Goal: Task Accomplishment & Management: Use online tool/utility

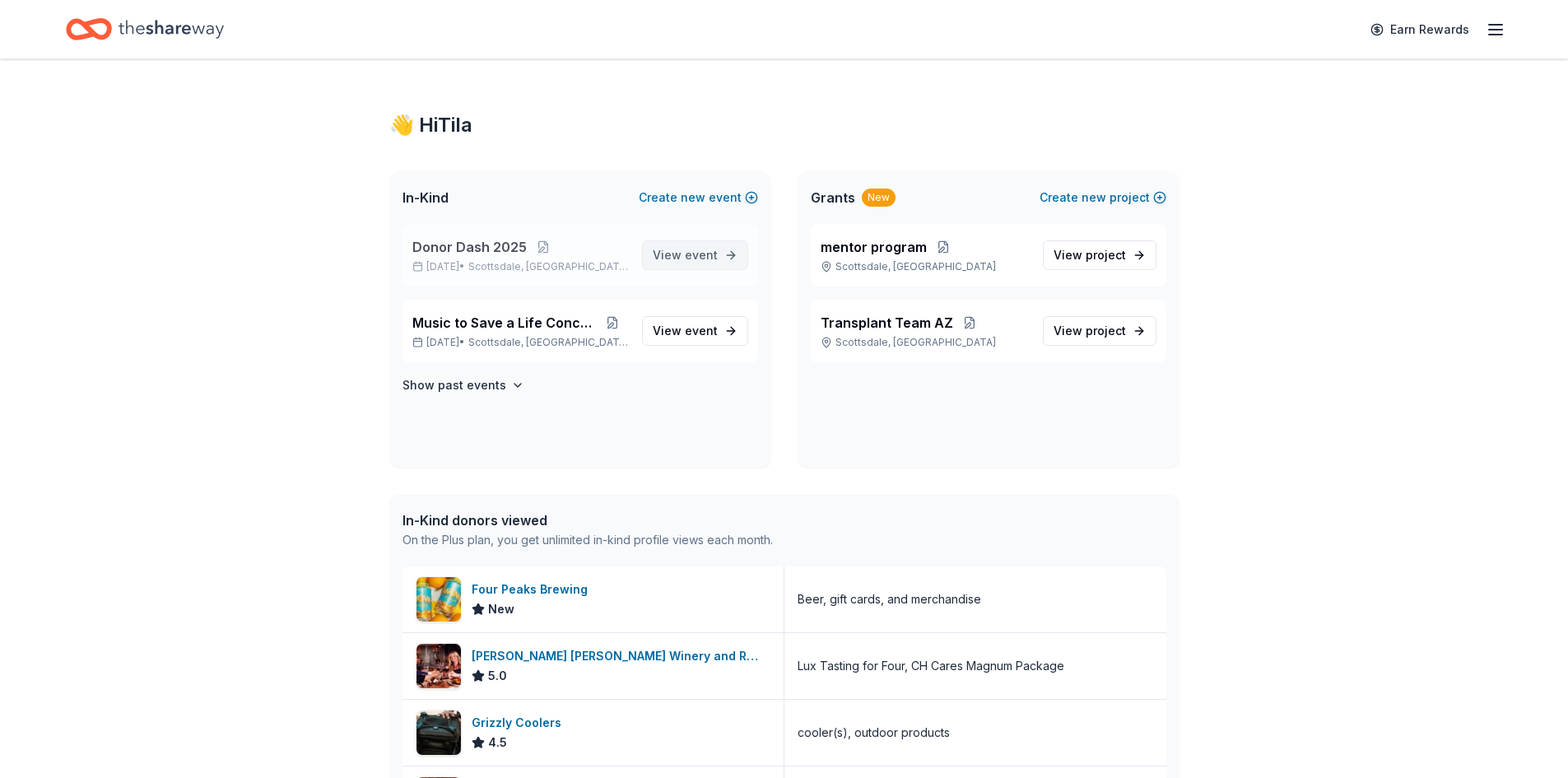
click at [694, 250] on span "event" at bounding box center [701, 255] width 33 height 14
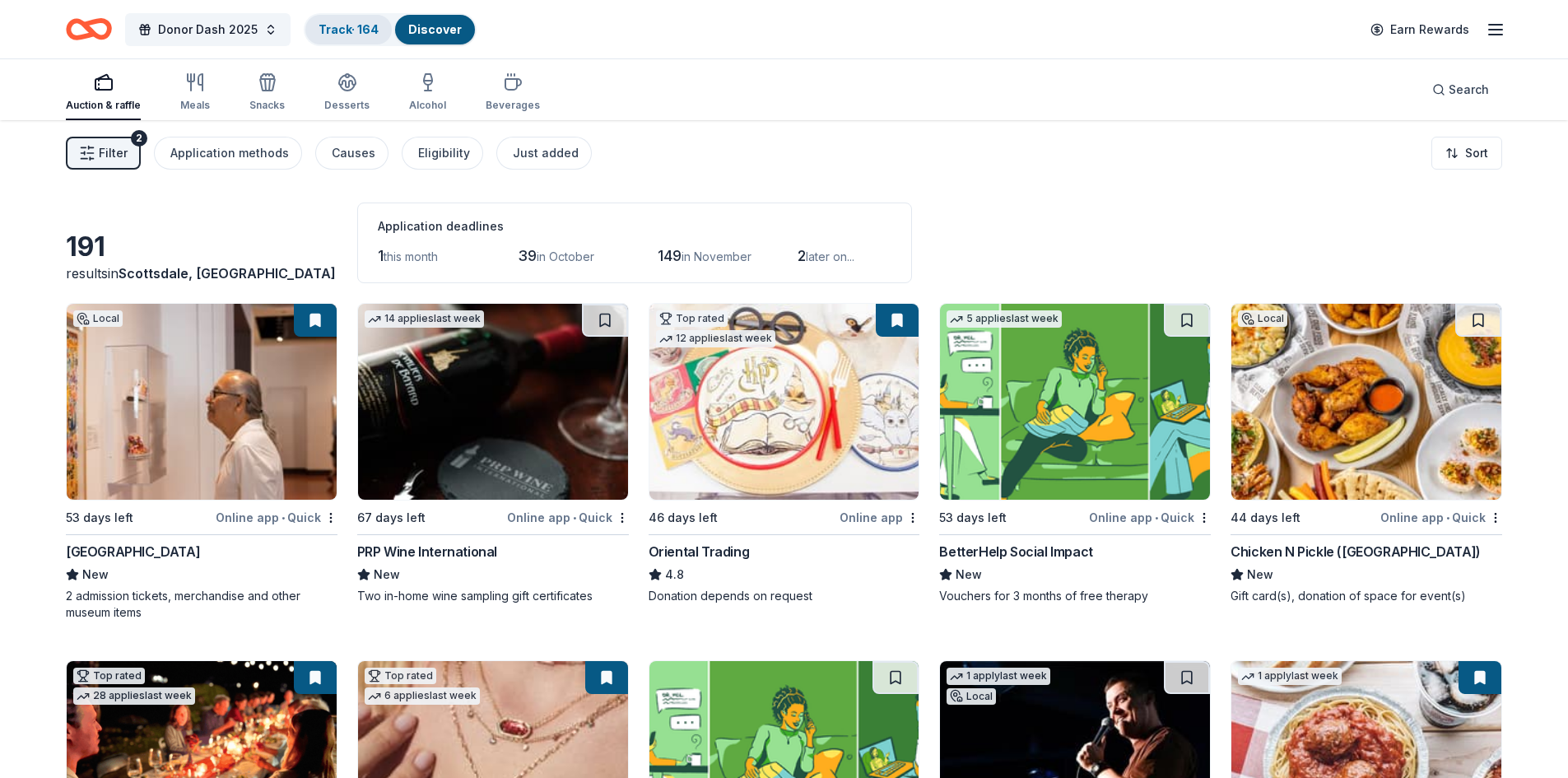
click at [330, 27] on link "Track · 164" at bounding box center [348, 29] width 60 height 14
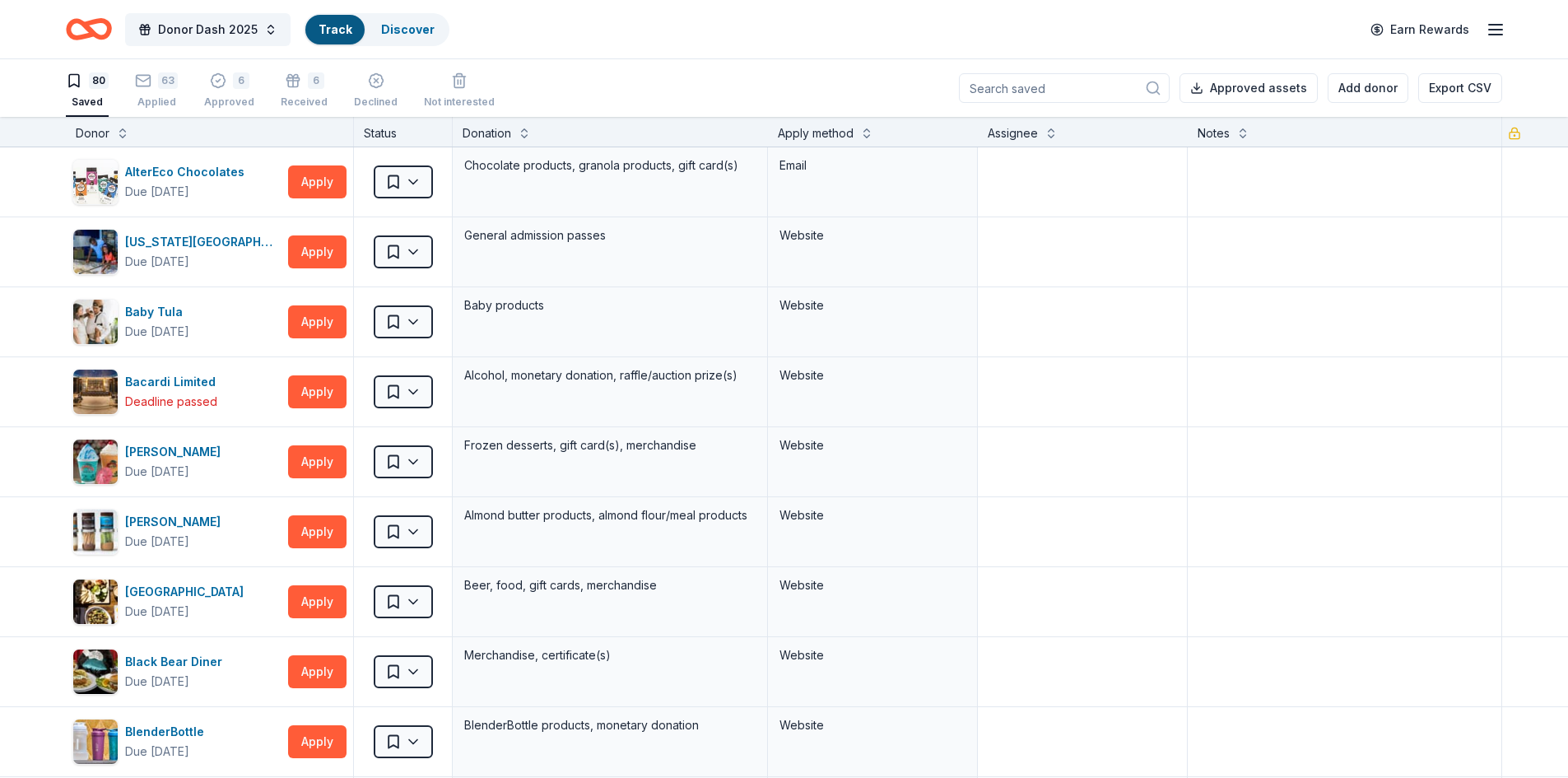
scroll to position [1, 0]
click at [334, 32] on link "Track" at bounding box center [334, 29] width 33 height 14
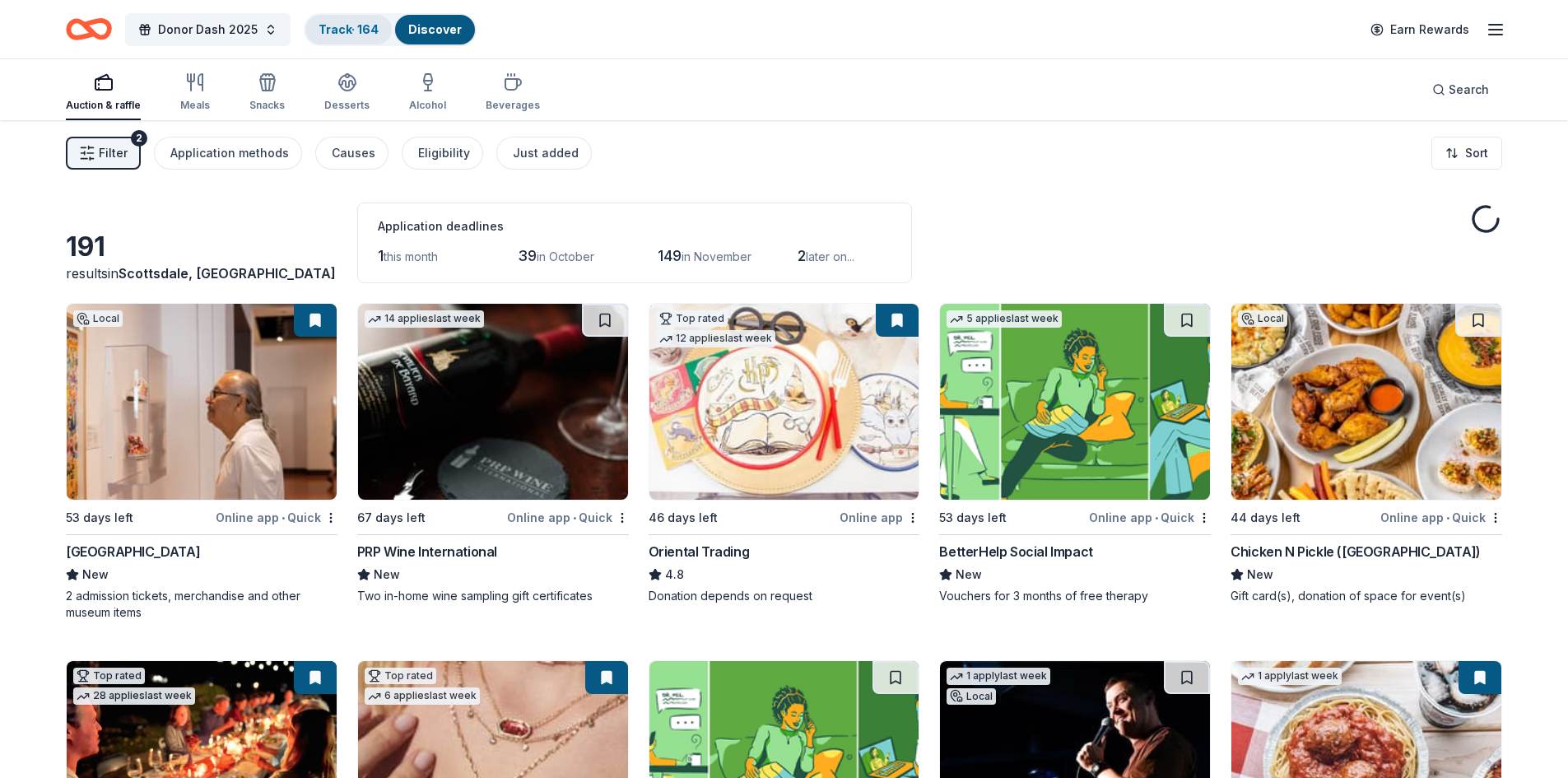
click at [357, 22] on link "Track · 164" at bounding box center [348, 29] width 60 height 14
click at [322, 28] on link "Track · 164" at bounding box center [348, 29] width 60 height 14
click at [329, 24] on link "Track · 164" at bounding box center [348, 29] width 60 height 14
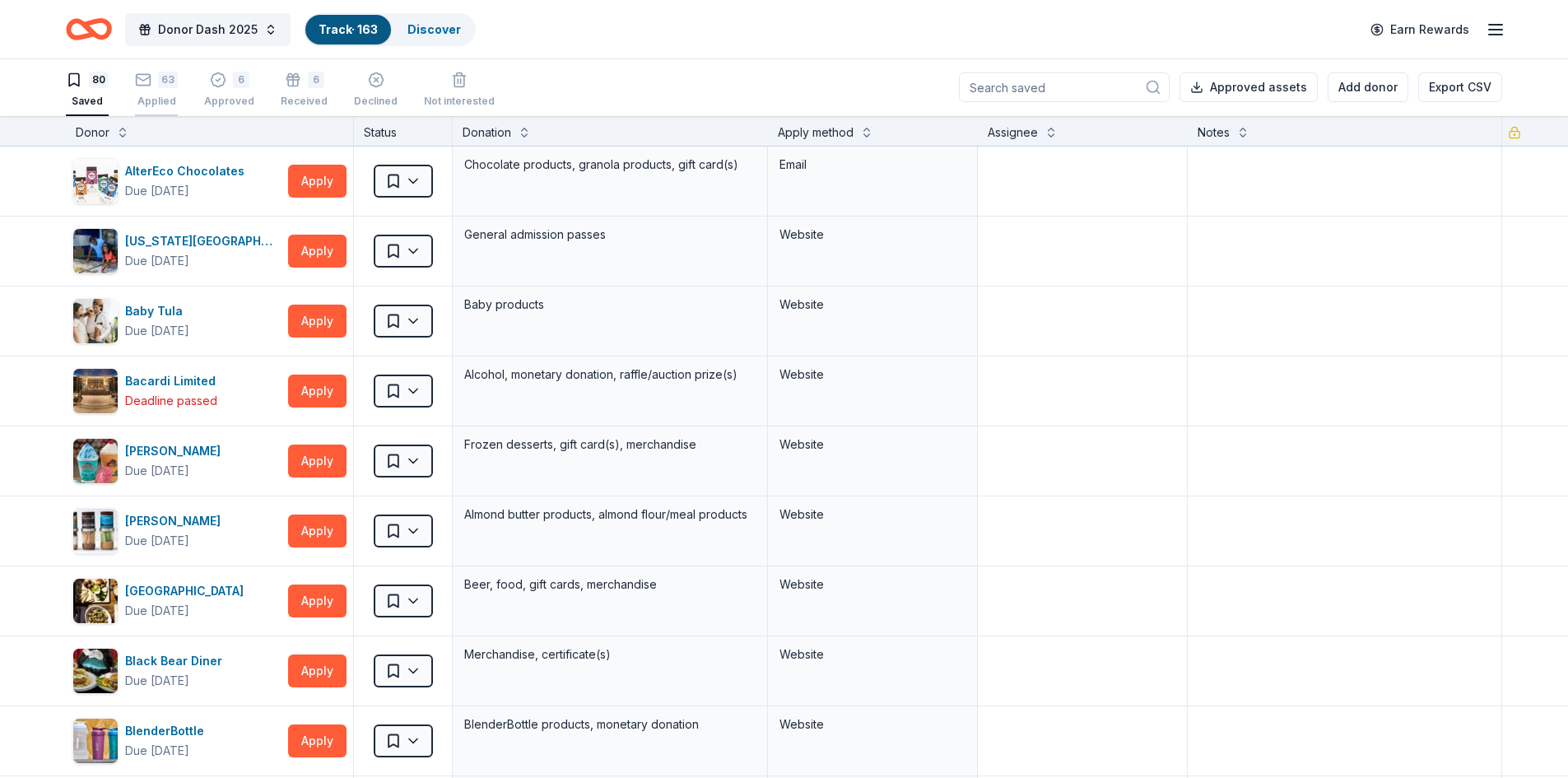
click at [159, 104] on div "Applied" at bounding box center [156, 101] width 43 height 13
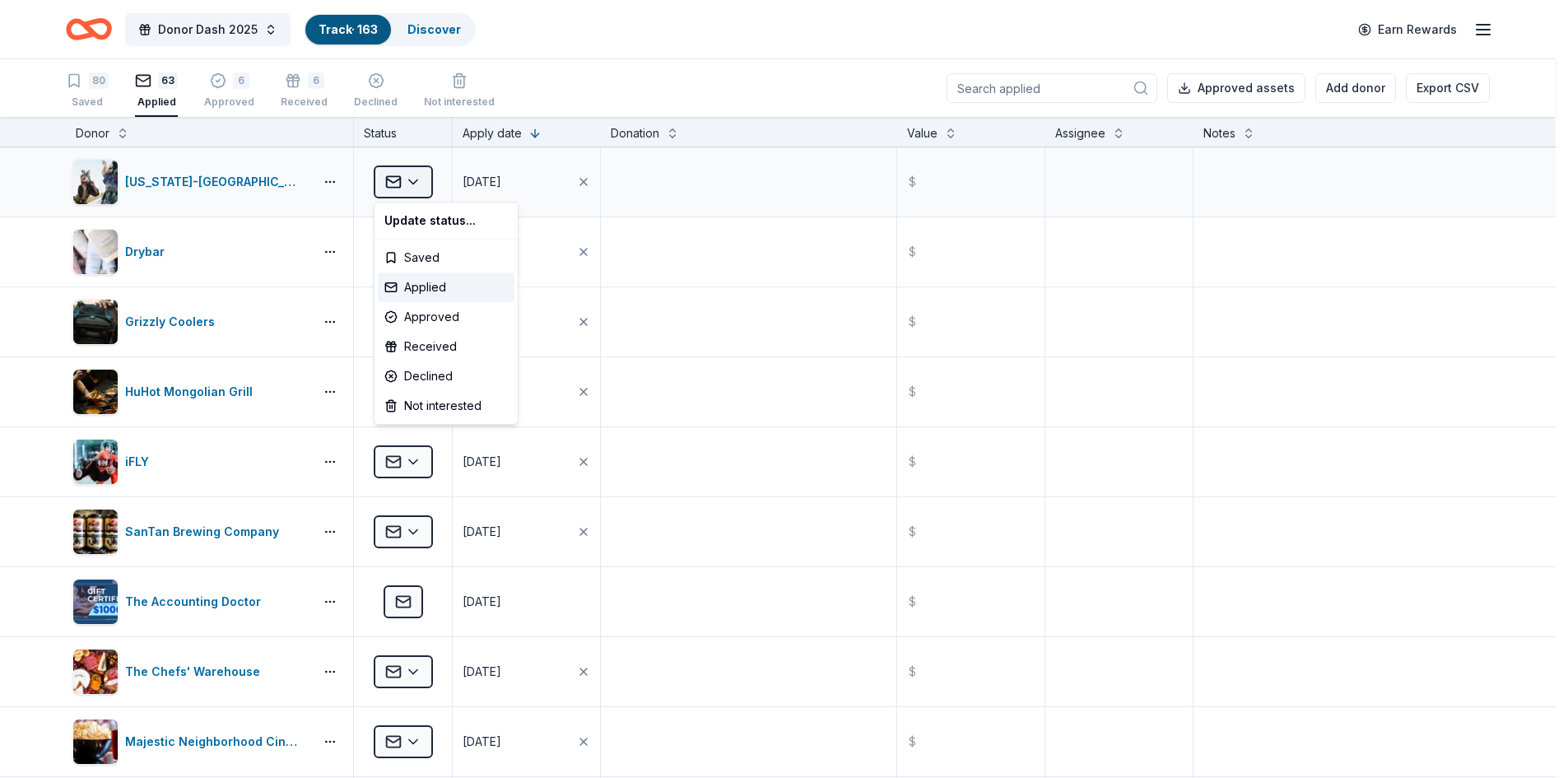
click at [408, 182] on html "Donor Dash 2025 Track · 163 Discover Earn Rewards 80 Saved 63 Applied 6 Approve…" at bounding box center [784, 389] width 1568 height 778
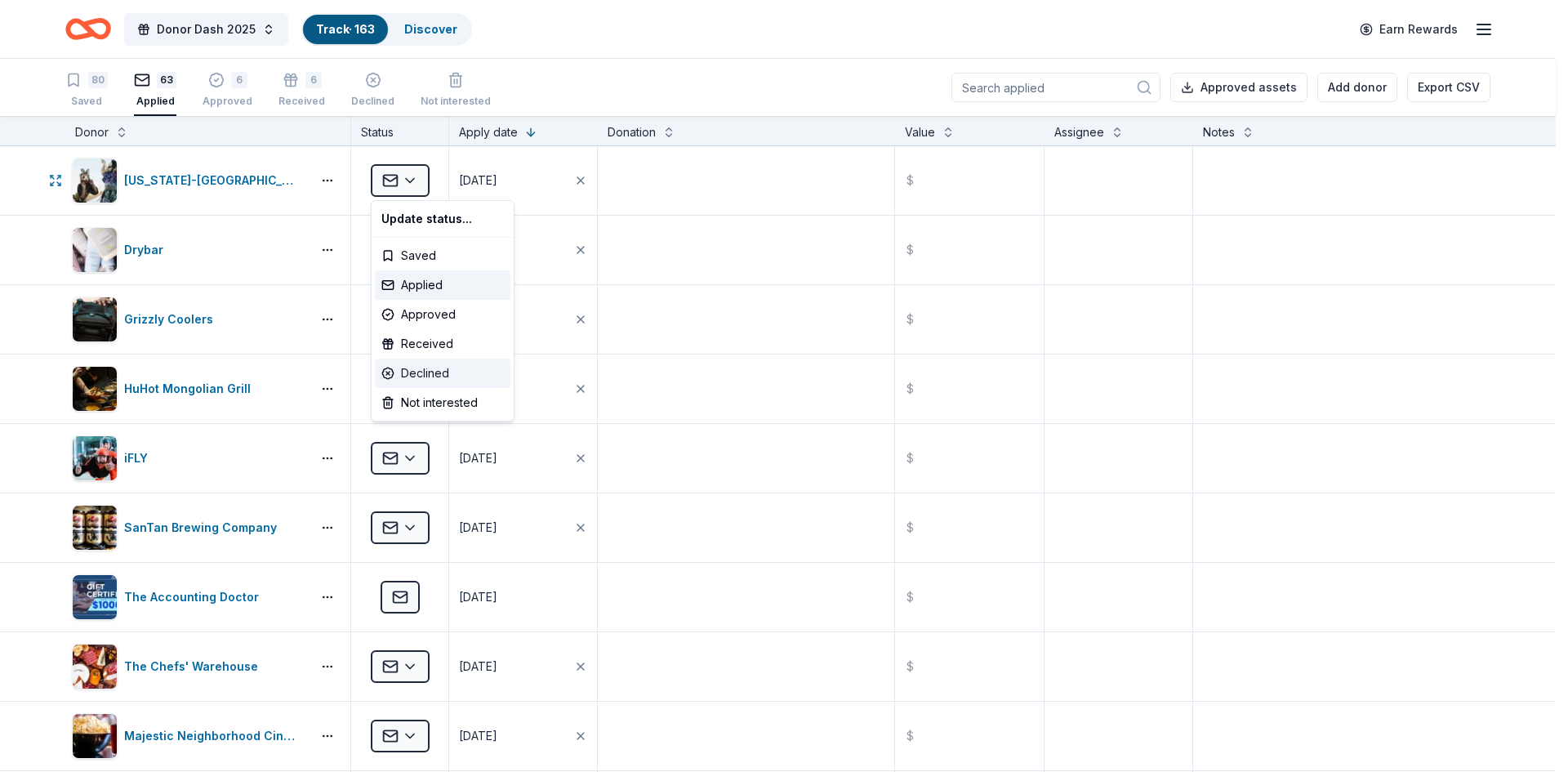
click at [420, 373] on div "Declined" at bounding box center [442, 374] width 135 height 29
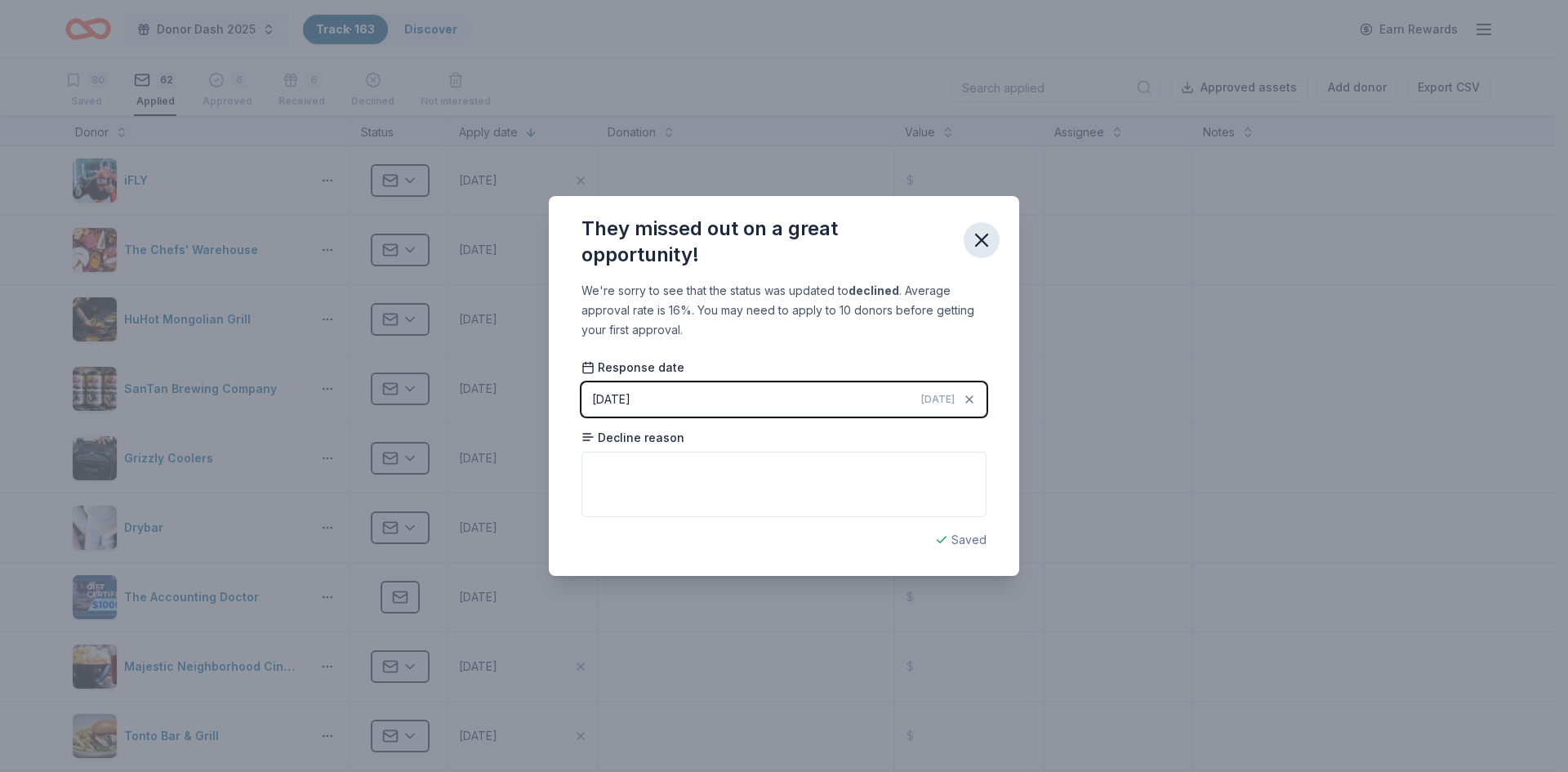
click at [978, 241] on icon "button" at bounding box center [981, 239] width 23 height 23
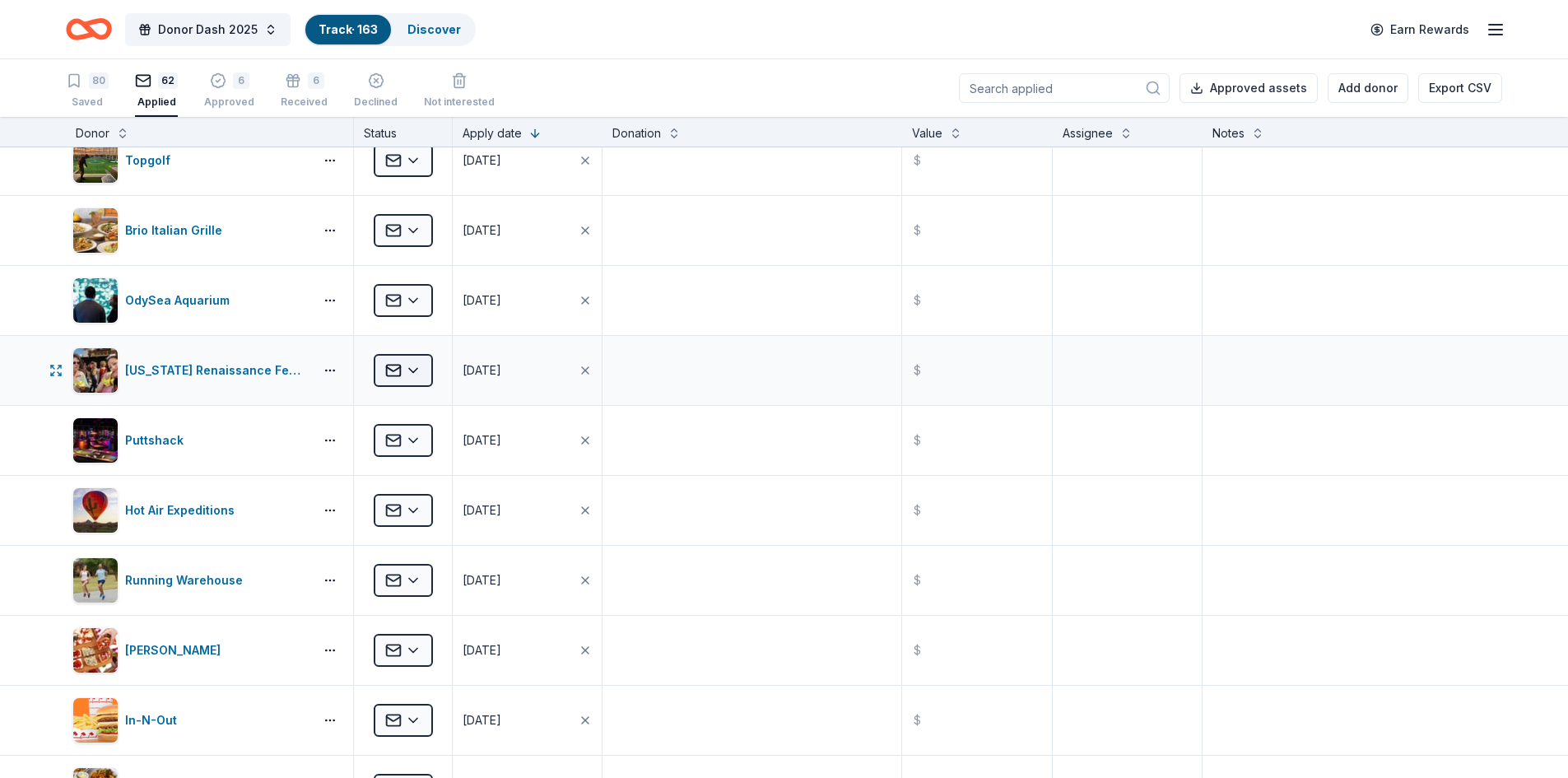
scroll to position [2051, 0]
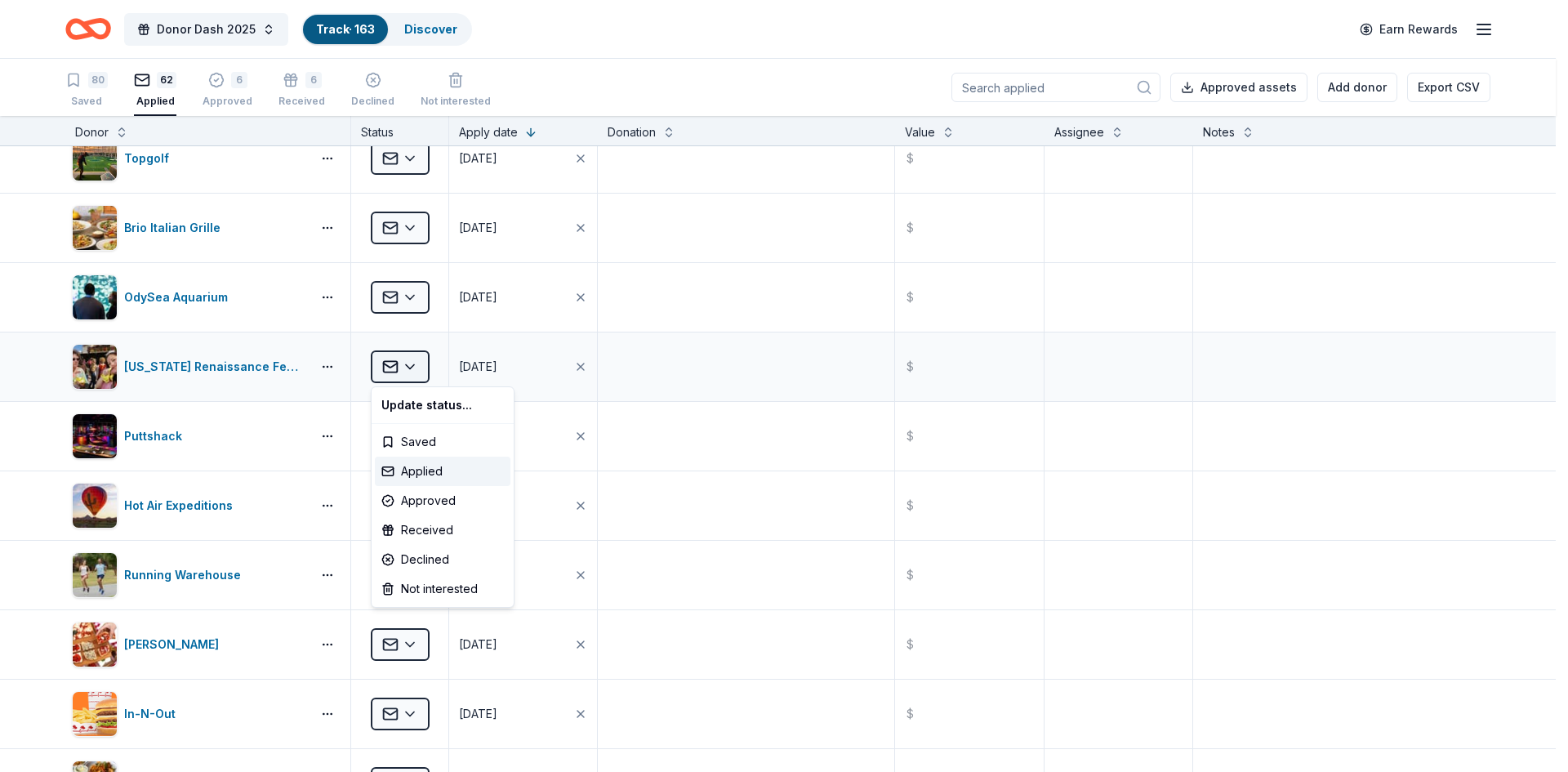
click at [396, 364] on html "Donor Dash 2025 Track · 163 Discover Earn Rewards 80 Saved 62 Applied 6 Approve…" at bounding box center [784, 386] width 1568 height 772
click at [415, 497] on div "Approved" at bounding box center [442, 500] width 135 height 29
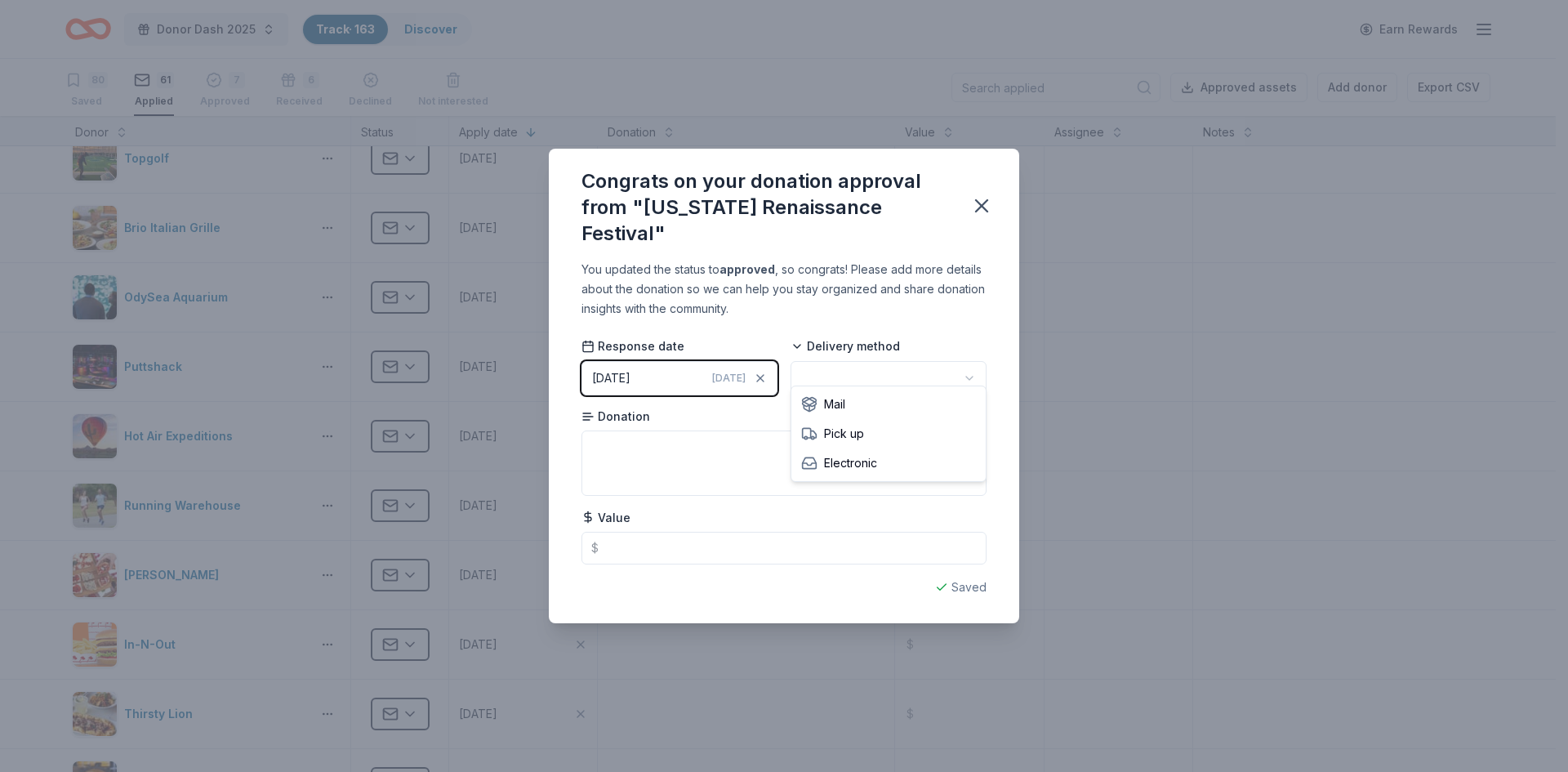
click at [827, 363] on html "Donor Dash 2025 Track · 163 Discover Earn Rewards 80 Saved 61 Applied 7 Approve…" at bounding box center [784, 386] width 1568 height 772
click at [628, 449] on textarea at bounding box center [784, 463] width 405 height 66
type textarea "1 - adult and 1 kid"
click at [988, 203] on icon "button" at bounding box center [981, 205] width 23 height 23
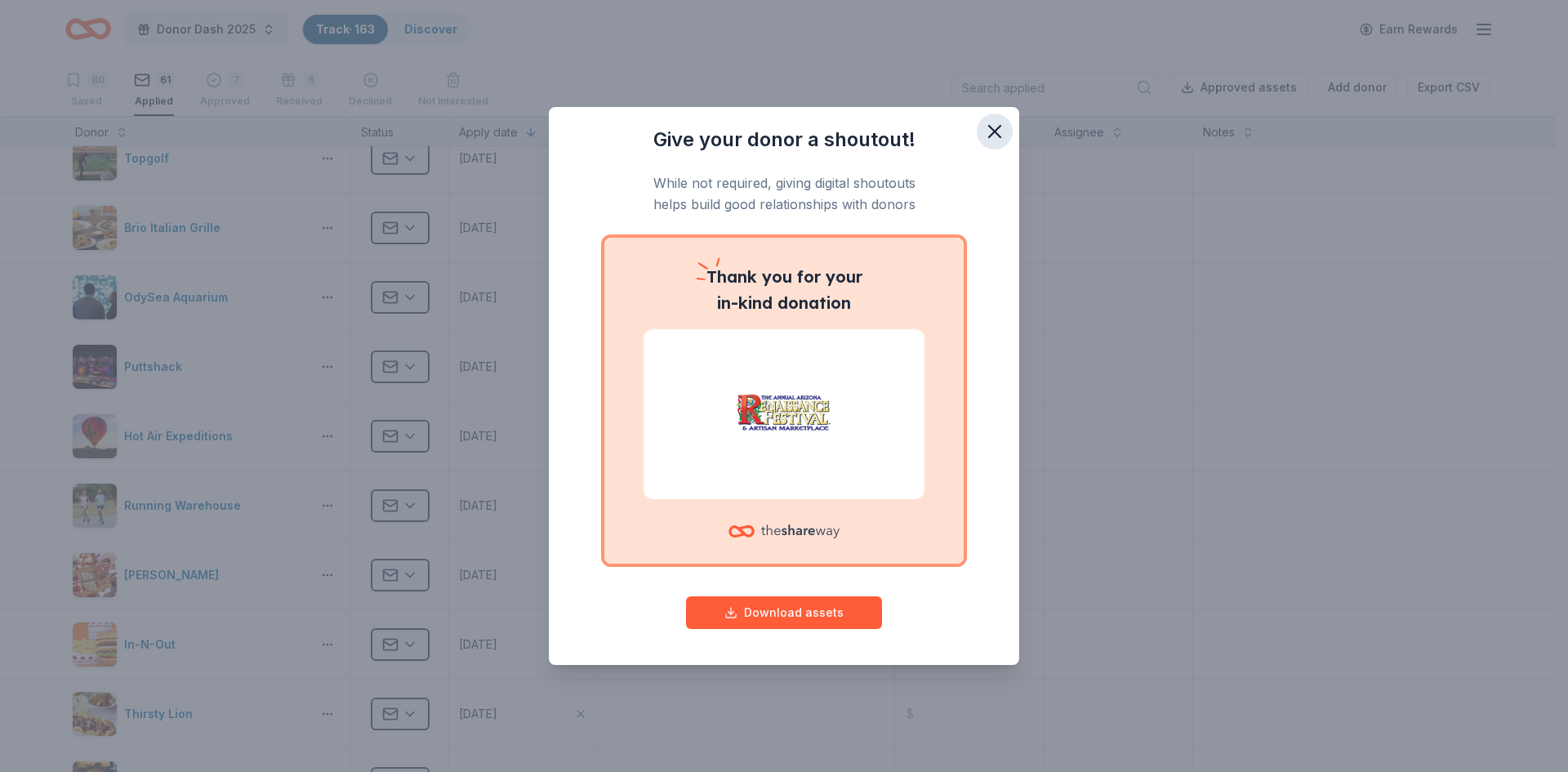
click at [997, 128] on icon "button" at bounding box center [994, 131] width 12 height 12
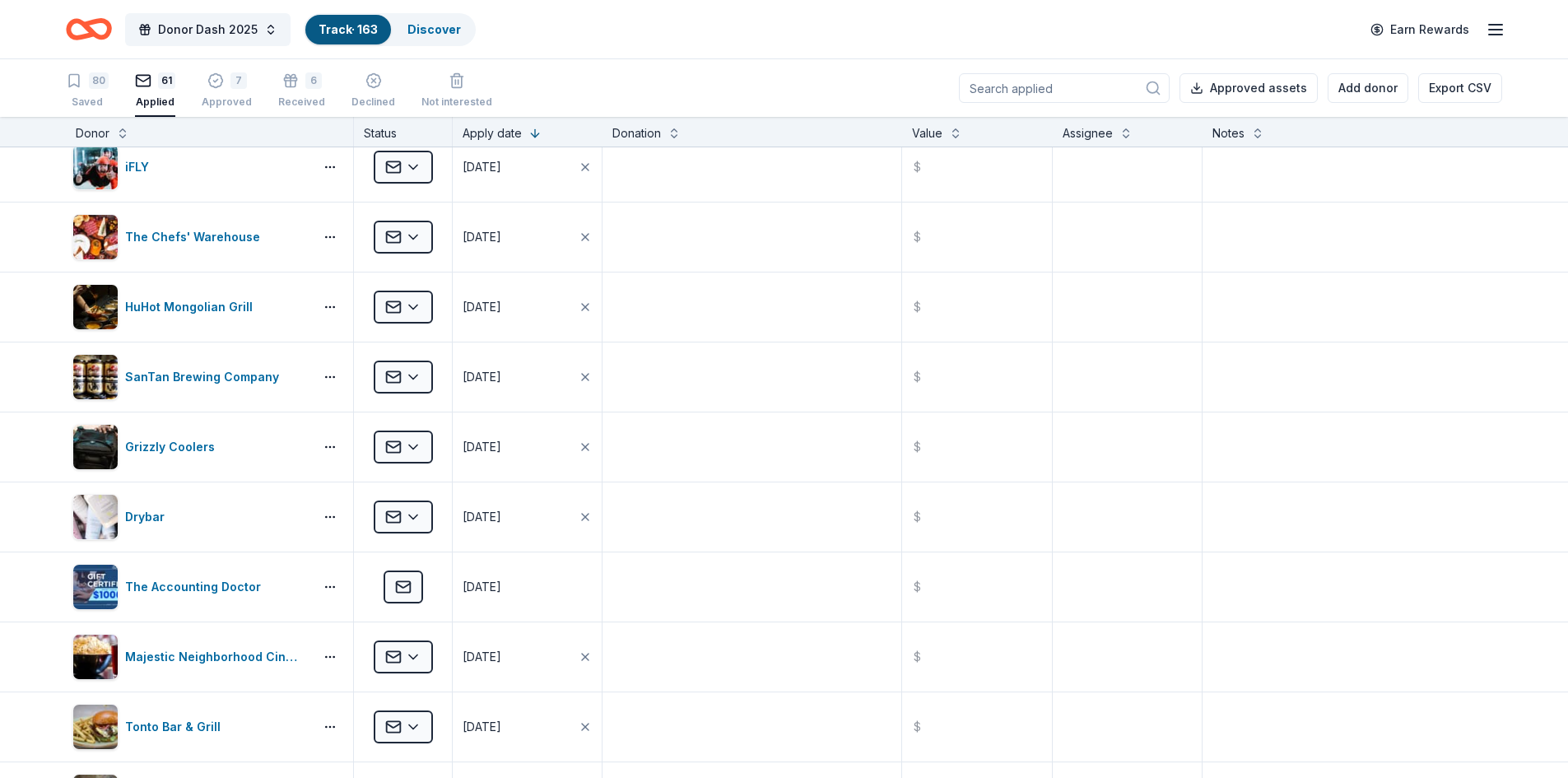
scroll to position [0, 0]
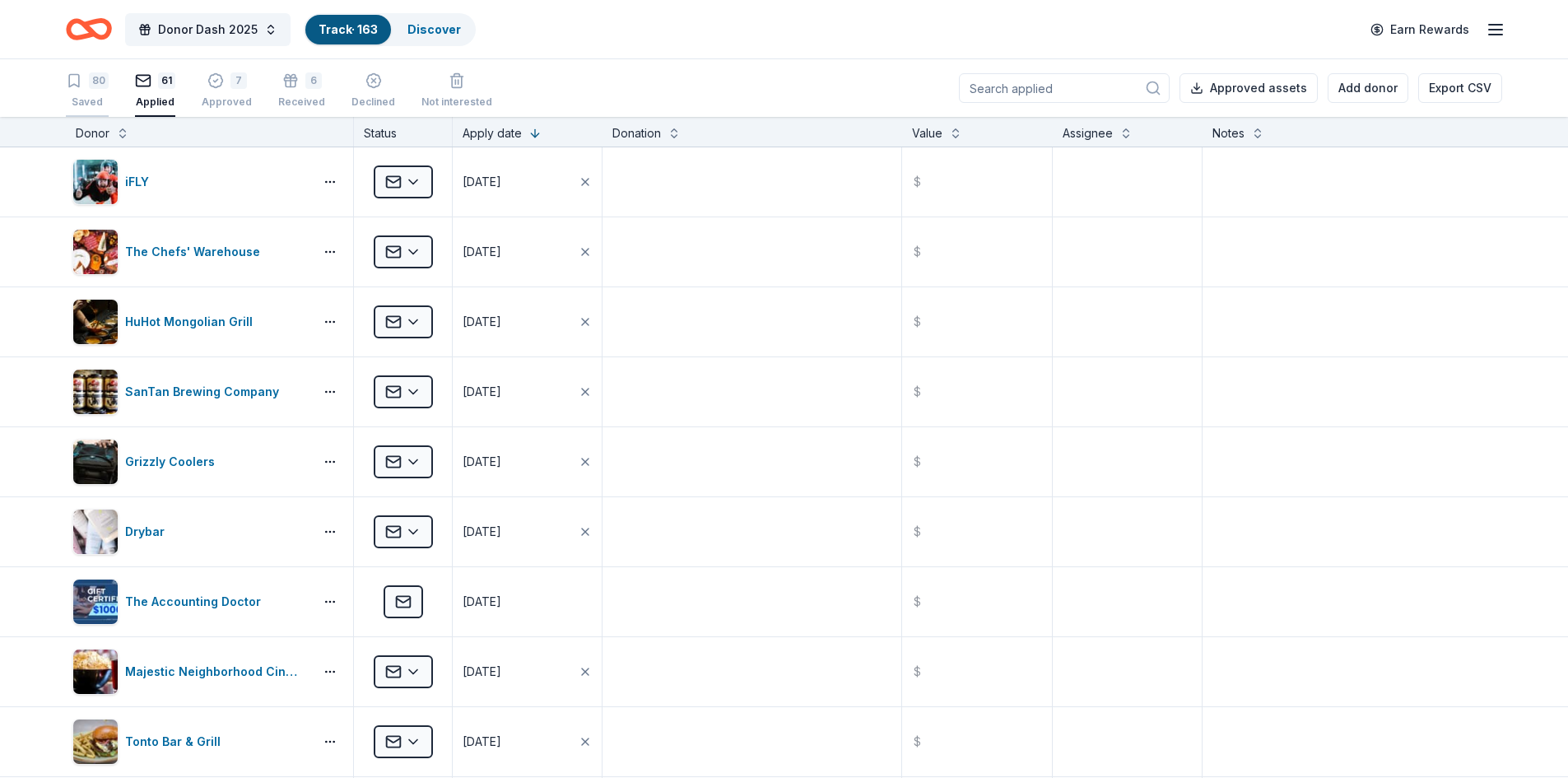
click at [88, 89] on div "80 Saved" at bounding box center [87, 90] width 43 height 37
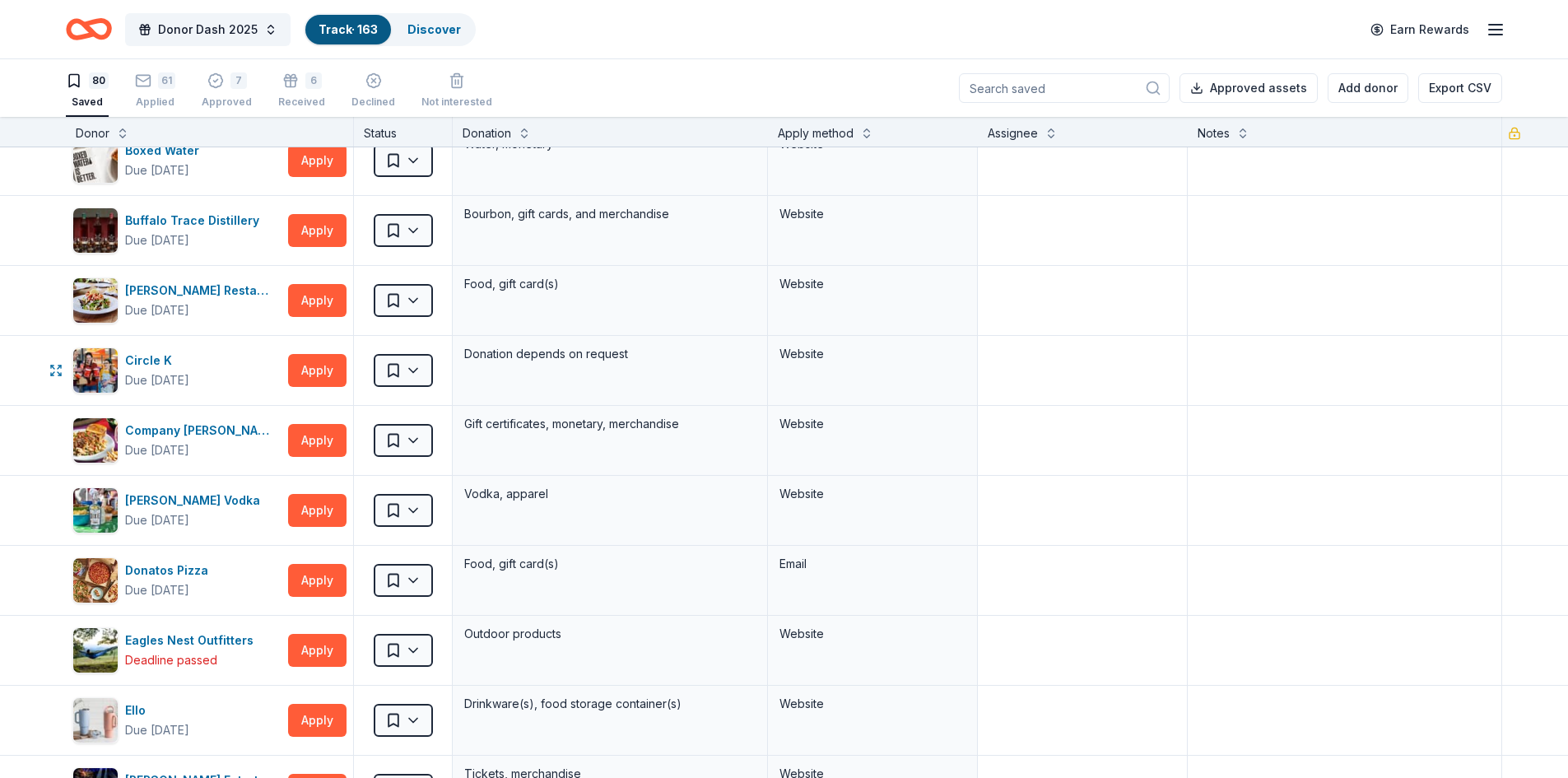
scroll to position [722, 0]
click at [232, 93] on div "7 Approved" at bounding box center [226, 81] width 50 height 37
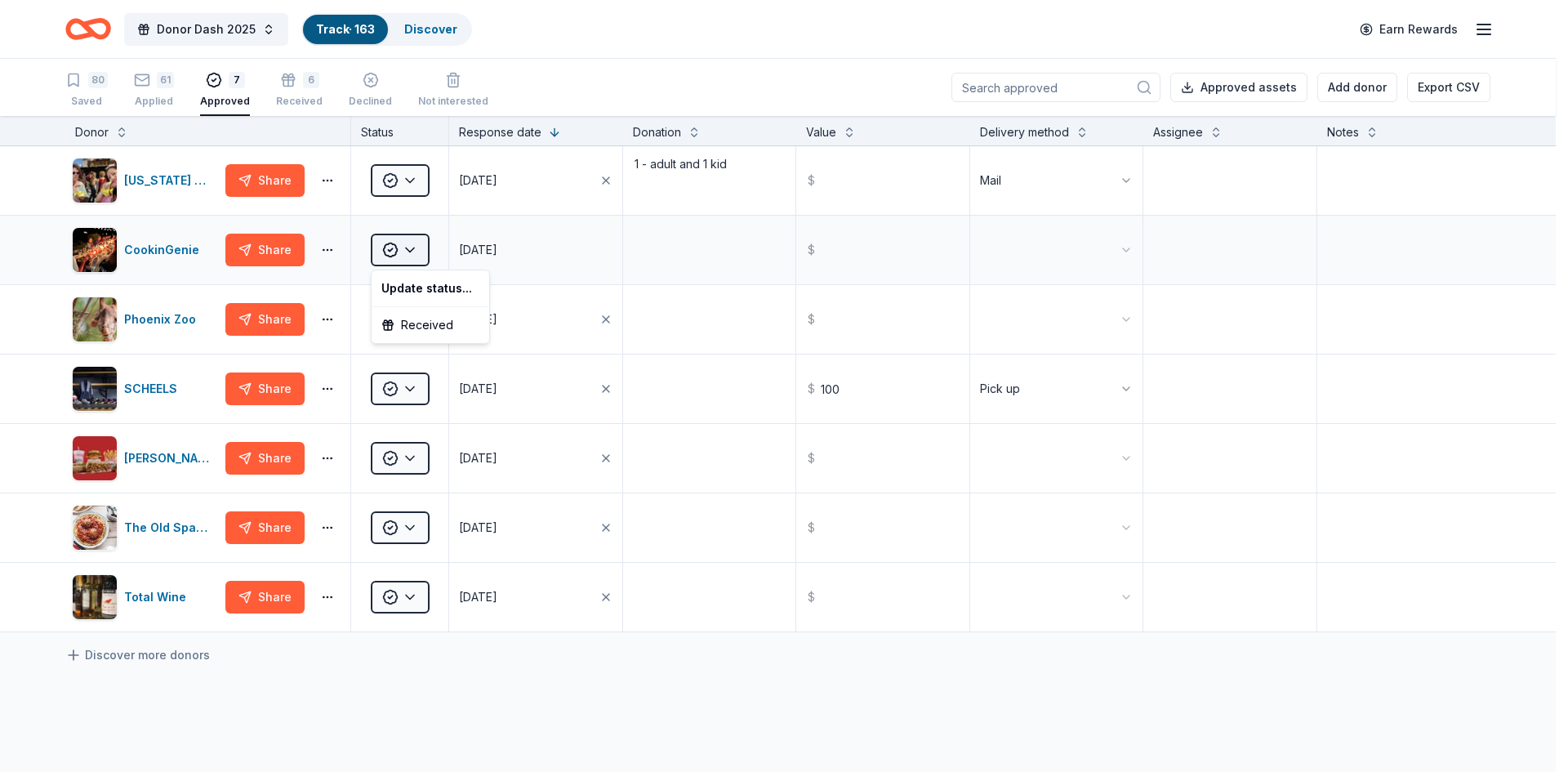
click at [397, 246] on html "Donor Dash 2025 Track · 163 Discover Earn Rewards 80 Saved 61 Applied 7 Approve…" at bounding box center [784, 386] width 1568 height 772
click at [442, 330] on div "Received" at bounding box center [430, 325] width 111 height 29
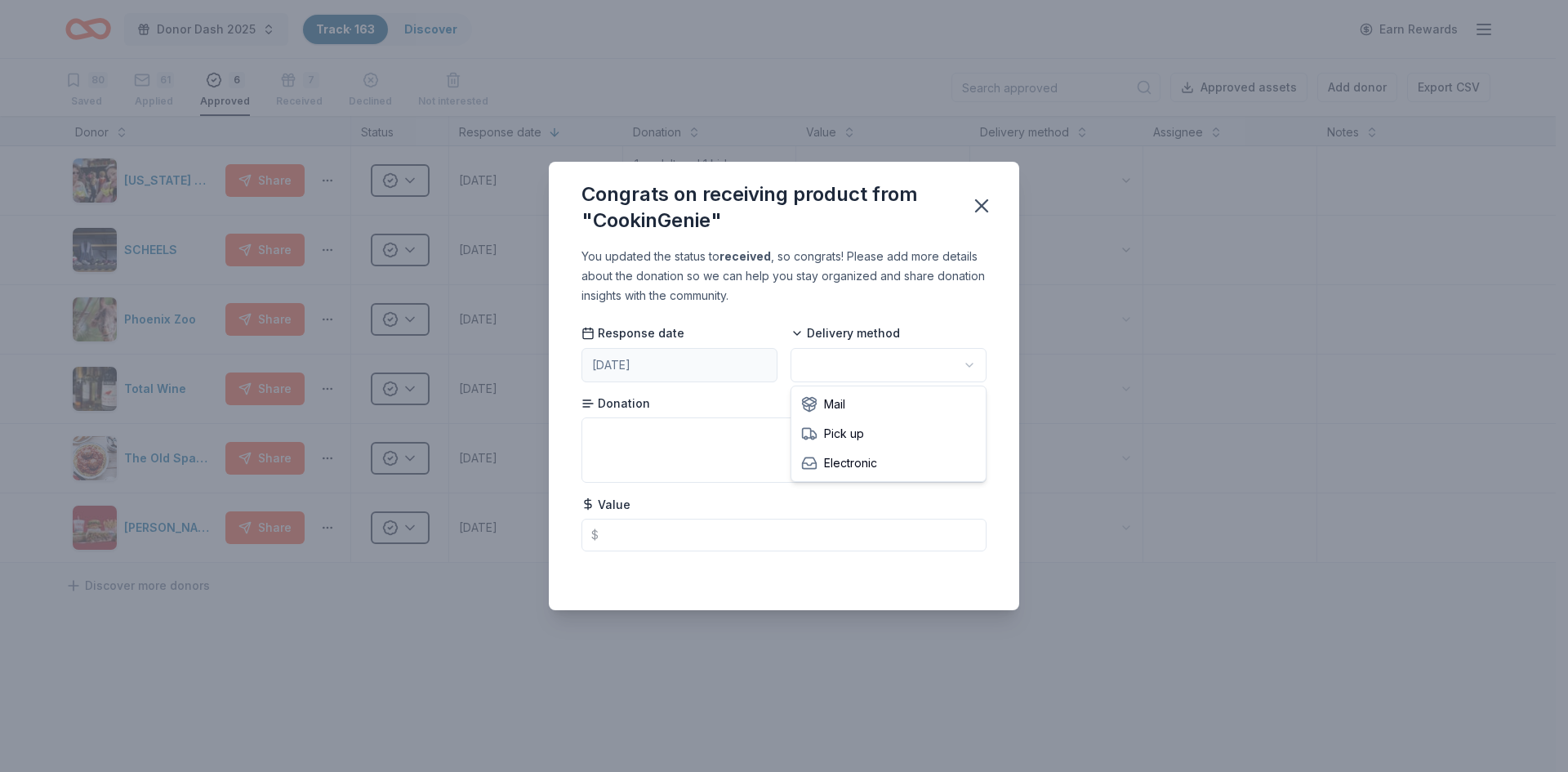
click at [804, 370] on html "Donor Dash 2025 Track · 163 Discover Earn Rewards 80 Saved 61 Applied 6 Approve…" at bounding box center [784, 386] width 1568 height 772
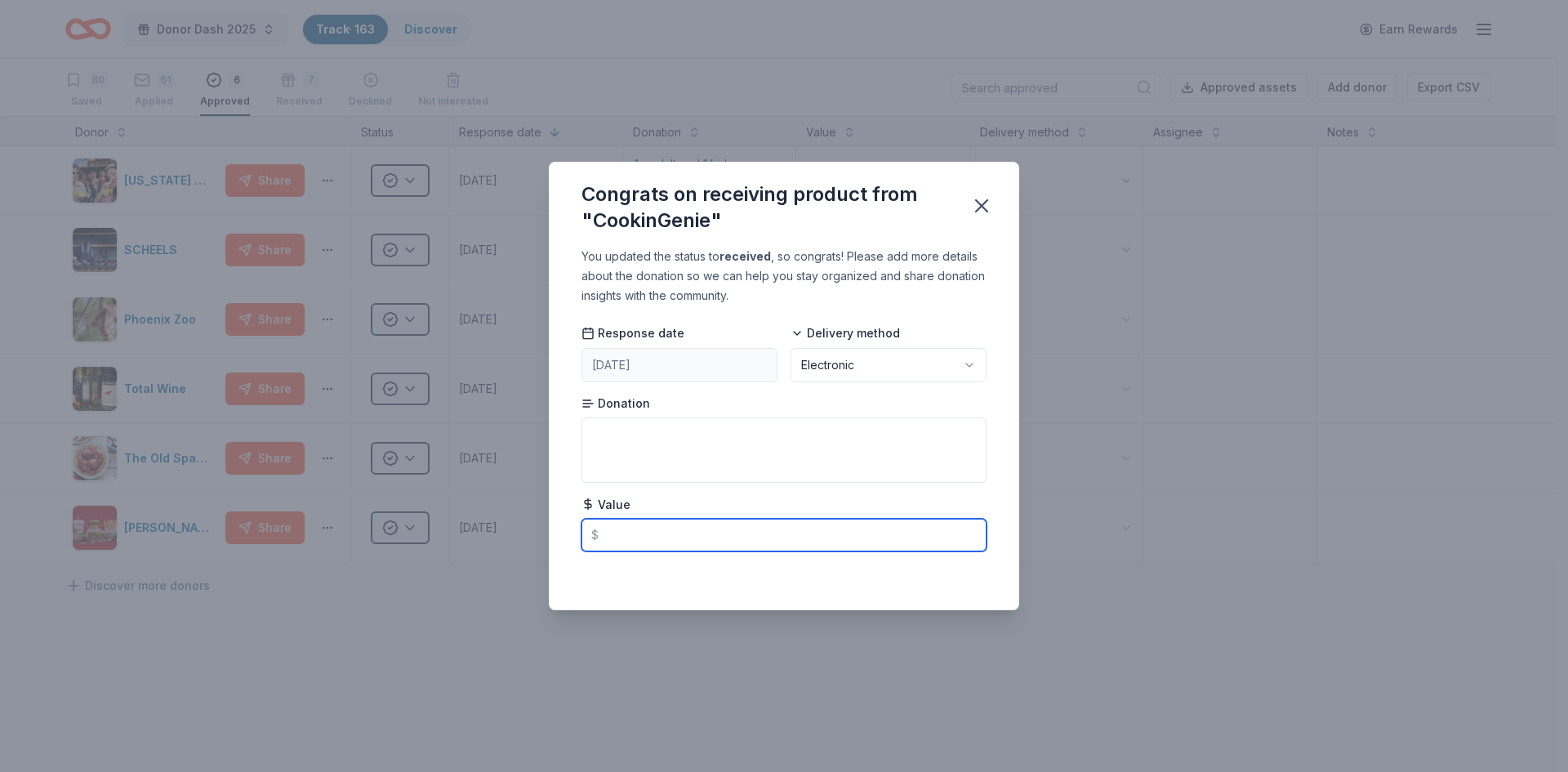
drag, startPoint x: 632, startPoint y: 532, endPoint x: 645, endPoint y: 505, distance: 30.0
click at [634, 528] on input "text" at bounding box center [784, 535] width 405 height 32
type input "200.00"
click at [984, 196] on icon "button" at bounding box center [981, 205] width 23 height 23
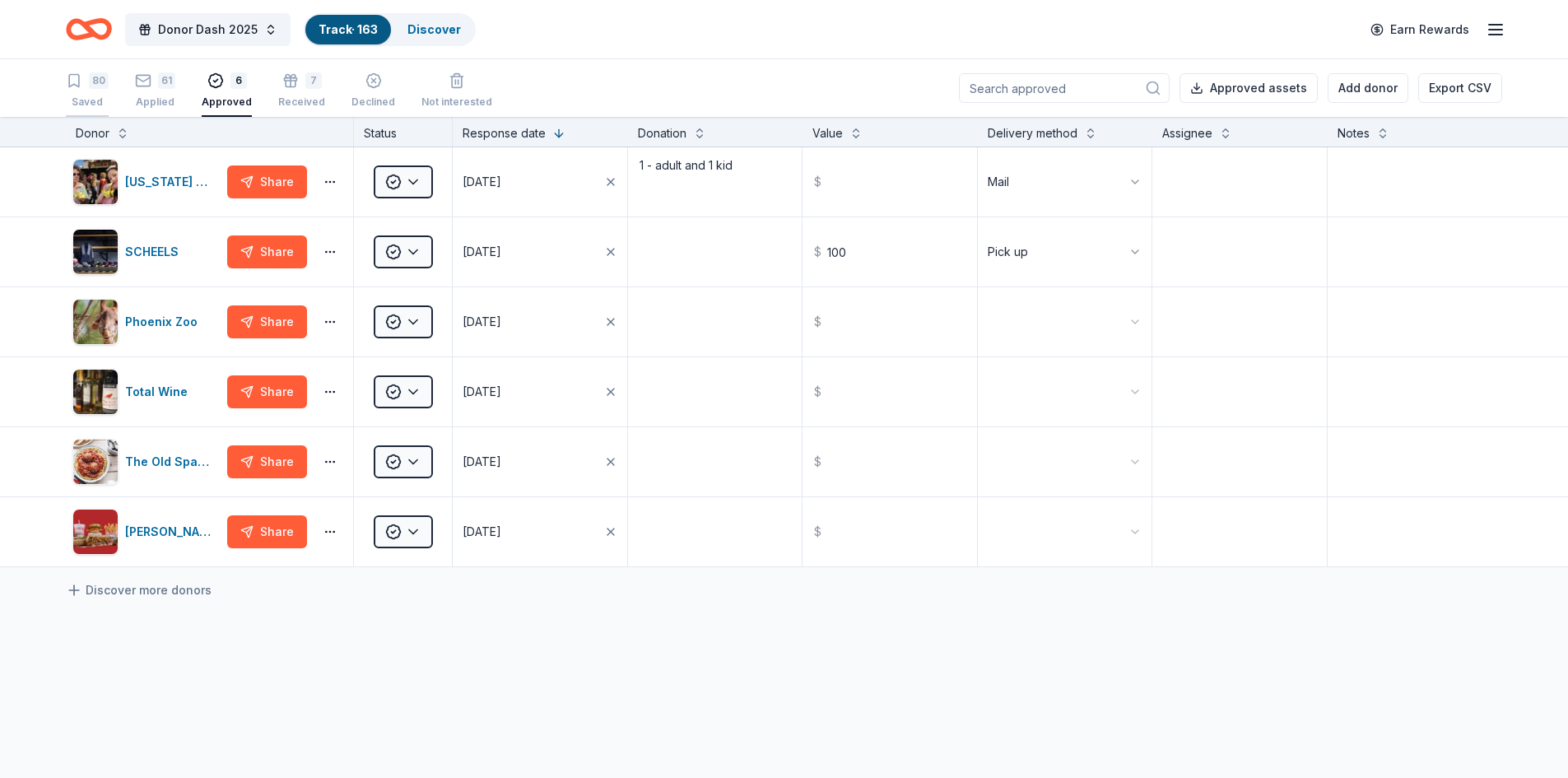
click at [92, 81] on div "80" at bounding box center [99, 80] width 20 height 17
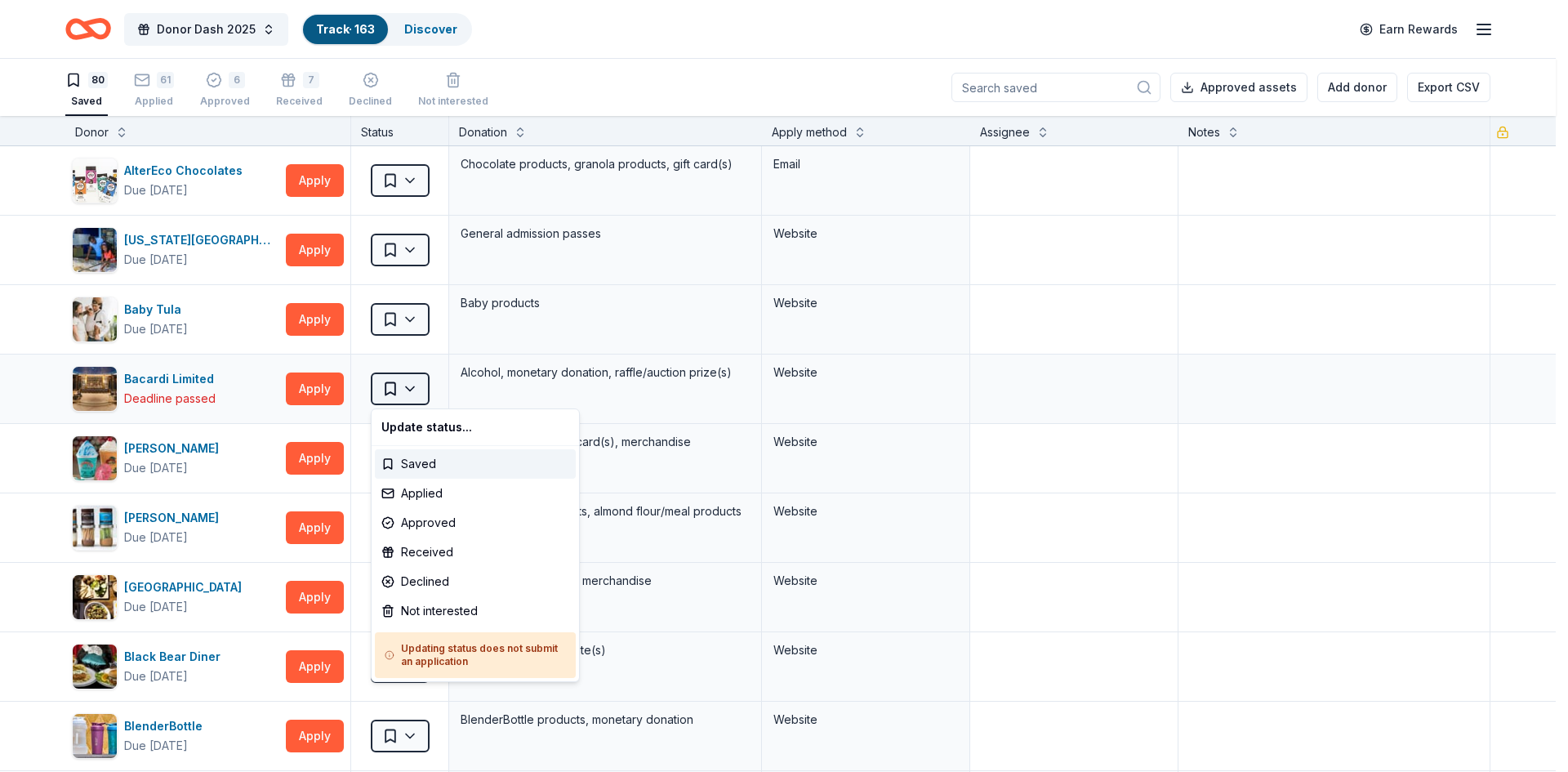
click at [406, 388] on html "Donor Dash 2025 Track · 163 Discover Earn Rewards 80 Saved 61 Applied 6 Approve…" at bounding box center [784, 386] width 1568 height 772
click at [435, 610] on div "Not interested" at bounding box center [475, 611] width 201 height 29
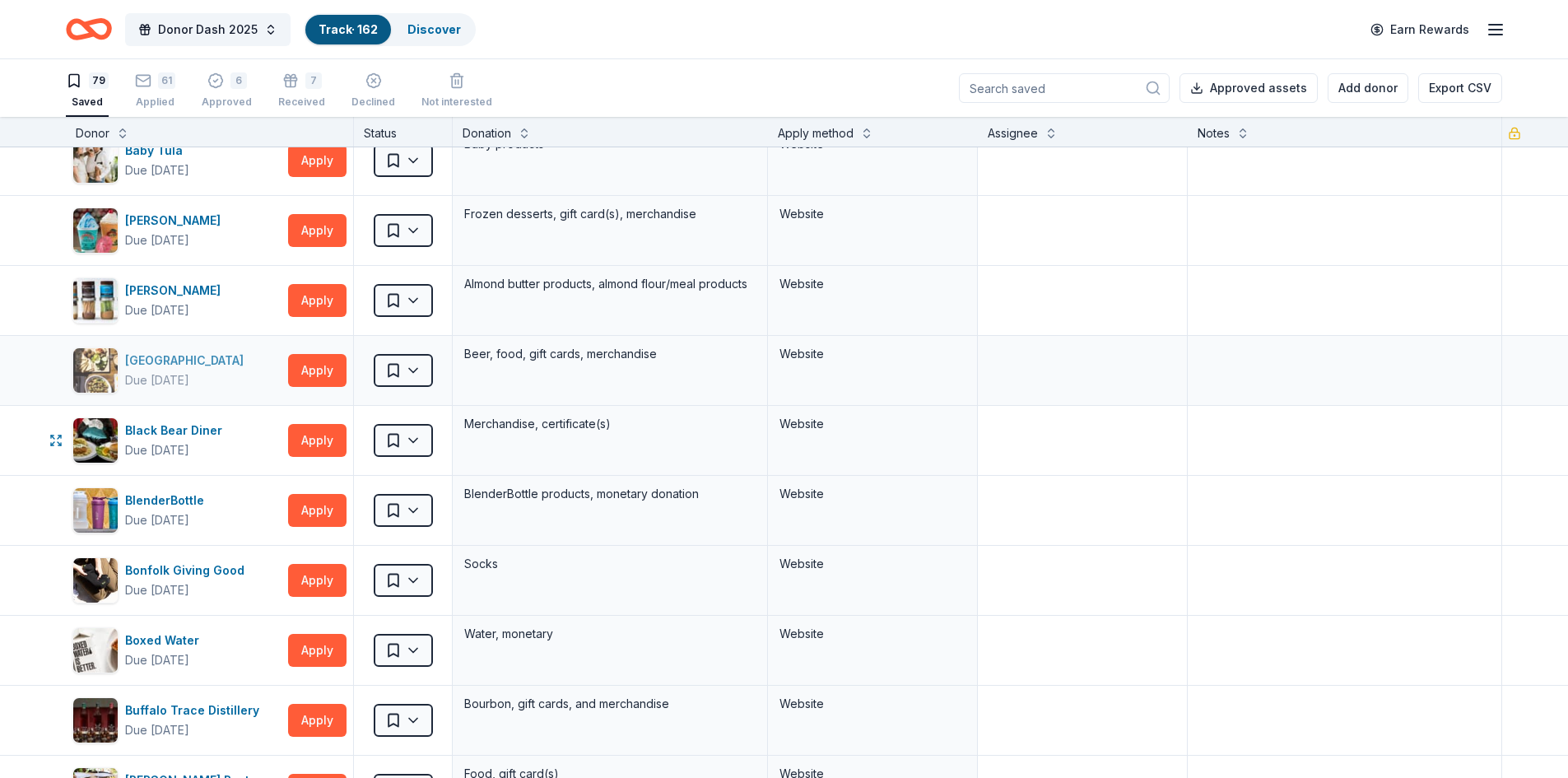
scroll to position [163, 0]
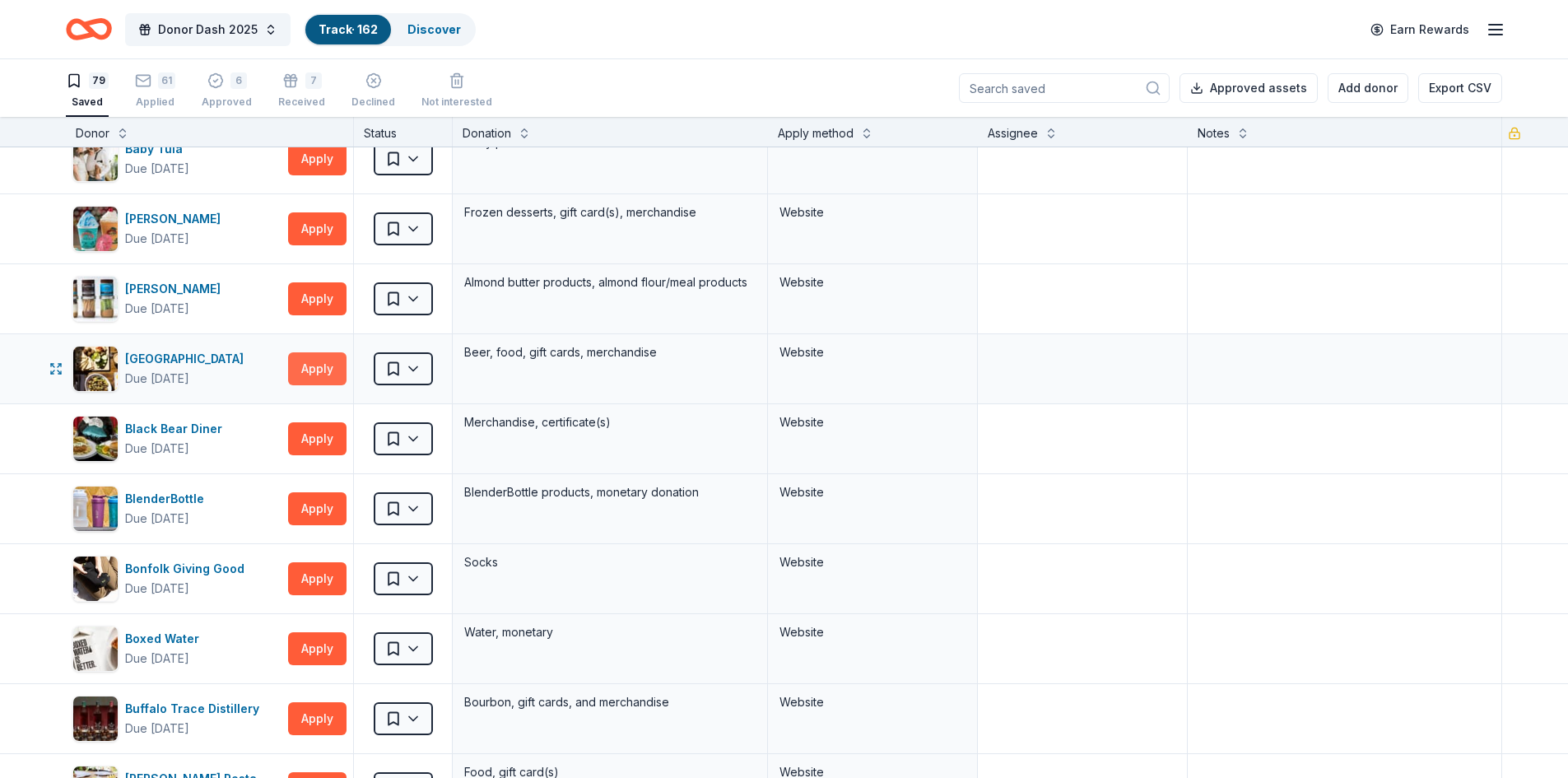
click at [324, 372] on button "Apply" at bounding box center [316, 368] width 58 height 33
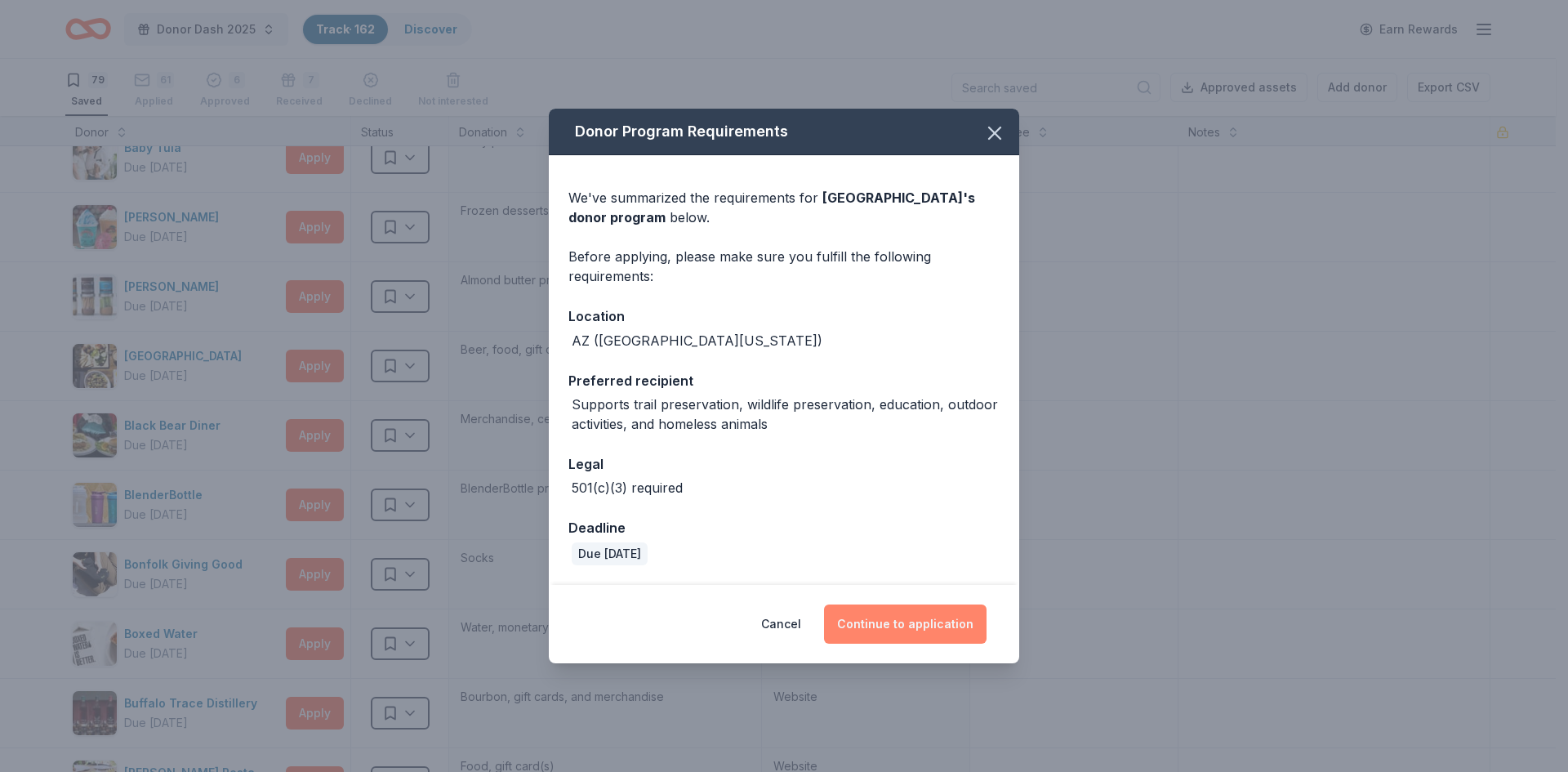
click at [904, 618] on button "Continue to application" at bounding box center [905, 624] width 163 height 39
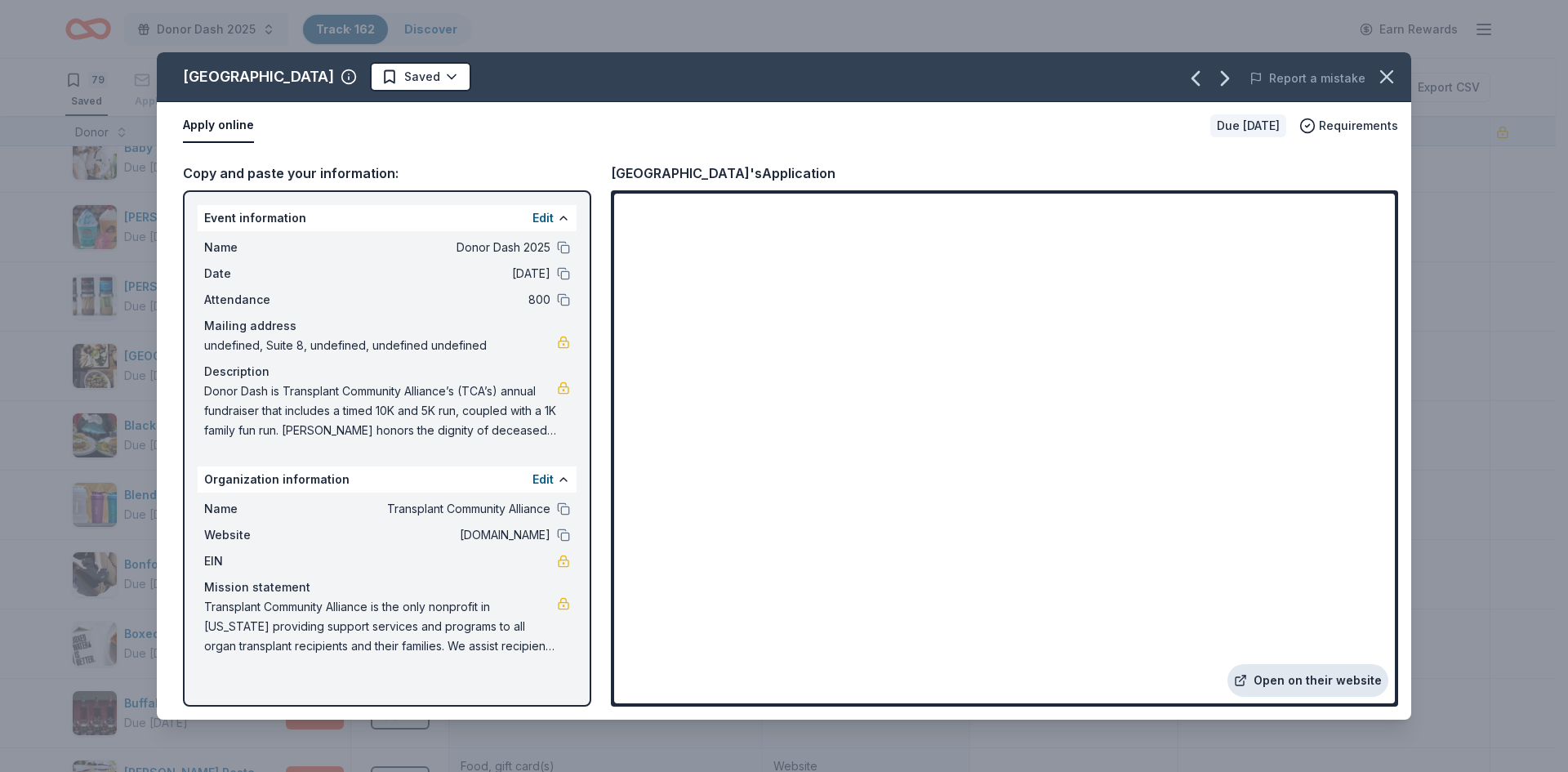
click at [1335, 670] on link "Open on their website" at bounding box center [1308, 680] width 161 height 32
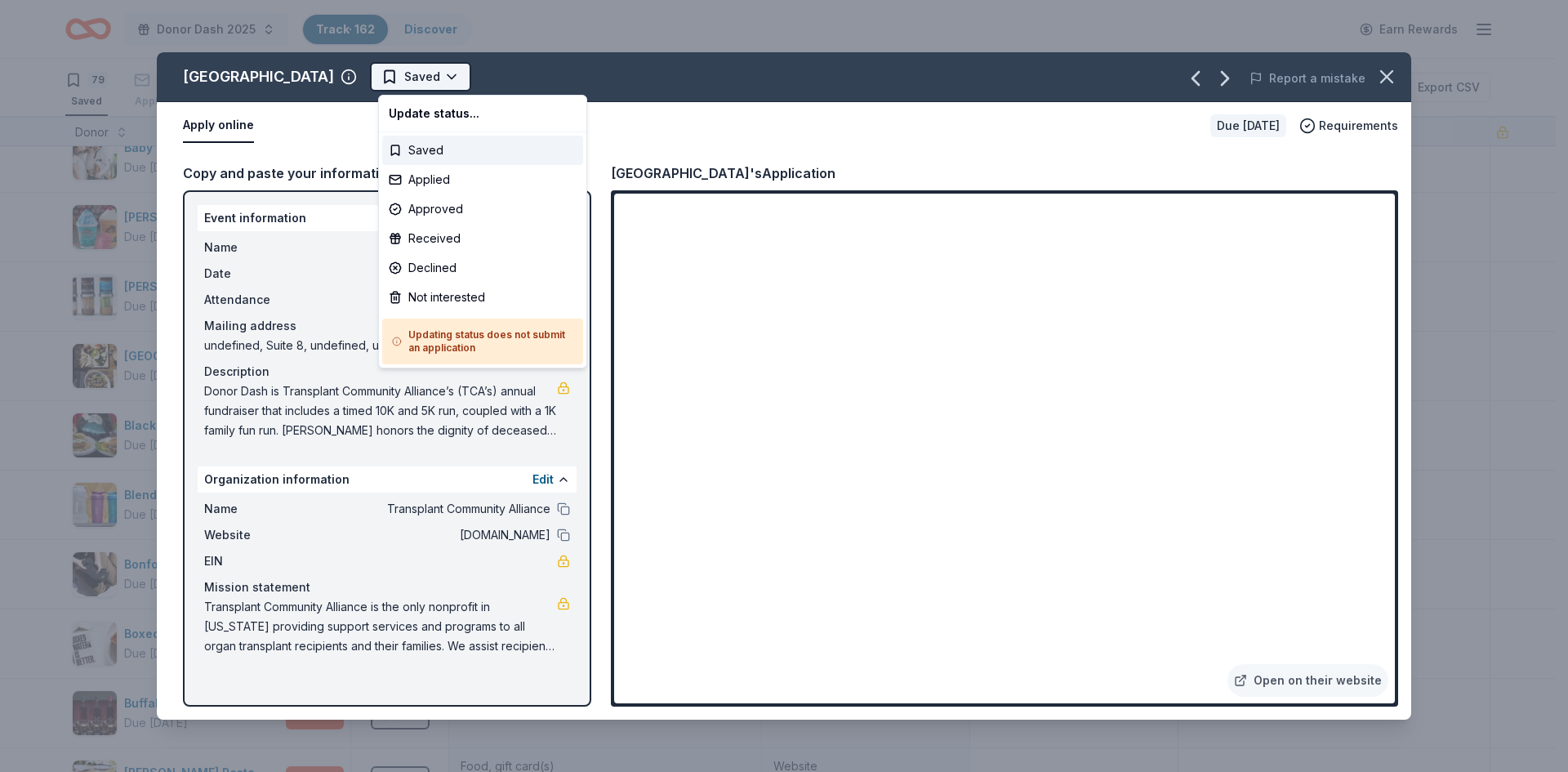
click at [430, 72] on html "Donor Dash 2025 Track · 162 Discover Earn Rewards 79 Saved 61 Applied 6 Approve…" at bounding box center [784, 386] width 1568 height 772
click at [432, 173] on div "Applied" at bounding box center [482, 180] width 201 height 29
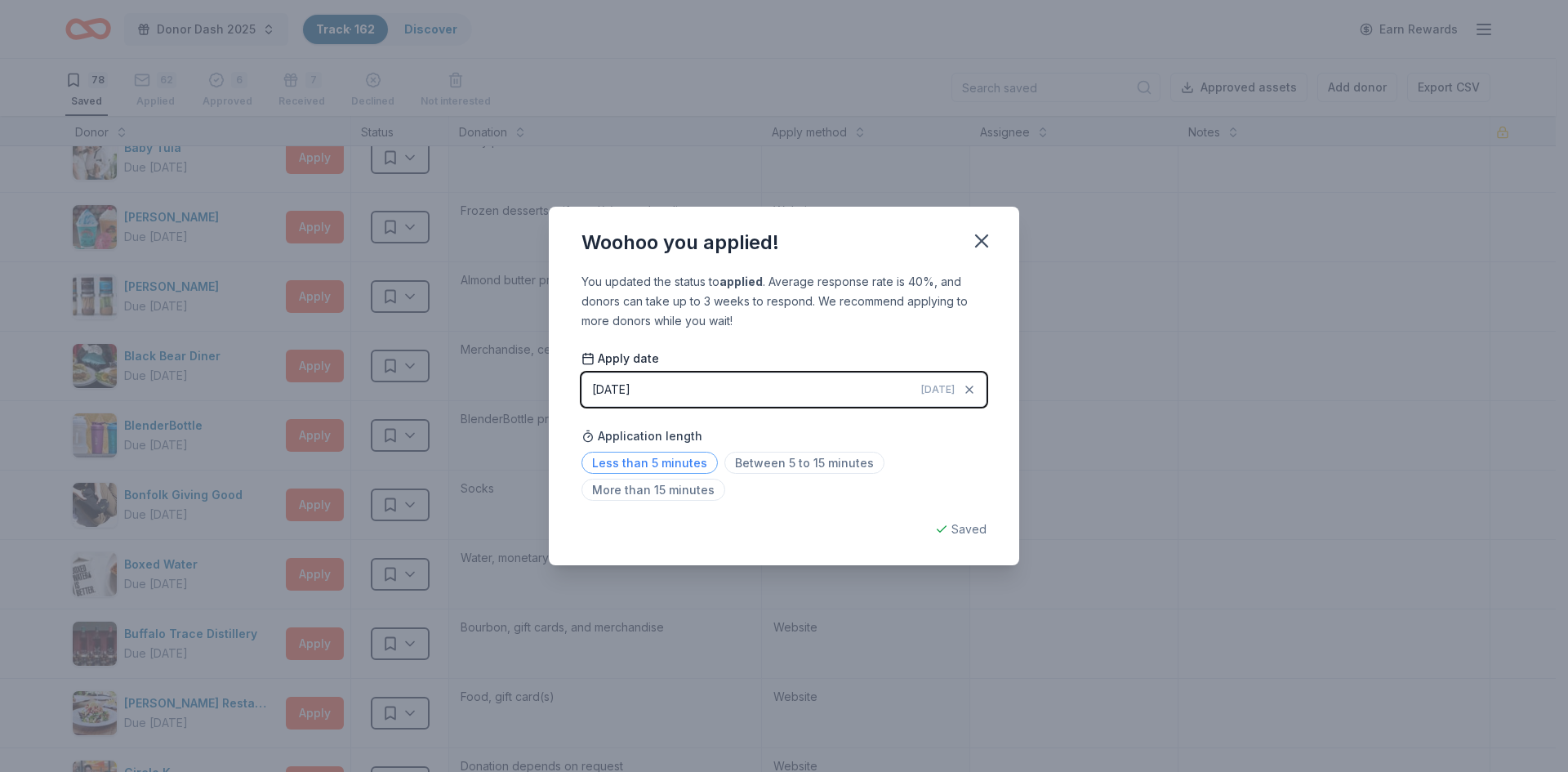
click at [656, 462] on span "Less than 5 minutes" at bounding box center [649, 462] width 136 height 22
click at [988, 238] on icon "button" at bounding box center [981, 240] width 23 height 23
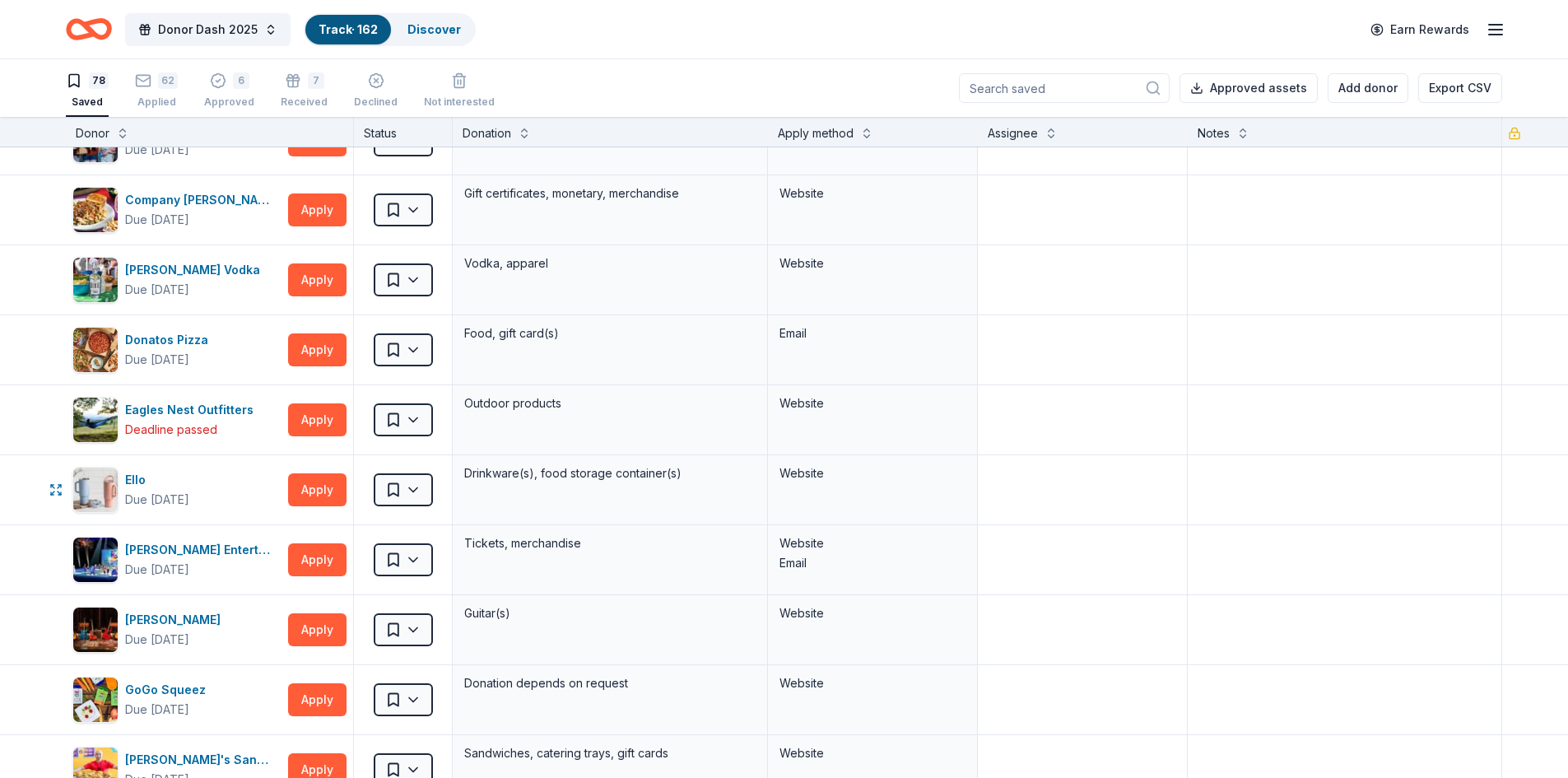
scroll to position [813, 0]
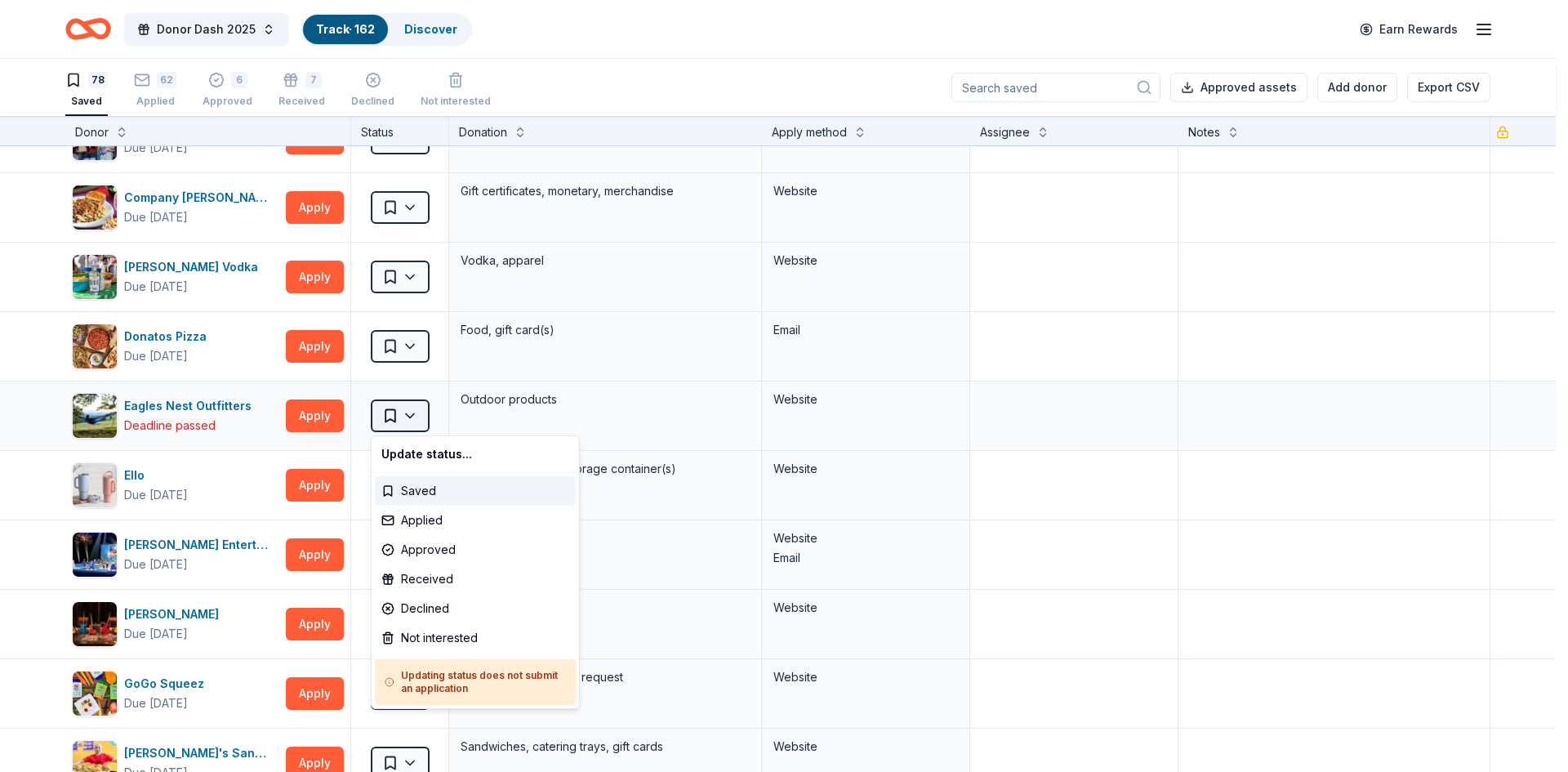
click at [387, 409] on html "Donor Dash 2025 Track · 162 Discover Earn Rewards 78 Saved 62 Applied 6 Approve…" at bounding box center [784, 386] width 1568 height 772
click at [466, 640] on div "Not interested" at bounding box center [475, 638] width 201 height 29
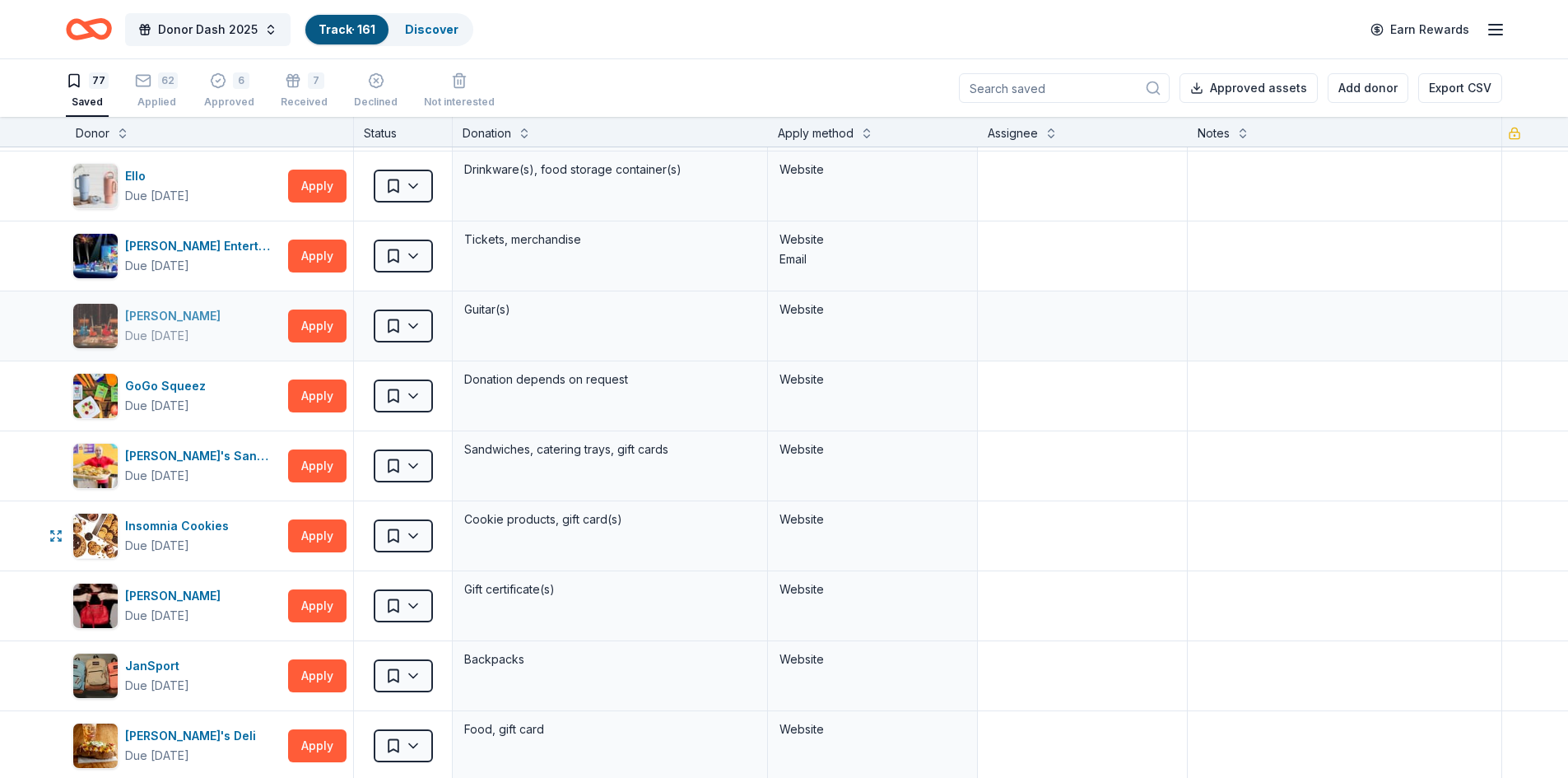
scroll to position [1046, 0]
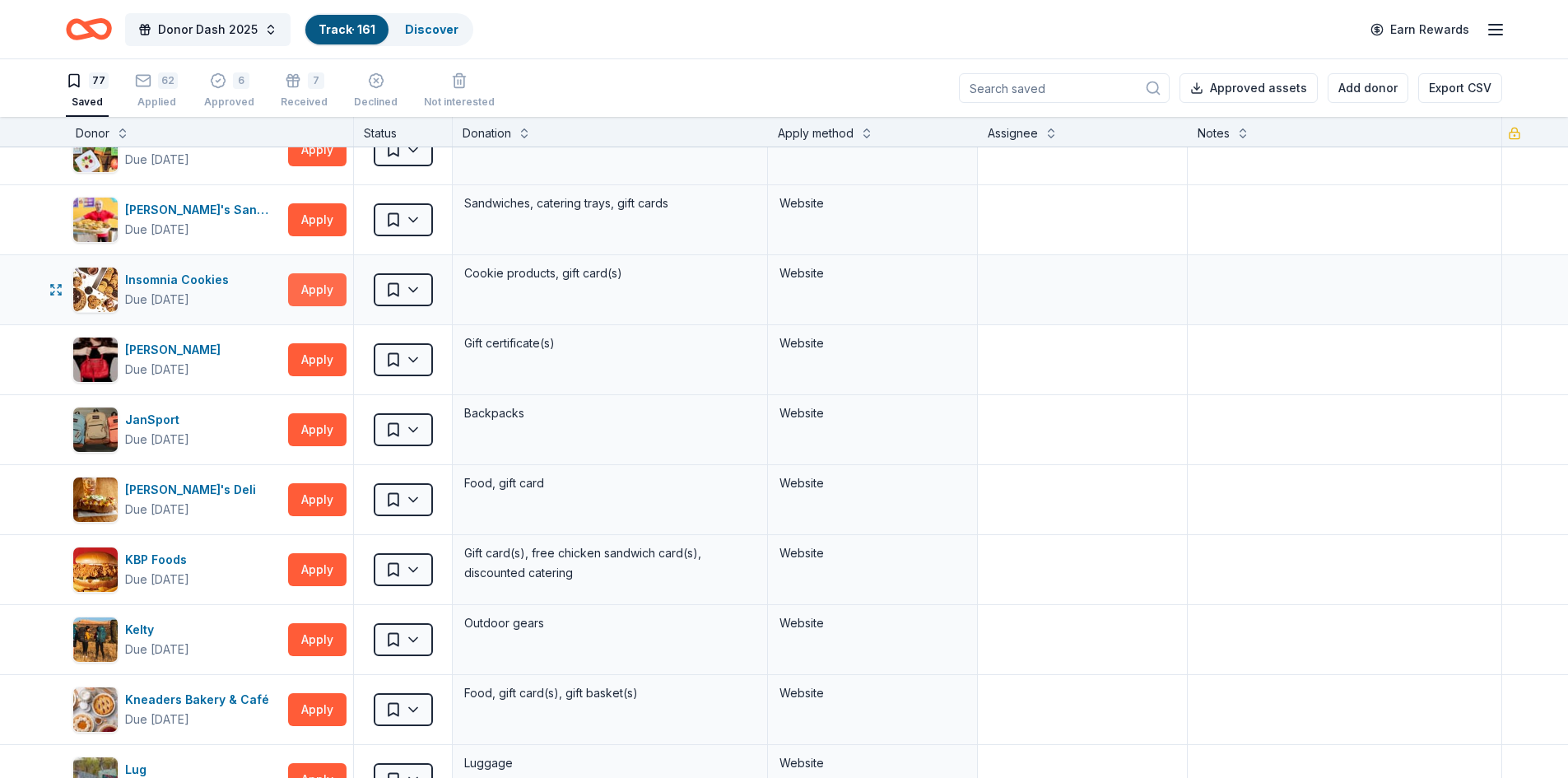
click at [312, 296] on button "Apply" at bounding box center [316, 289] width 58 height 33
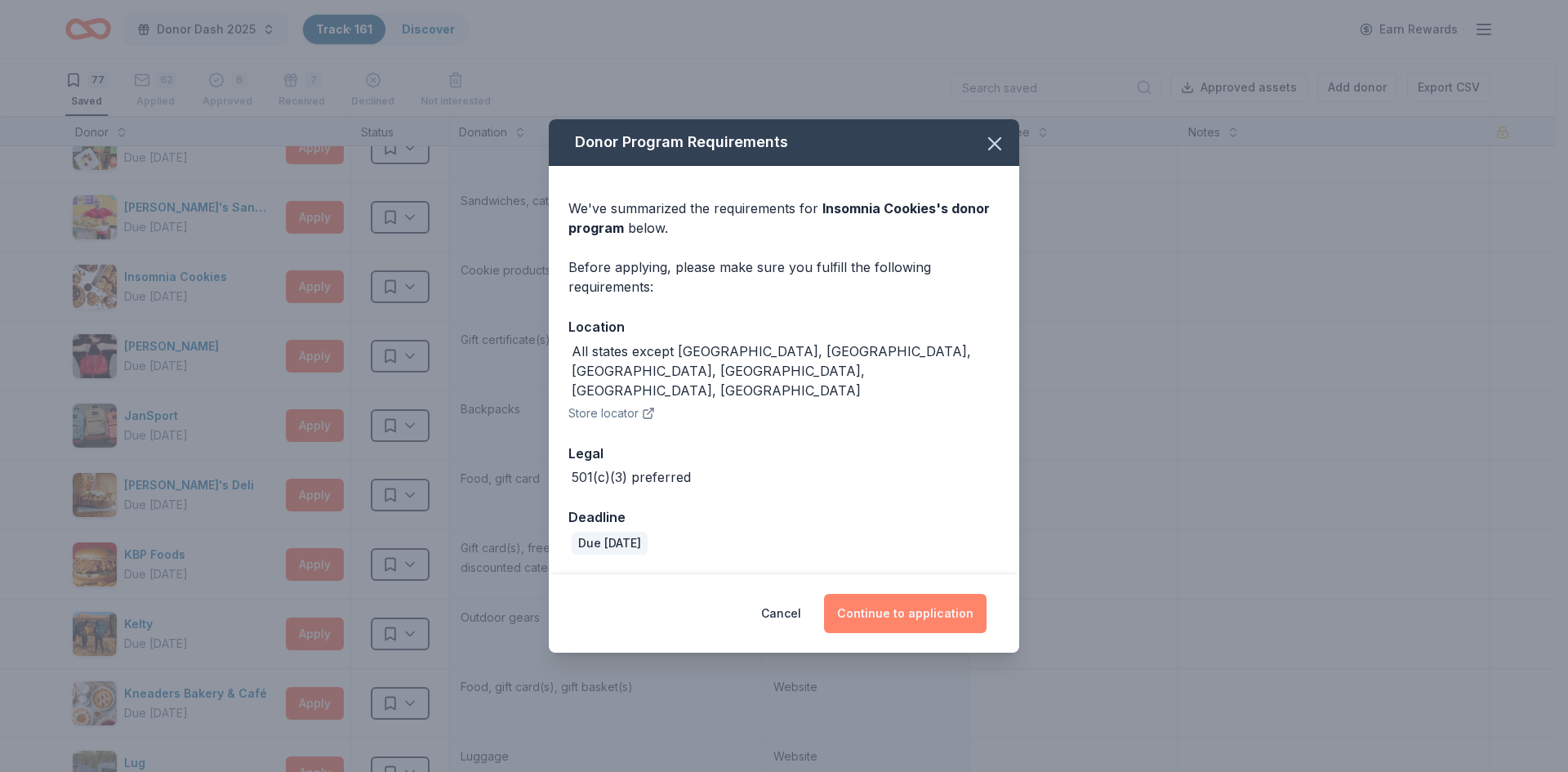
click at [920, 593] on button "Continue to application" at bounding box center [905, 613] width 163 height 39
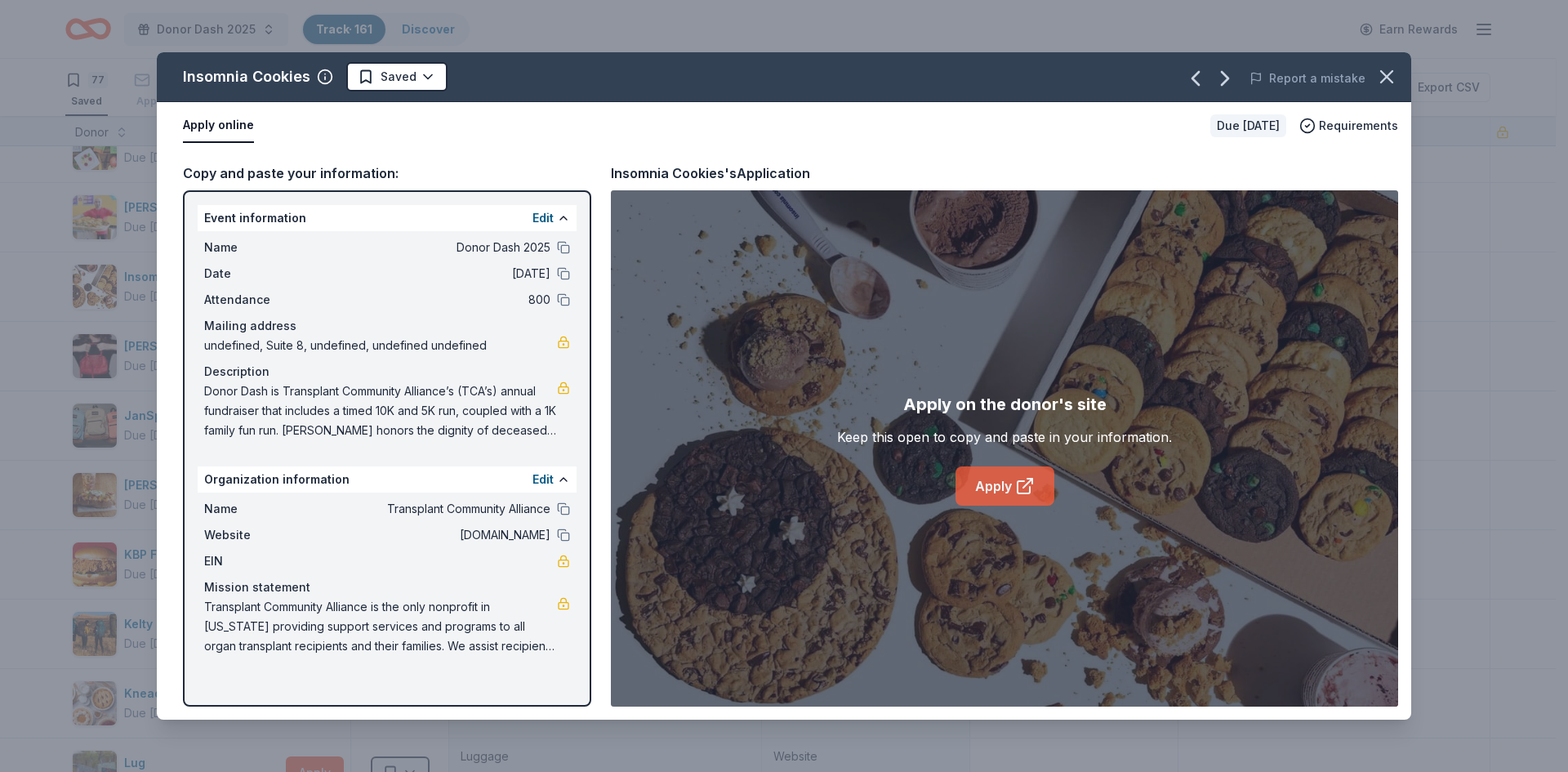
click at [998, 486] on link "Apply" at bounding box center [1004, 486] width 99 height 39
click at [1388, 79] on icon "button" at bounding box center [1386, 77] width 23 height 23
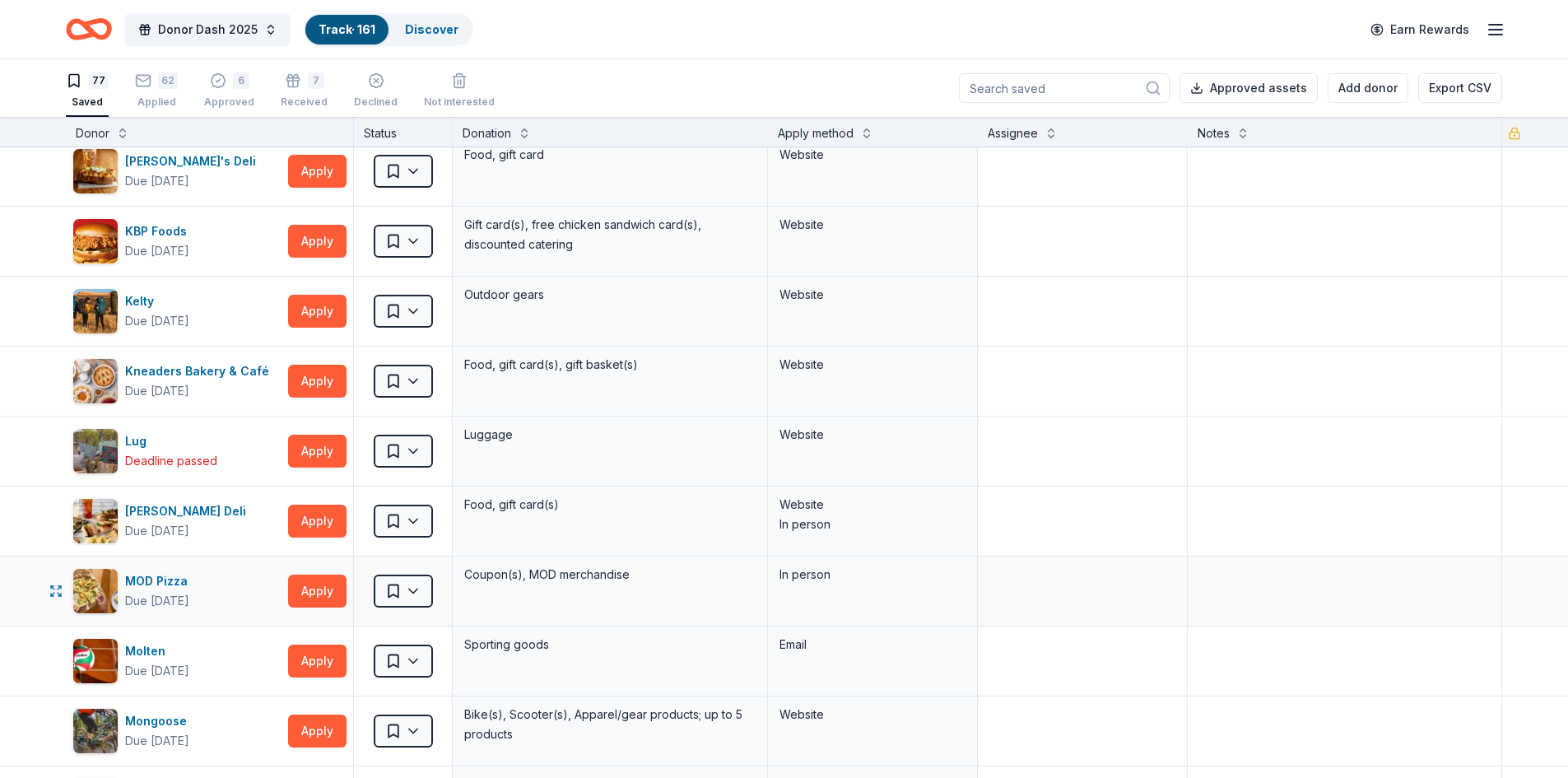
scroll to position [1621, 0]
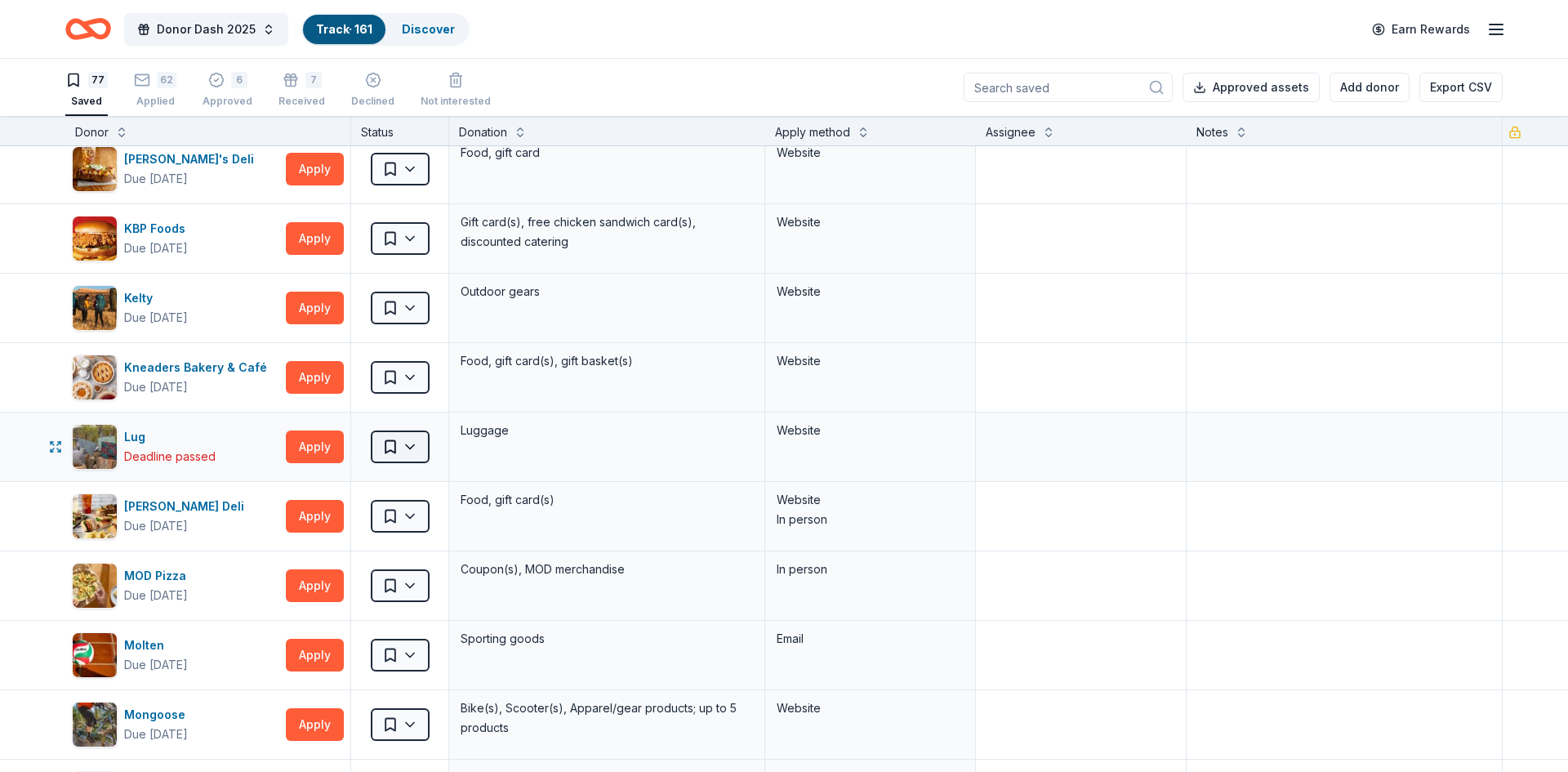
click at [388, 448] on html "Donor Dash 2025 Track · 161 Discover Earn Rewards 77 Saved 62 Applied 6 Approve…" at bounding box center [784, 386] width 1568 height 772
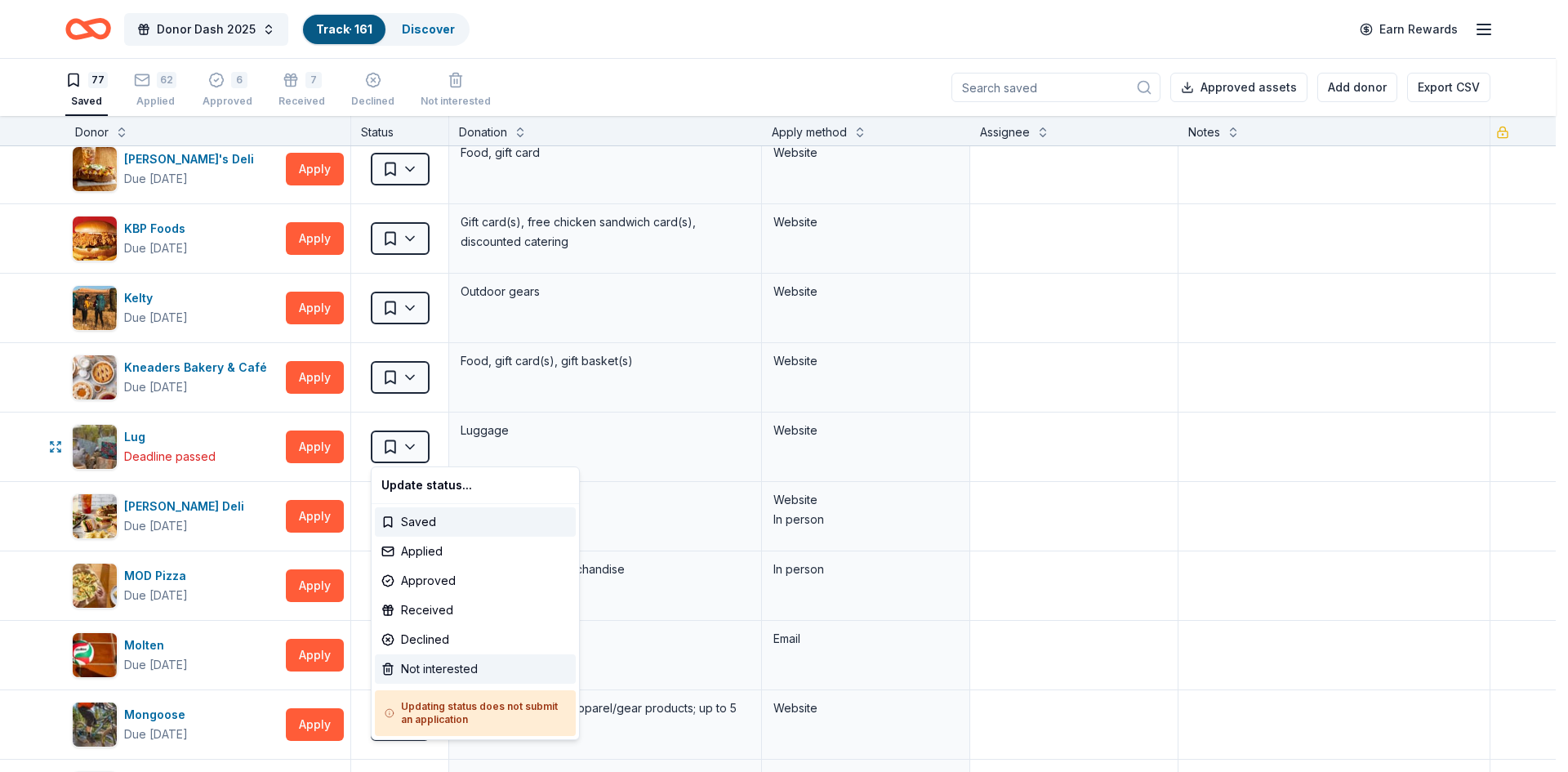
click at [421, 668] on div "Not interested" at bounding box center [475, 669] width 201 height 29
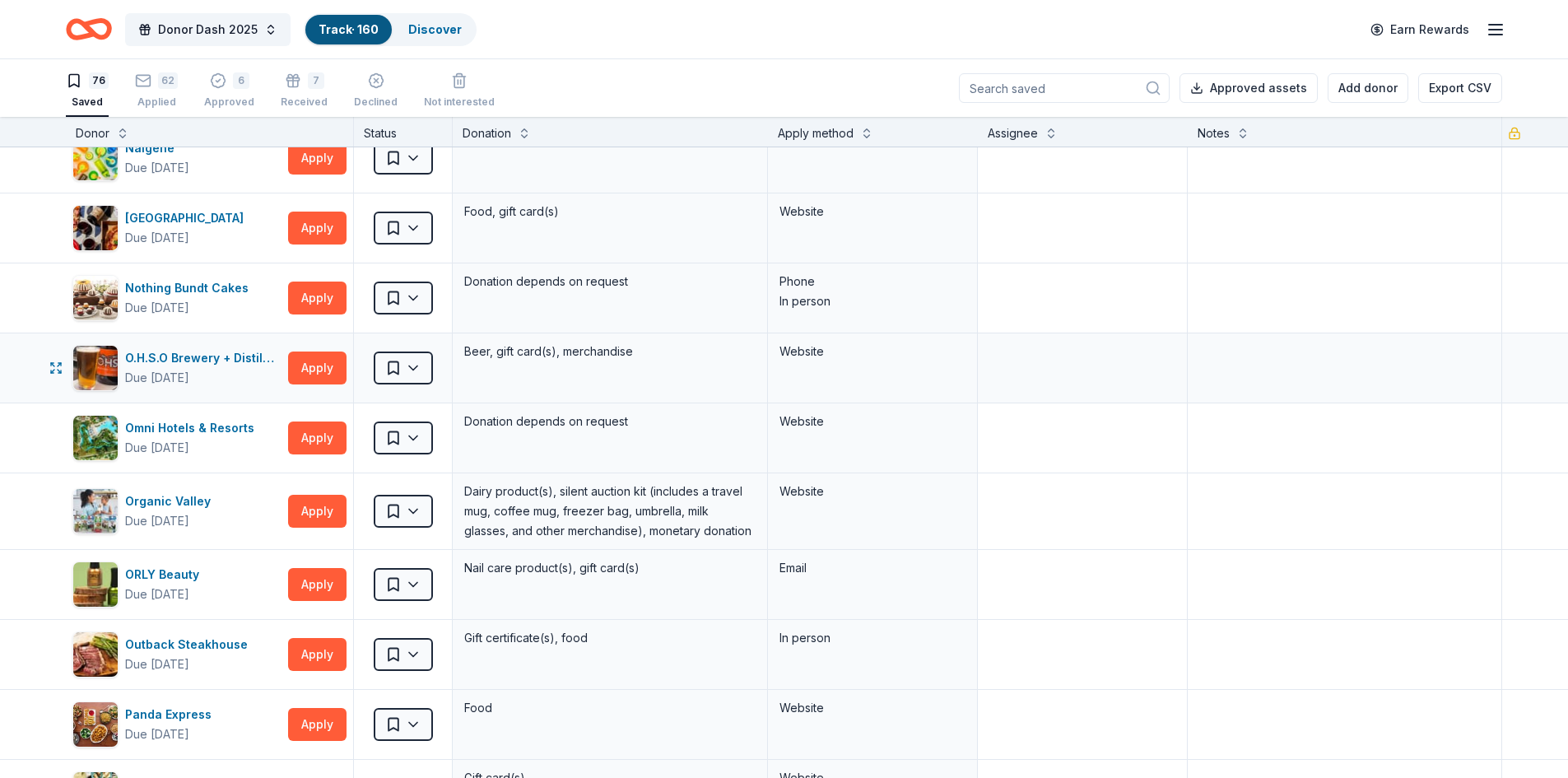
scroll to position [2194, 0]
click at [317, 358] on button "Apply" at bounding box center [316, 367] width 58 height 33
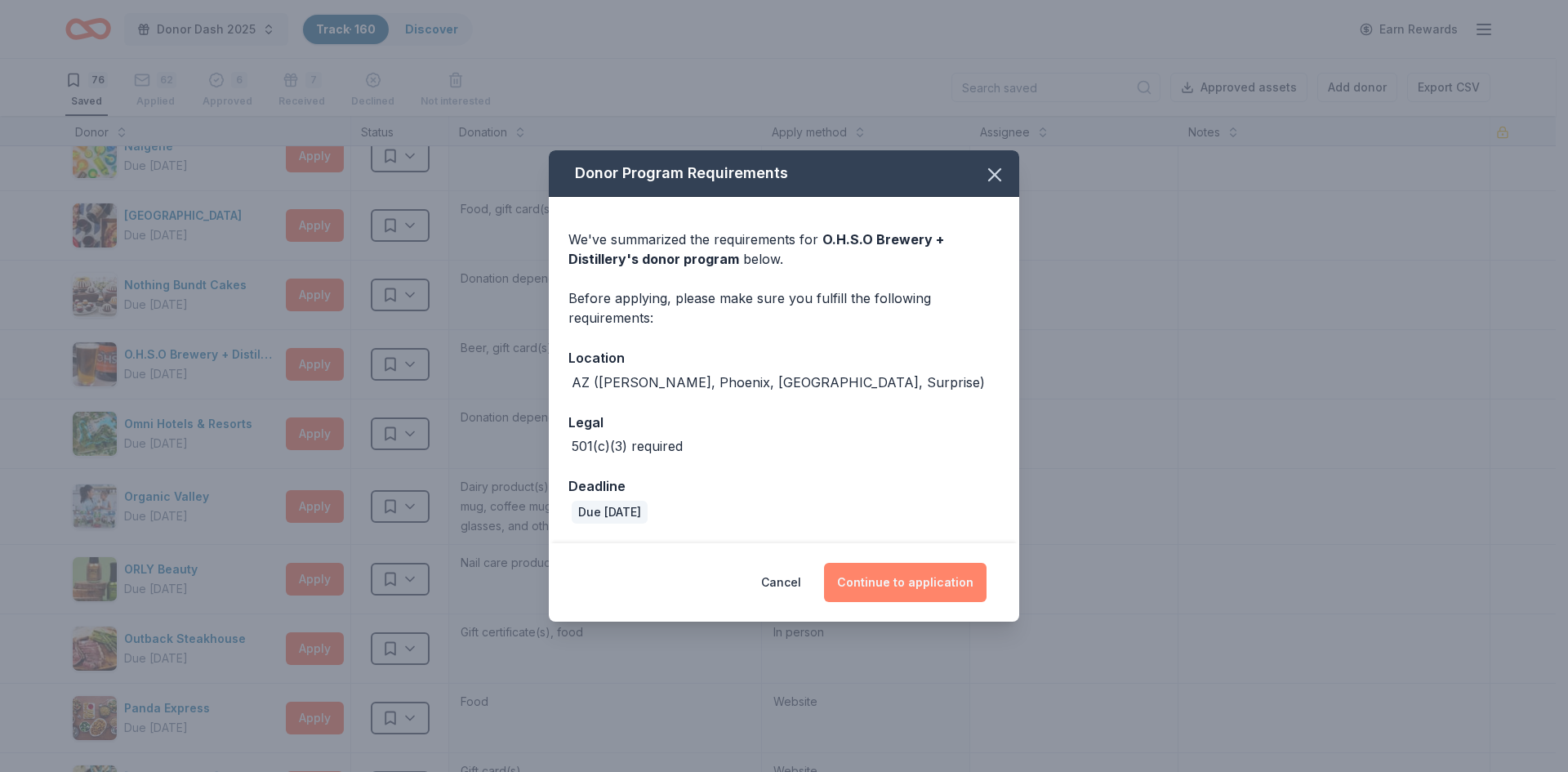
click at [892, 584] on button "Continue to application" at bounding box center [905, 583] width 163 height 39
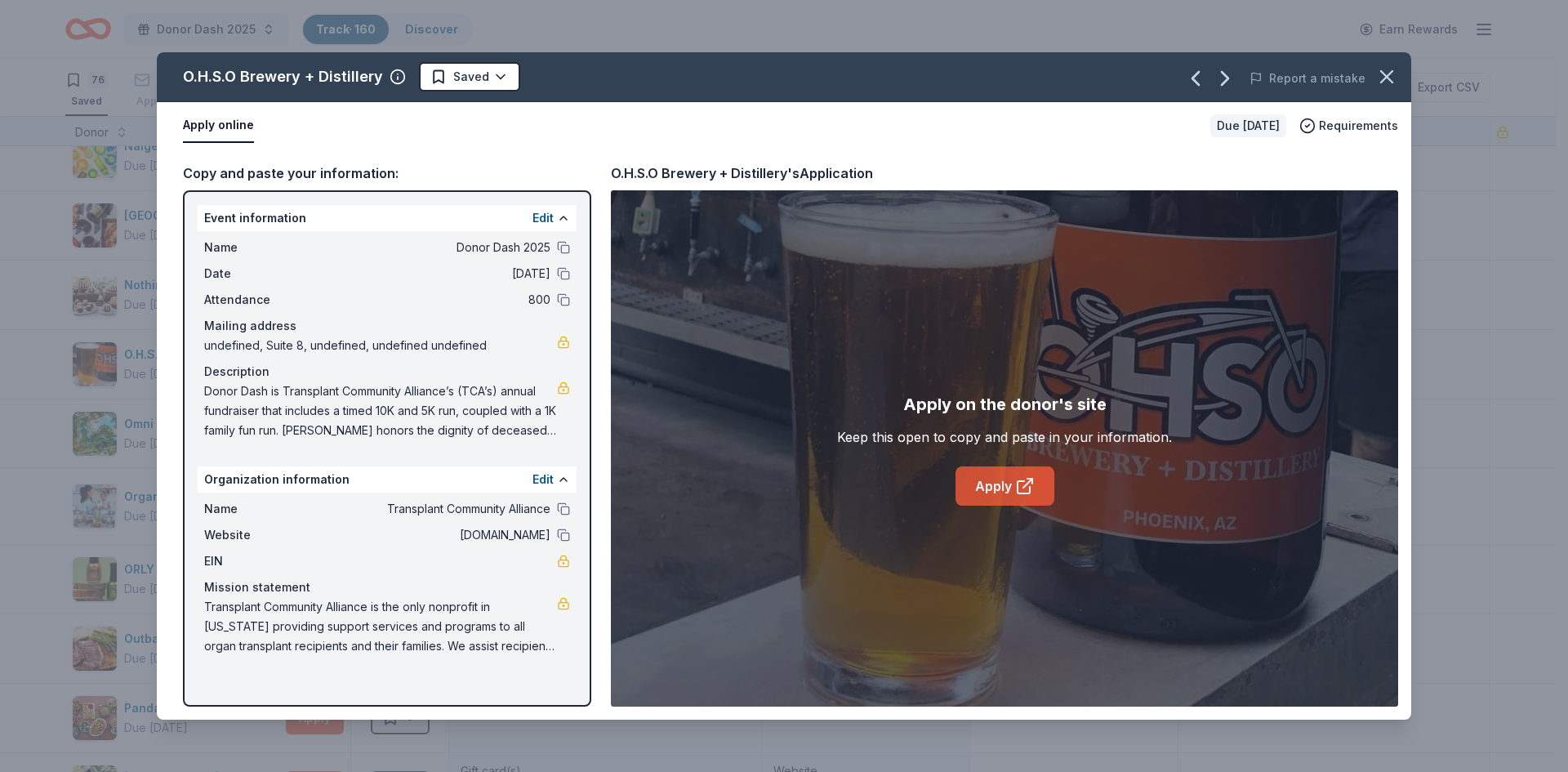
click at [993, 476] on link "Apply" at bounding box center [1004, 486] width 99 height 39
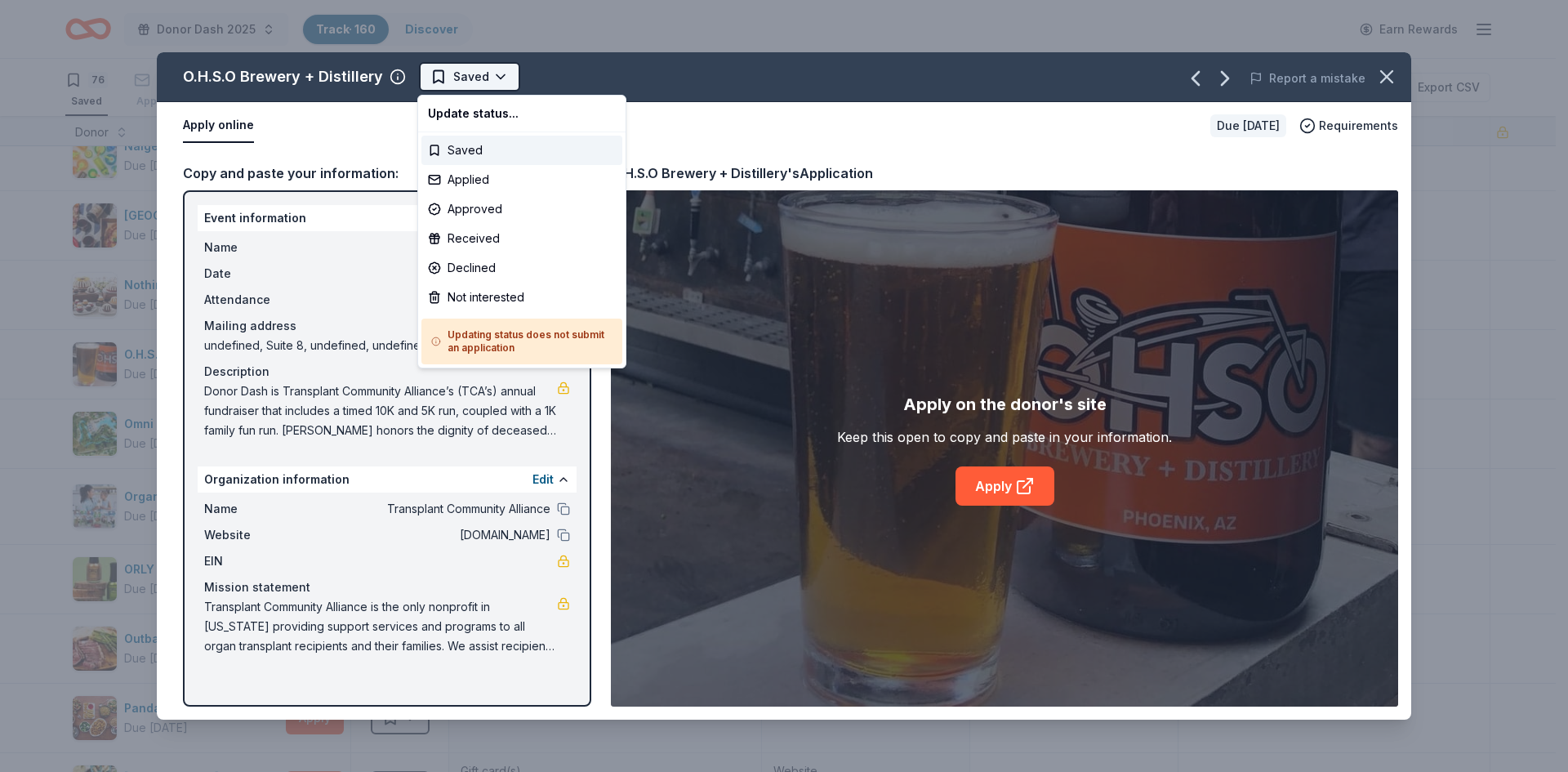
click at [441, 83] on html "Donor Dash 2025 Track · 160 Discover Earn Rewards 76 Saved 62 Applied 6 Approve…" at bounding box center [784, 386] width 1568 height 772
click at [481, 179] on div "Applied" at bounding box center [522, 180] width 201 height 29
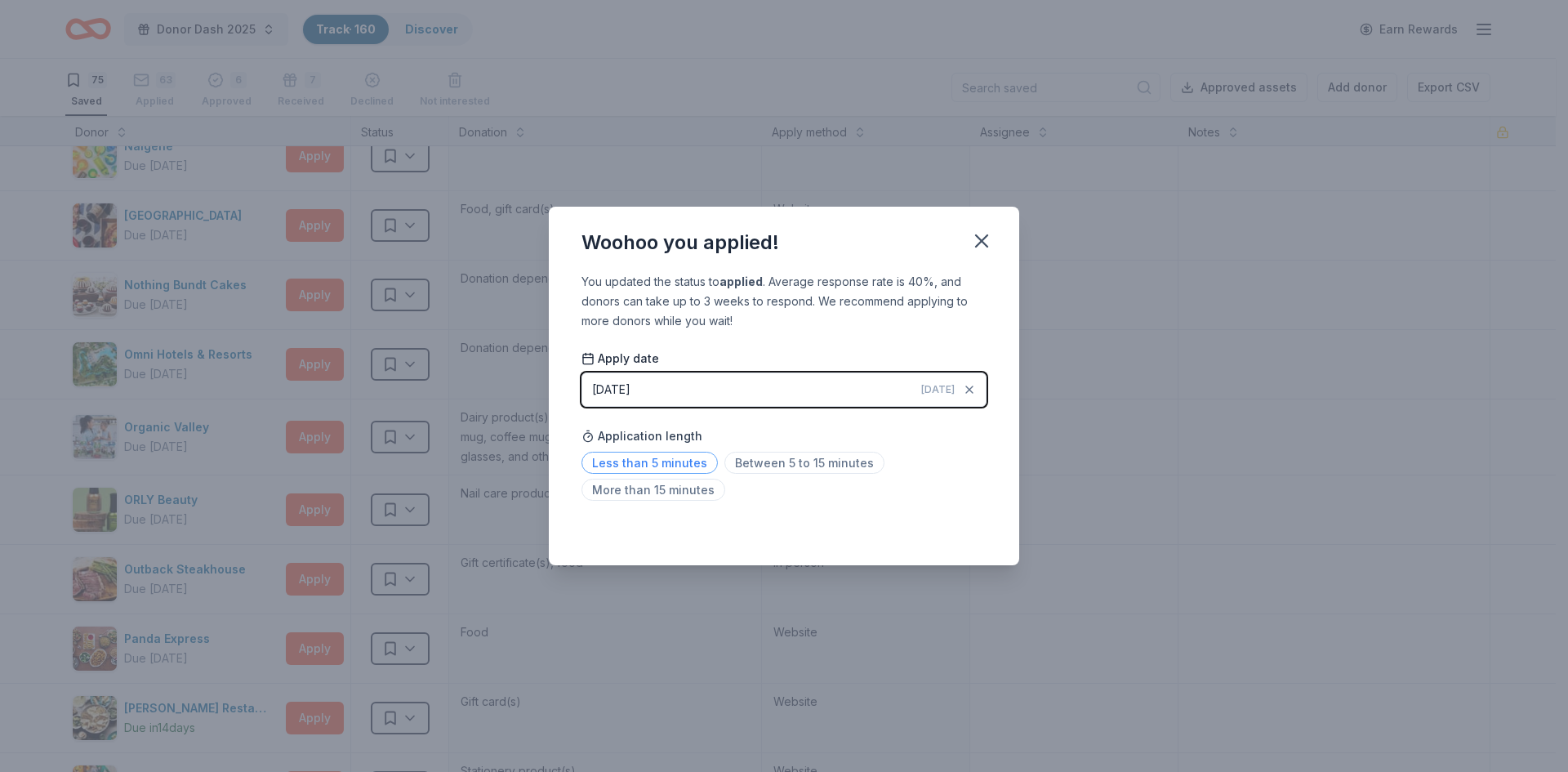
click at [626, 461] on span "Less than 5 minutes" at bounding box center [649, 462] width 136 height 22
click at [990, 236] on icon "button" at bounding box center [981, 240] width 23 height 23
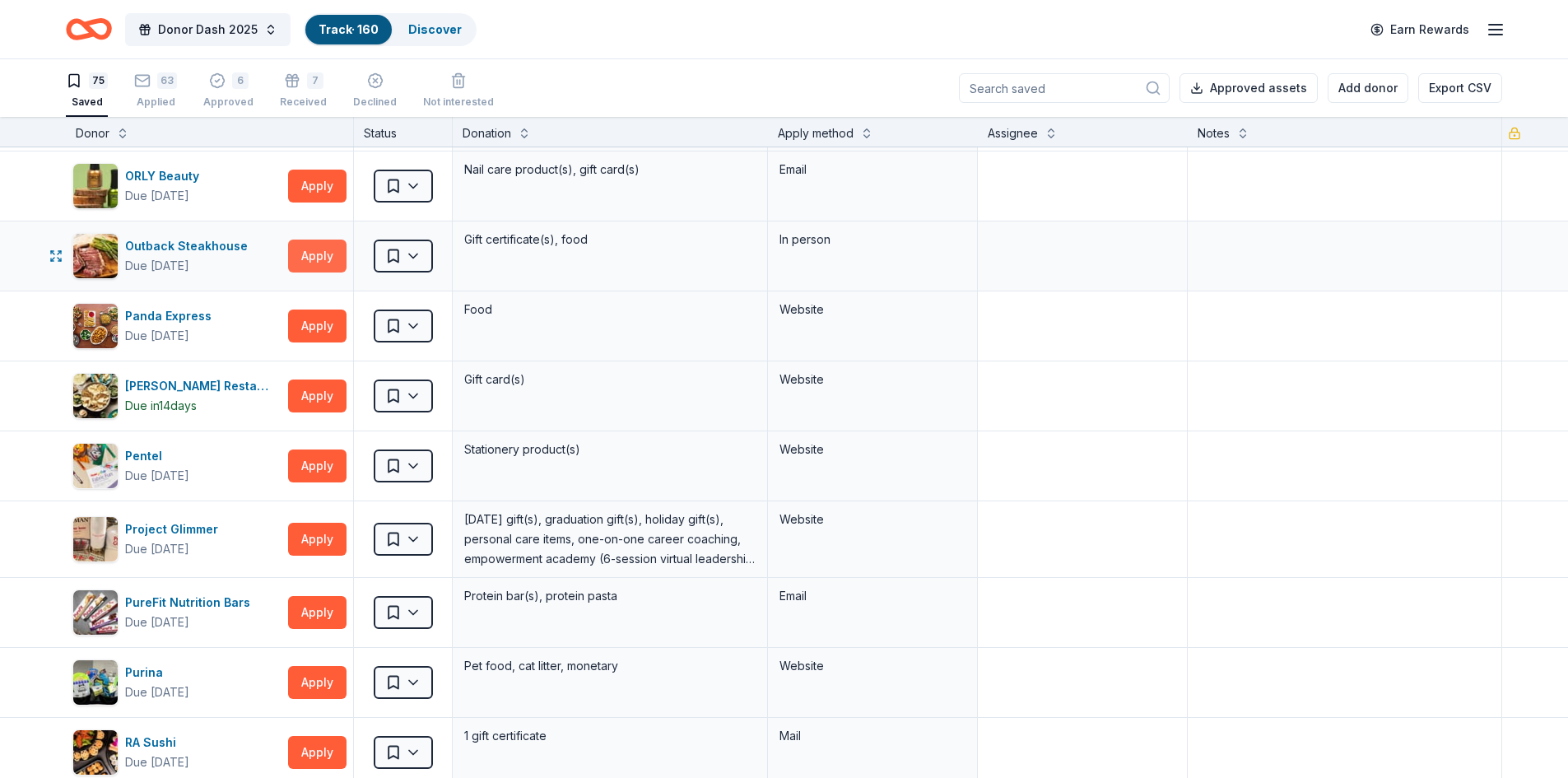
scroll to position [2522, 0]
click at [310, 257] on button "Apply" at bounding box center [316, 254] width 58 height 33
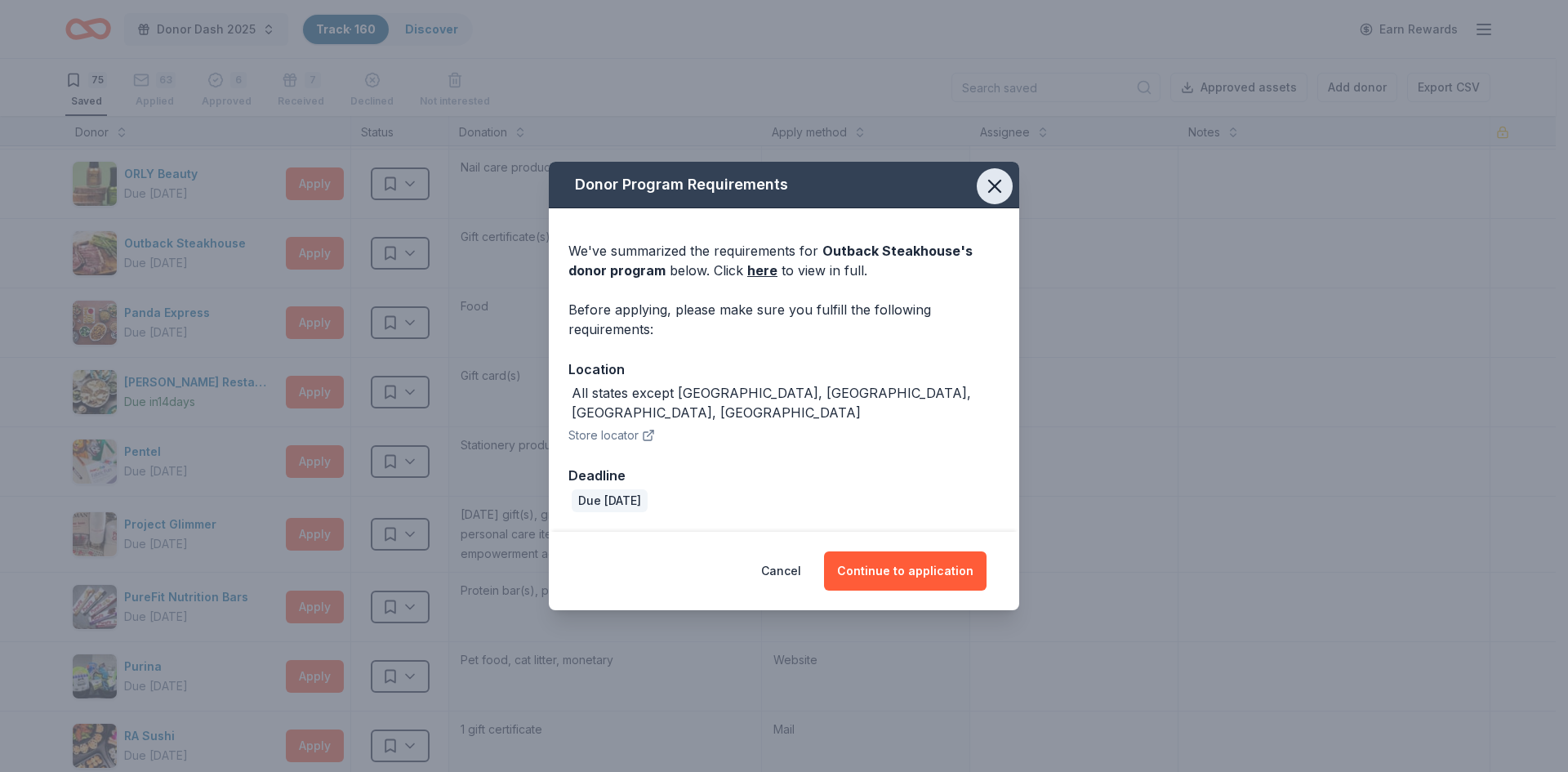
click at [995, 190] on icon "button" at bounding box center [994, 185] width 23 height 23
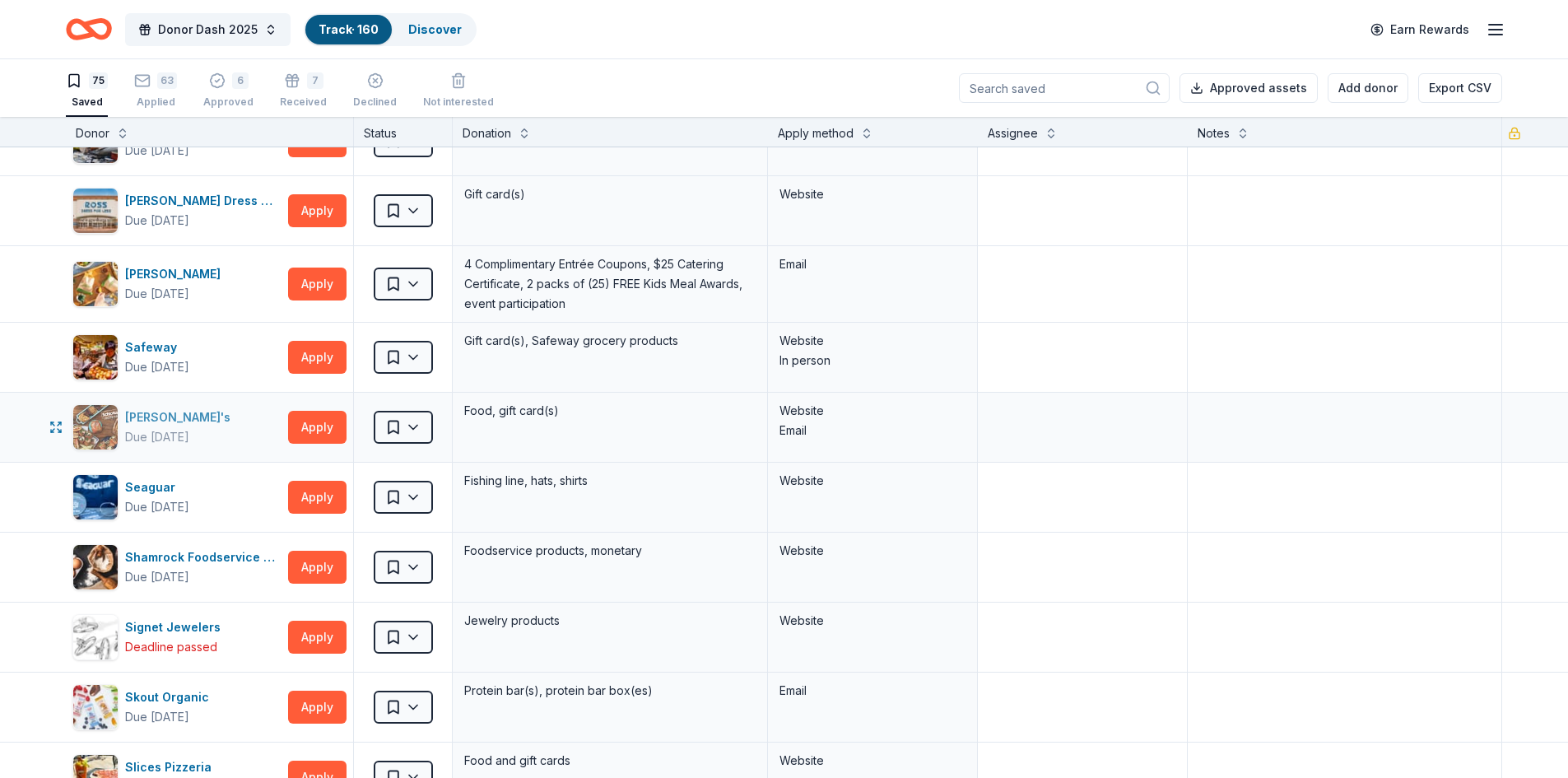
scroll to position [3343, 0]
click at [330, 423] on button "Apply" at bounding box center [316, 426] width 58 height 33
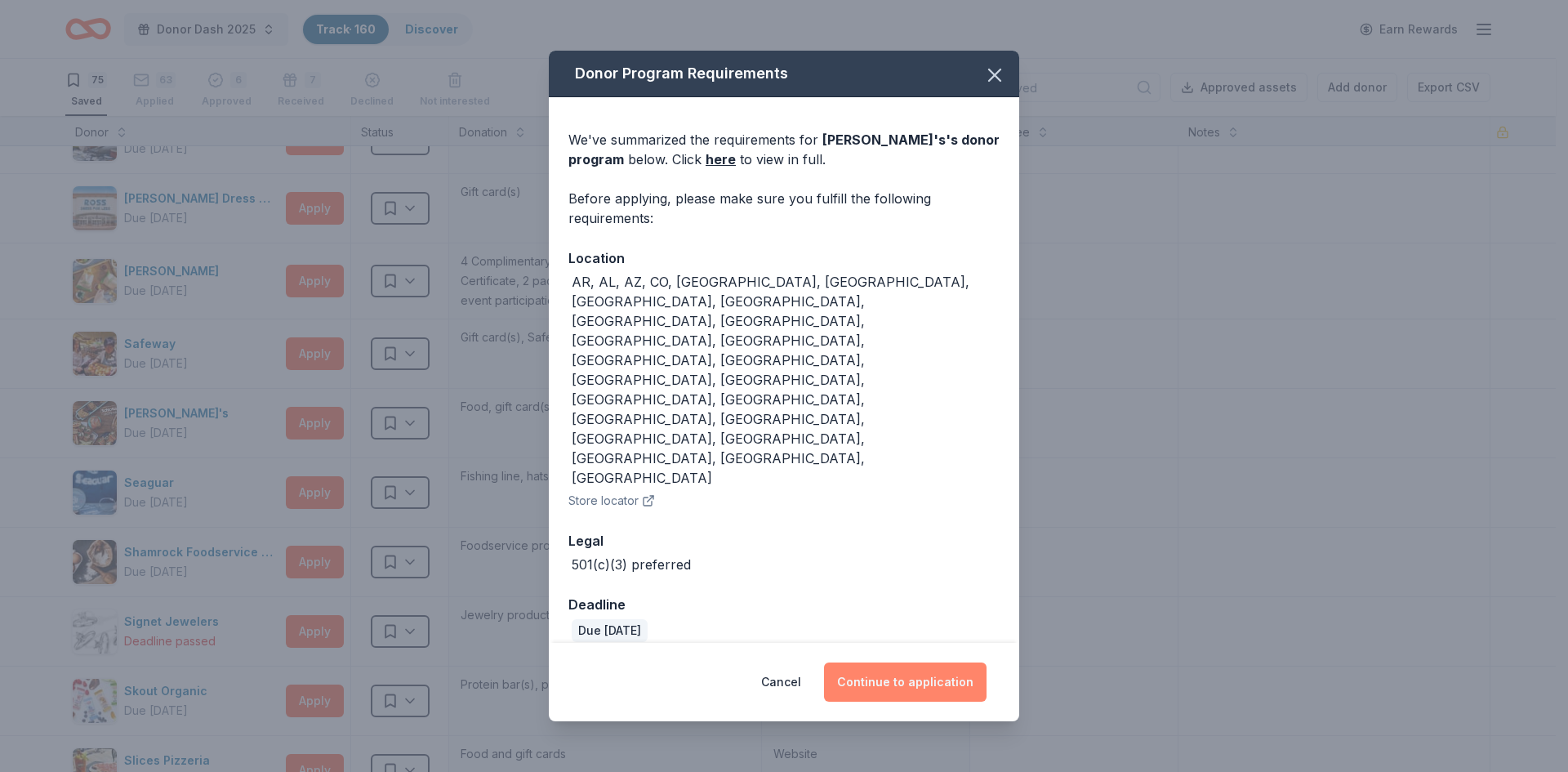
click at [863, 662] on button "Continue to application" at bounding box center [905, 682] width 163 height 39
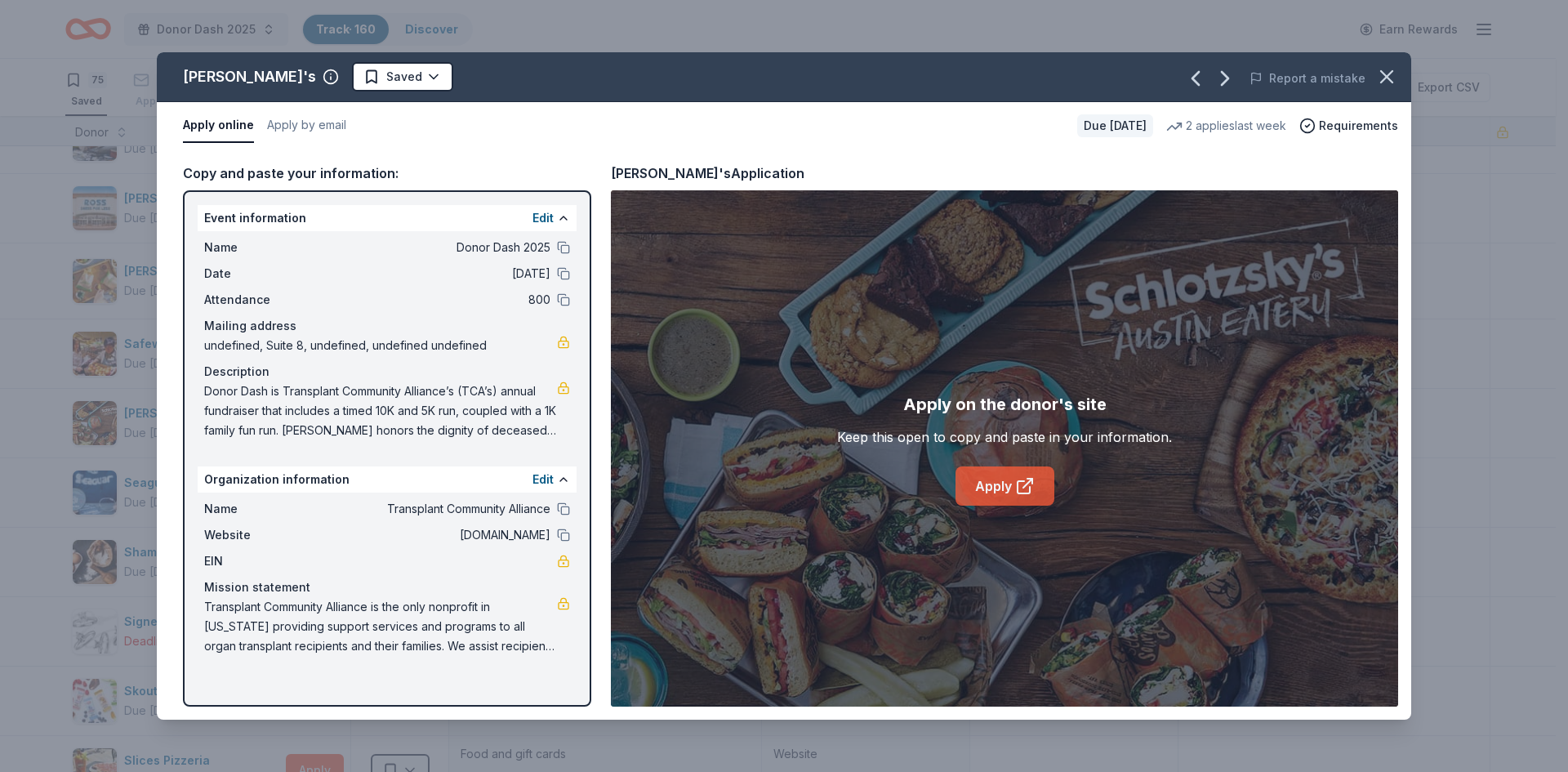
click at [1008, 486] on link "Apply" at bounding box center [1004, 486] width 99 height 39
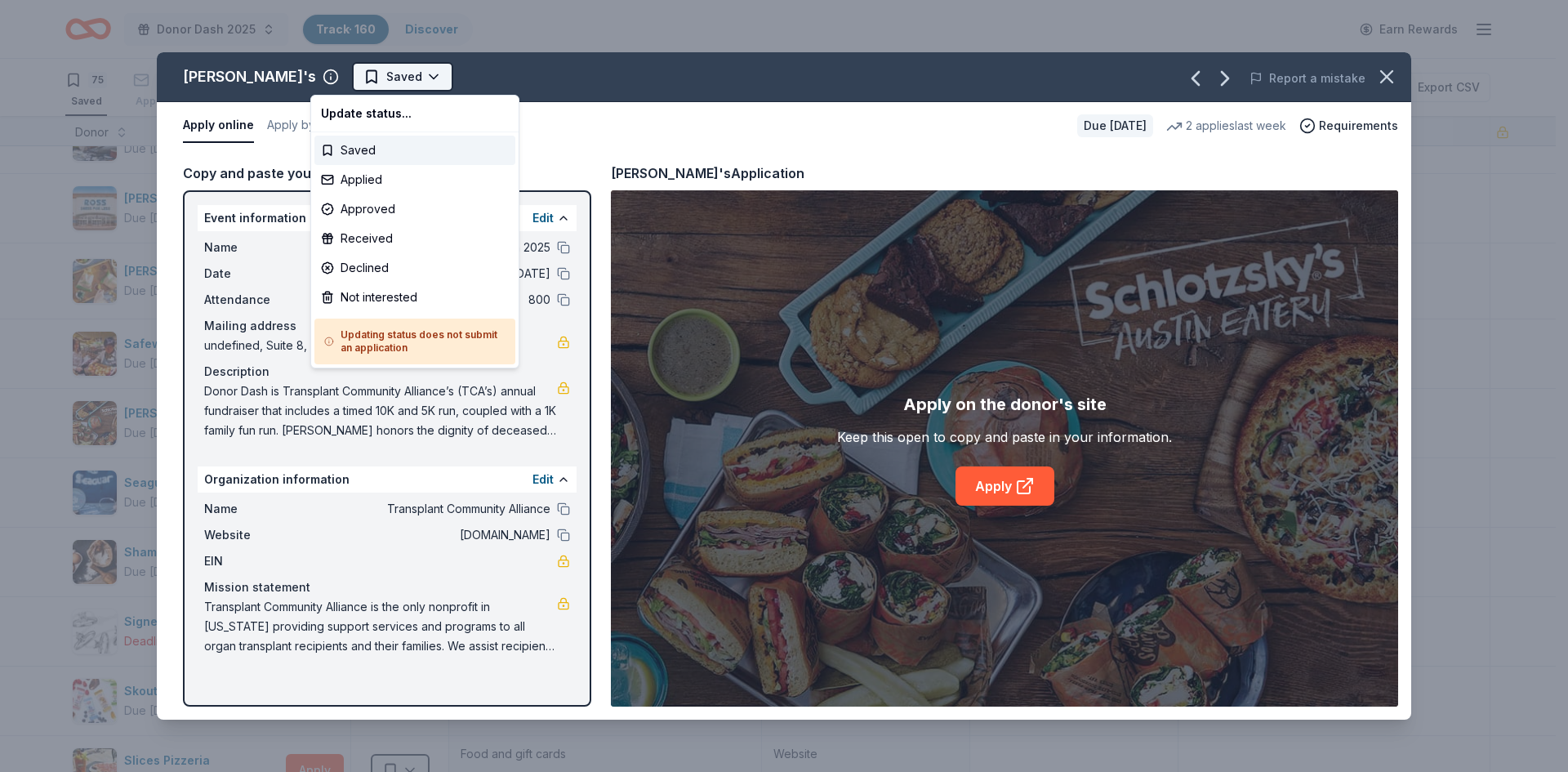
click at [343, 82] on html "Donor Dash 2025 Track · 160 Discover Earn Rewards 75 Saved 63 Applied 6 Approve…" at bounding box center [784, 386] width 1568 height 772
click at [378, 187] on div "Applied" at bounding box center [415, 180] width 201 height 29
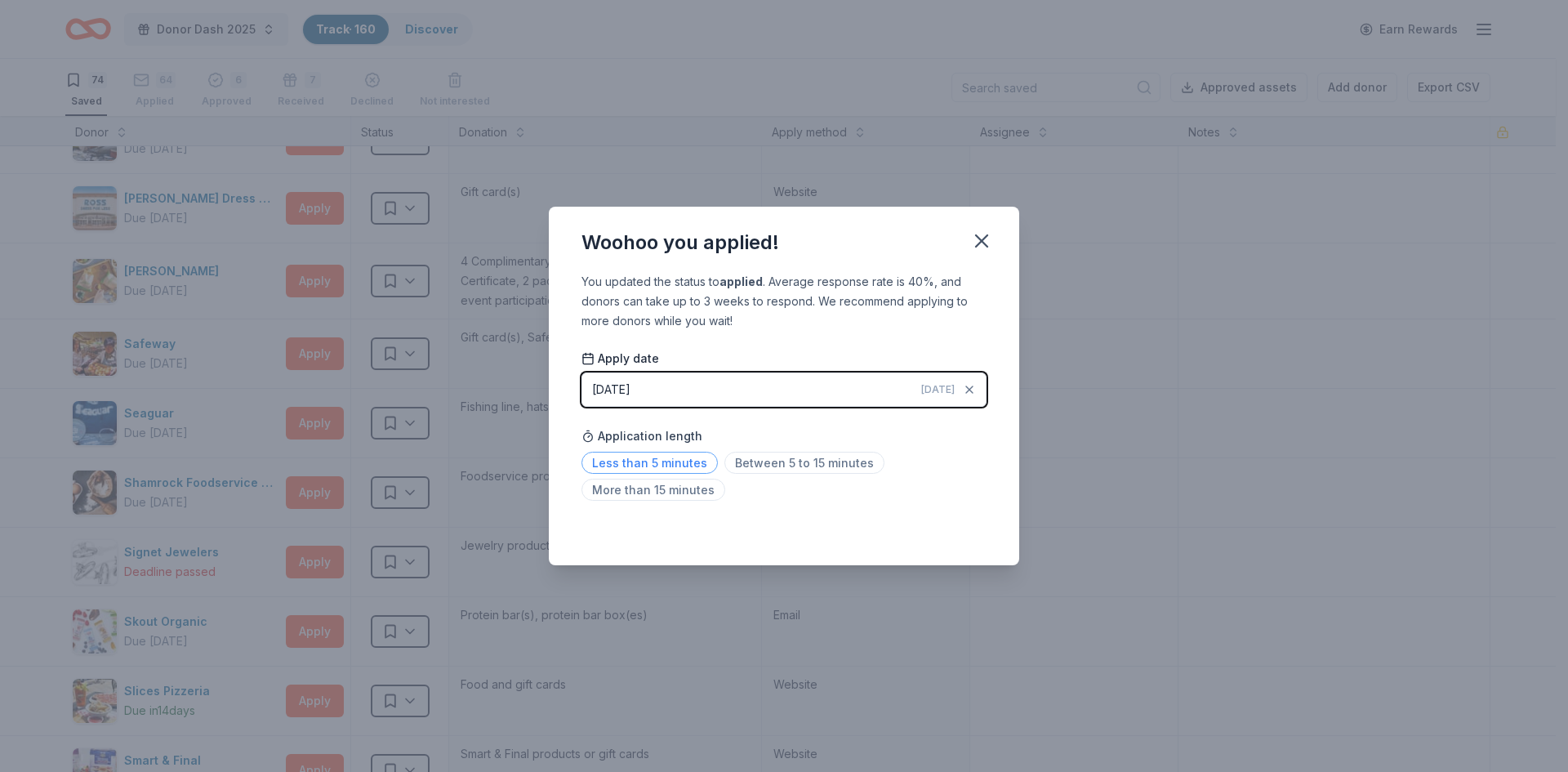
click at [663, 466] on span "Less than 5 minutes" at bounding box center [649, 462] width 136 height 22
click at [979, 239] on icon "button" at bounding box center [982, 241] width 12 height 12
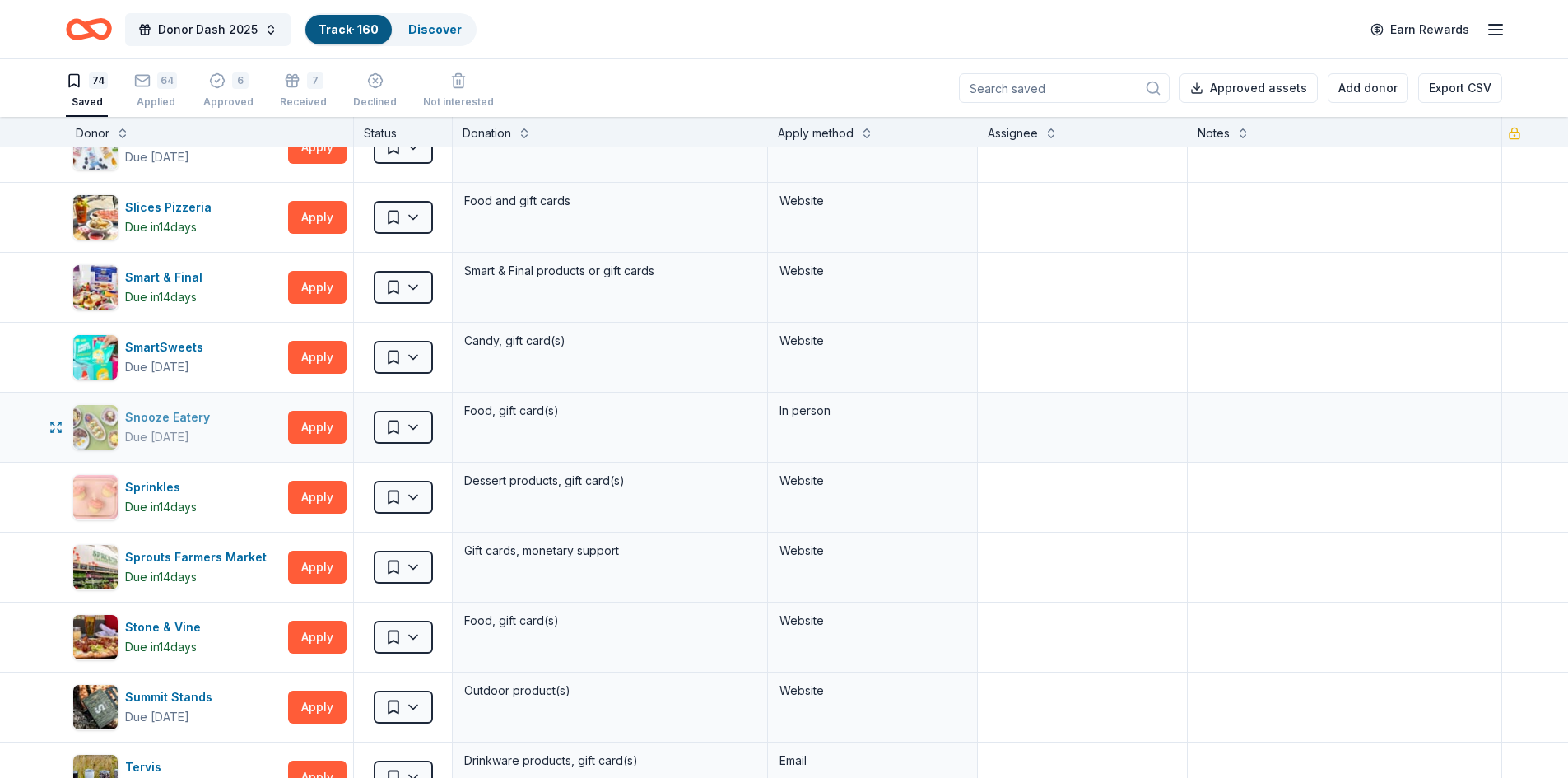
scroll to position [3834, 0]
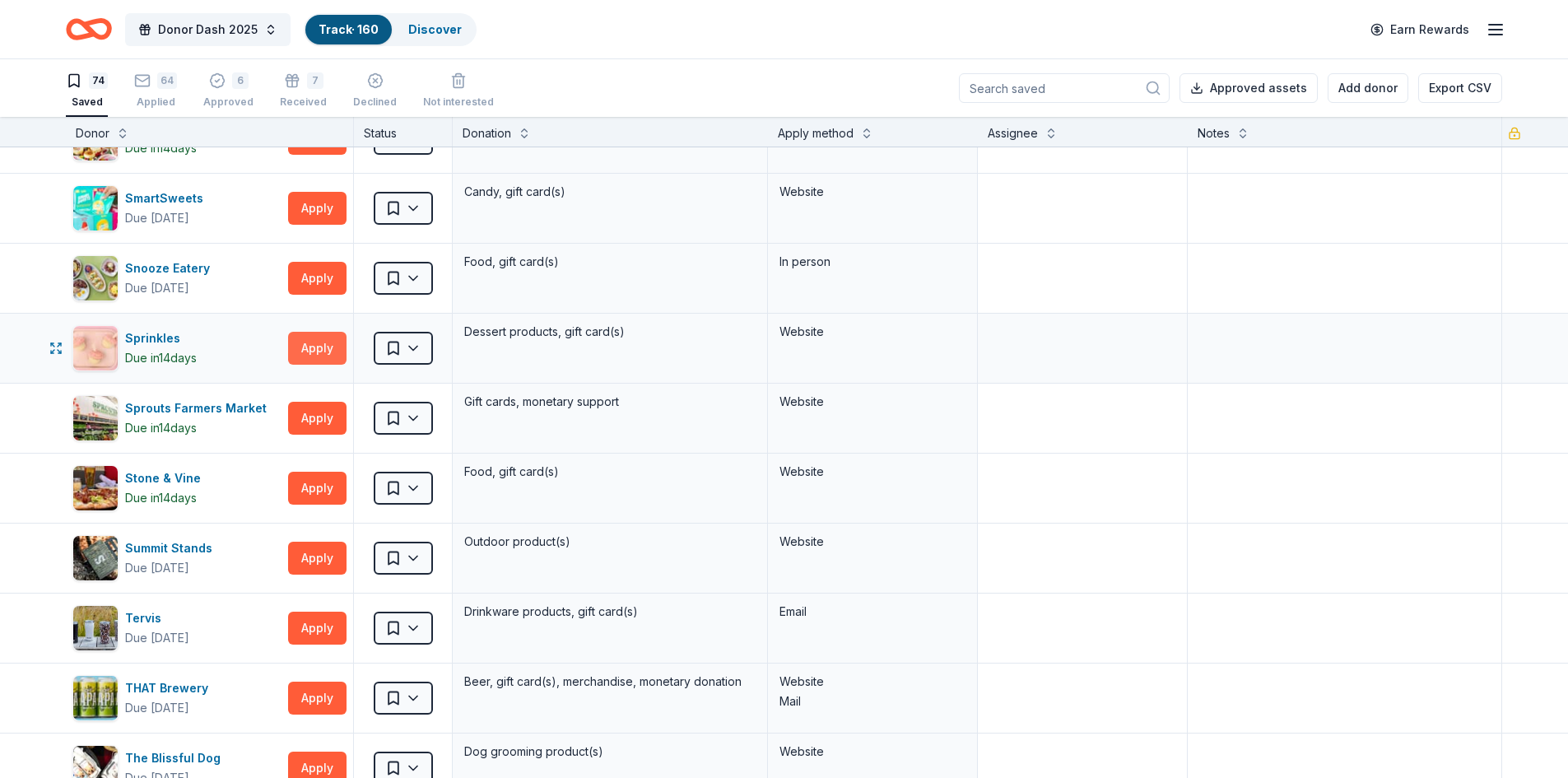
click at [313, 353] on button "Apply" at bounding box center [316, 348] width 58 height 33
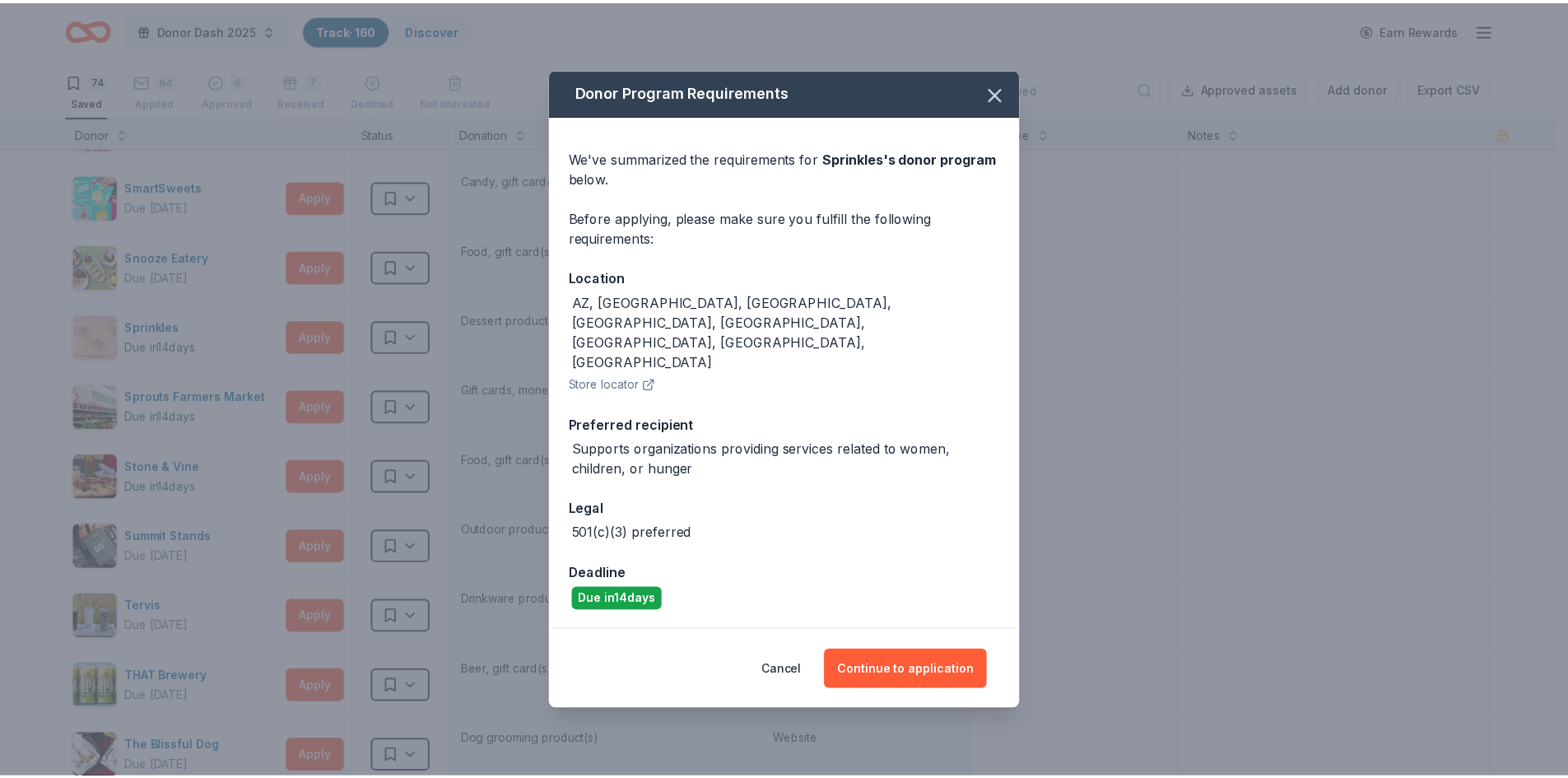
scroll to position [3994, 0]
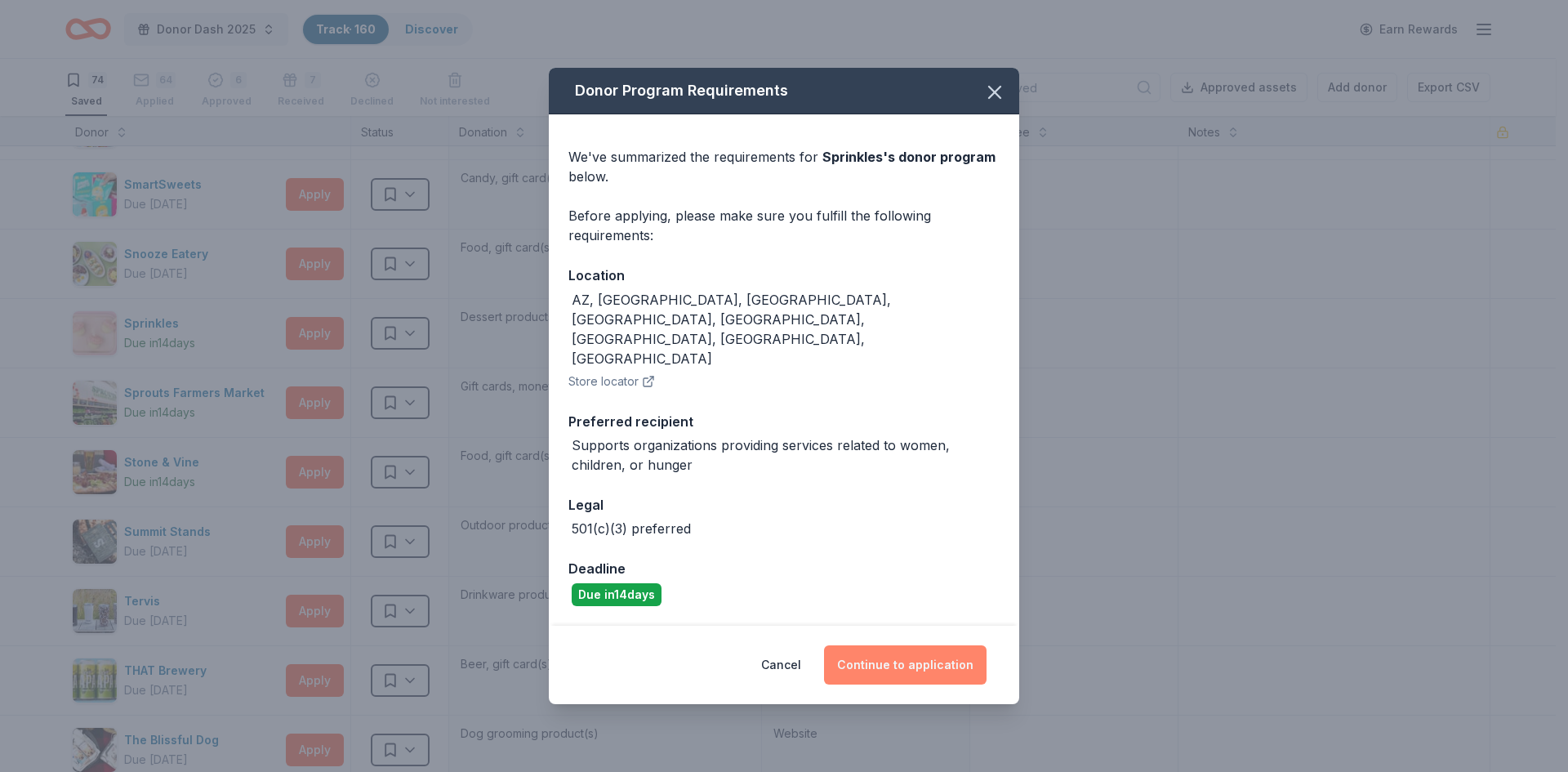
click at [905, 645] on button "Continue to application" at bounding box center [905, 665] width 163 height 39
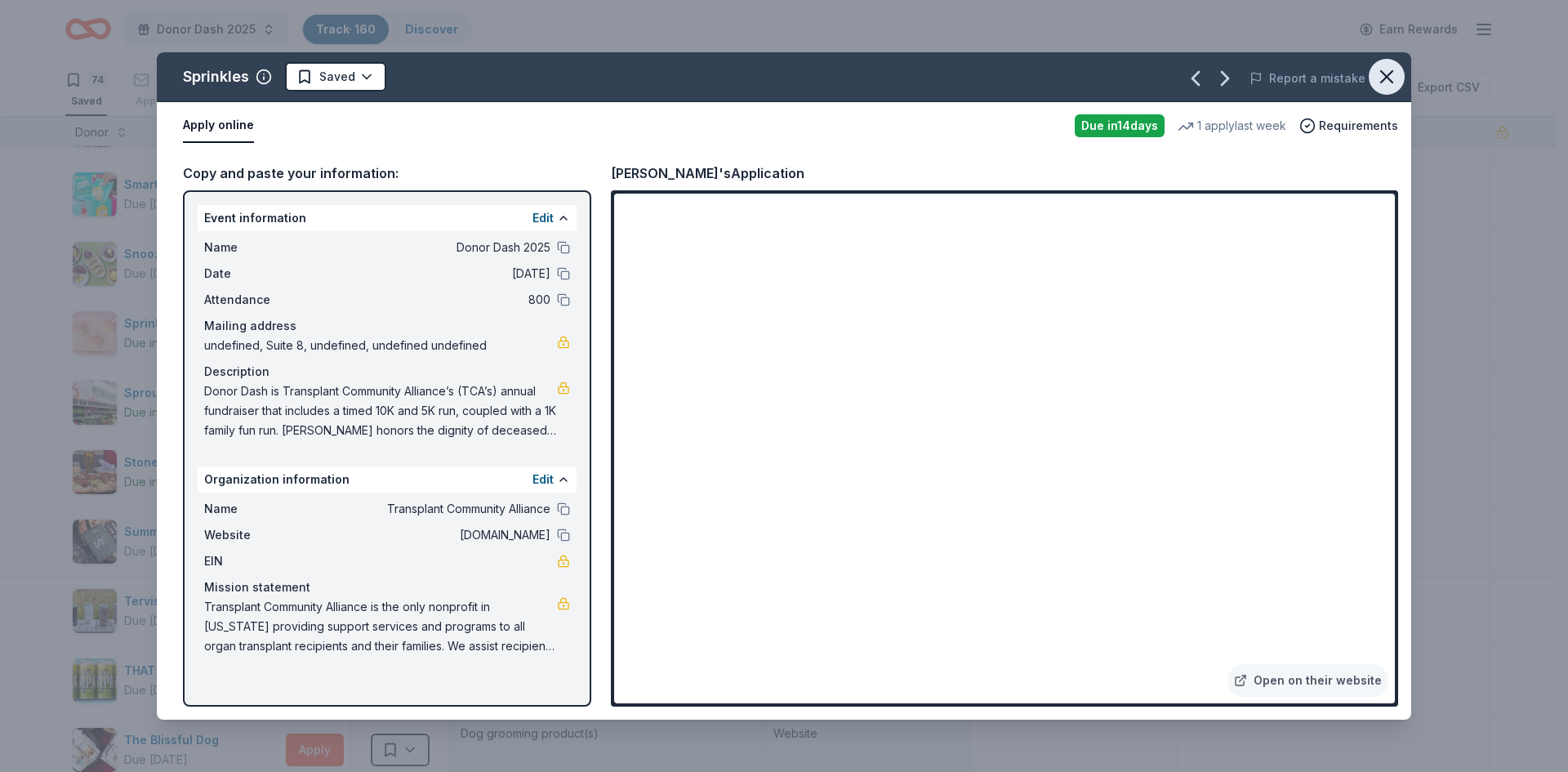
click at [1397, 74] on icon "button" at bounding box center [1386, 77] width 23 height 23
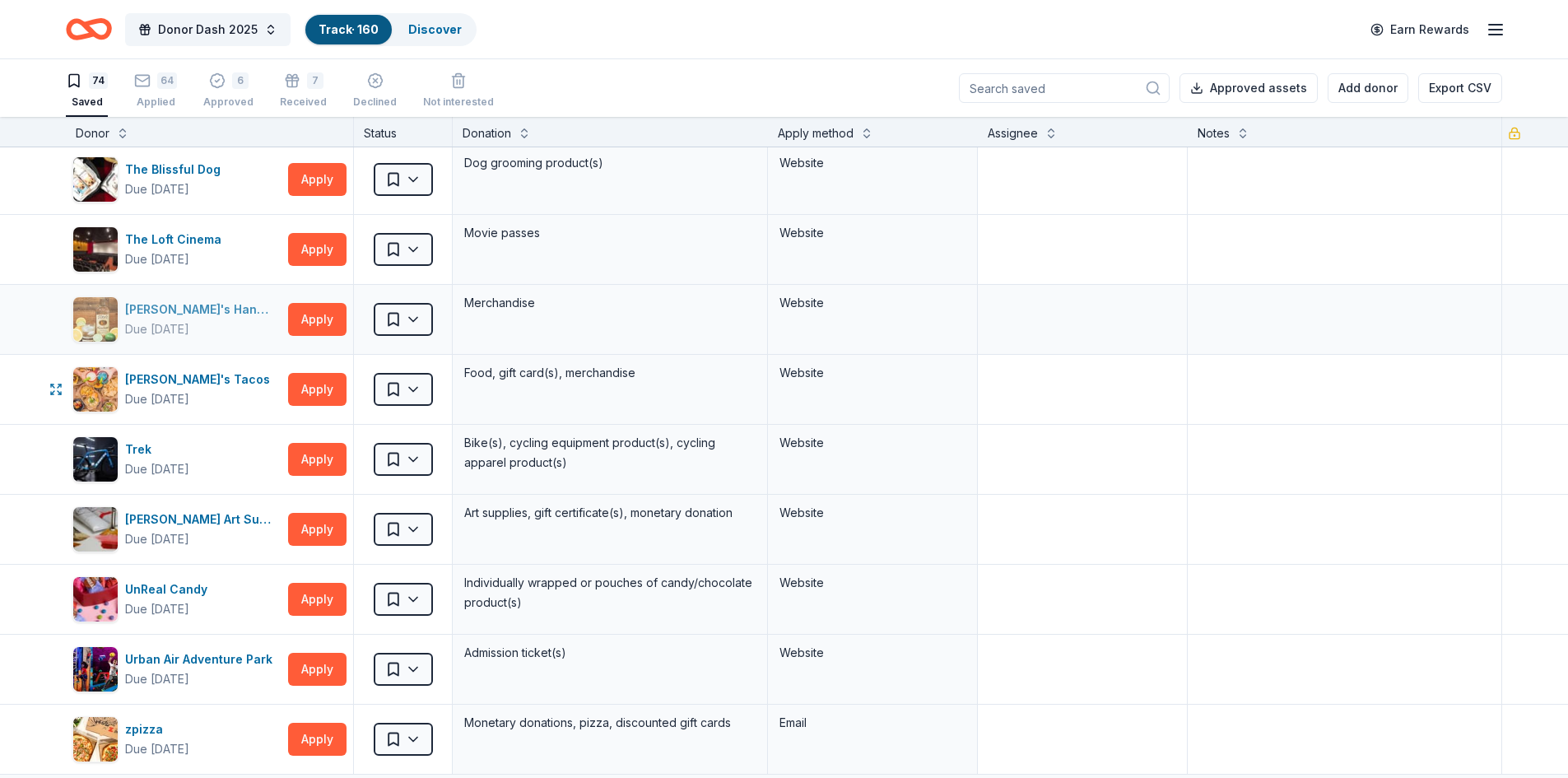
scroll to position [4571, 0]
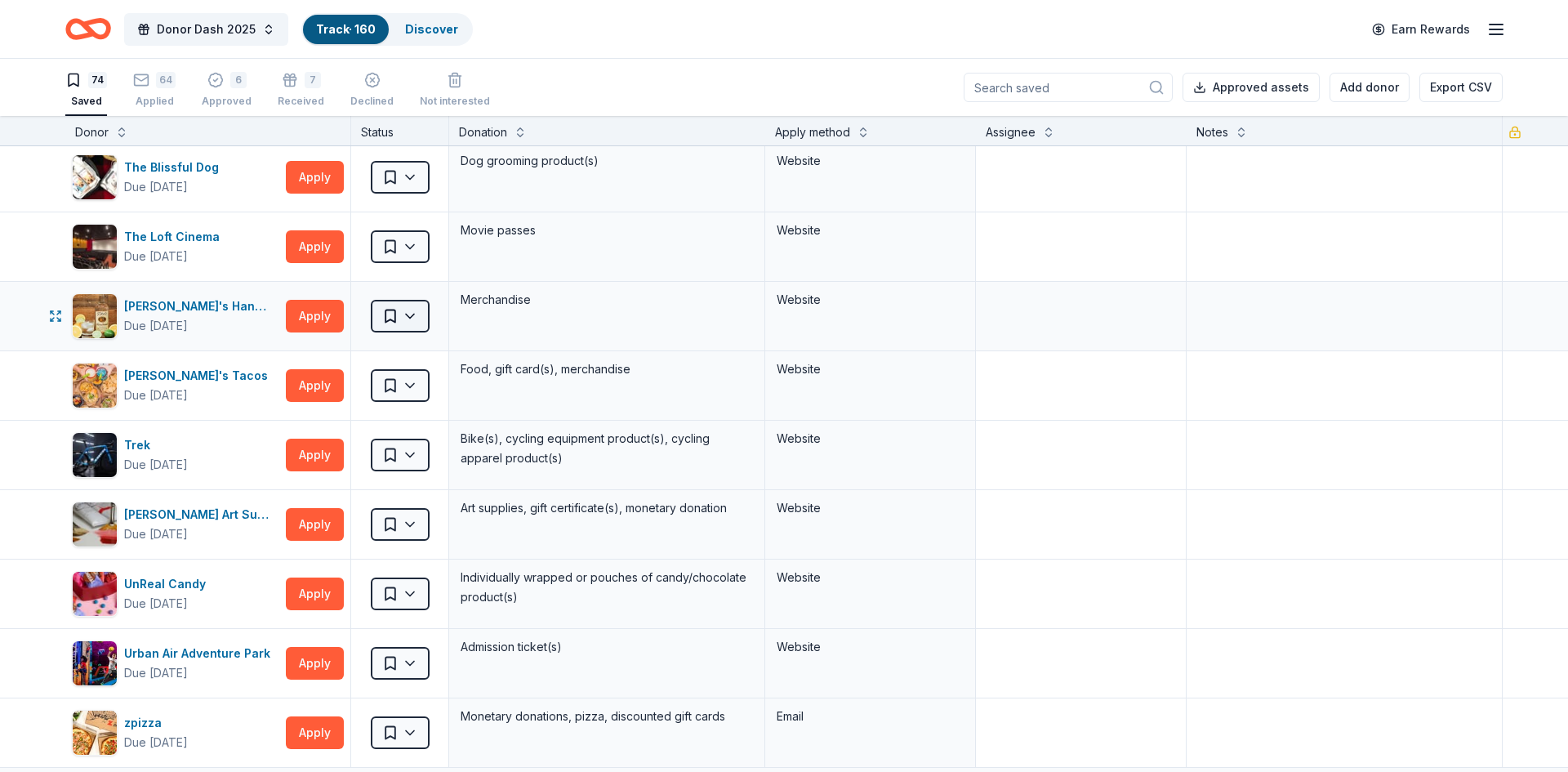
click at [408, 305] on html "Donor Dash 2025 Track · 160 Discover Earn Rewards 74 Saved 64 Applied 6 Approve…" at bounding box center [784, 386] width 1568 height 772
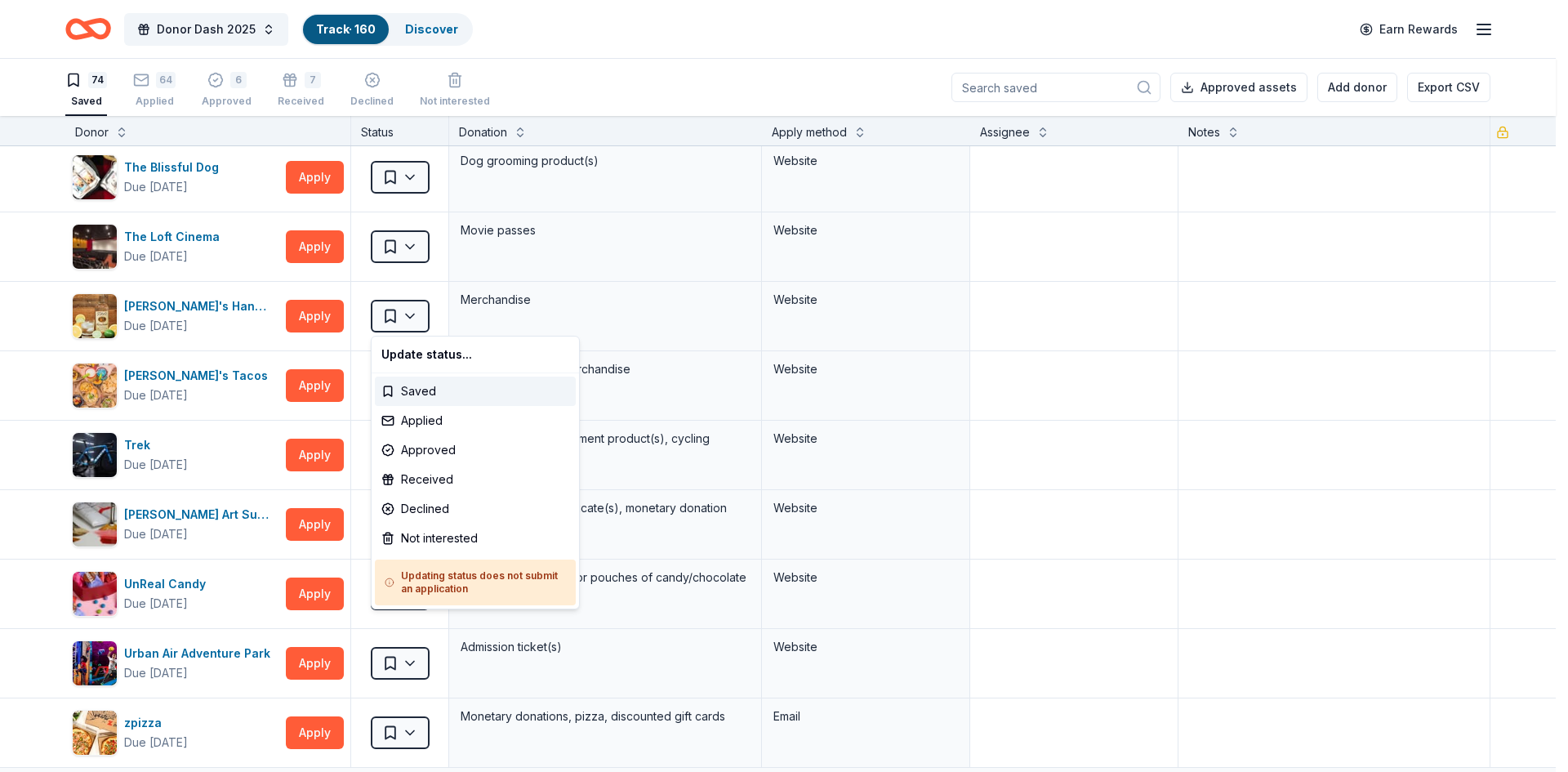
click at [228, 30] on html "Donor Dash 2025 Track · 160 Discover Earn Rewards 74 Saved 64 Applied 6 Approve…" at bounding box center [784, 386] width 1568 height 772
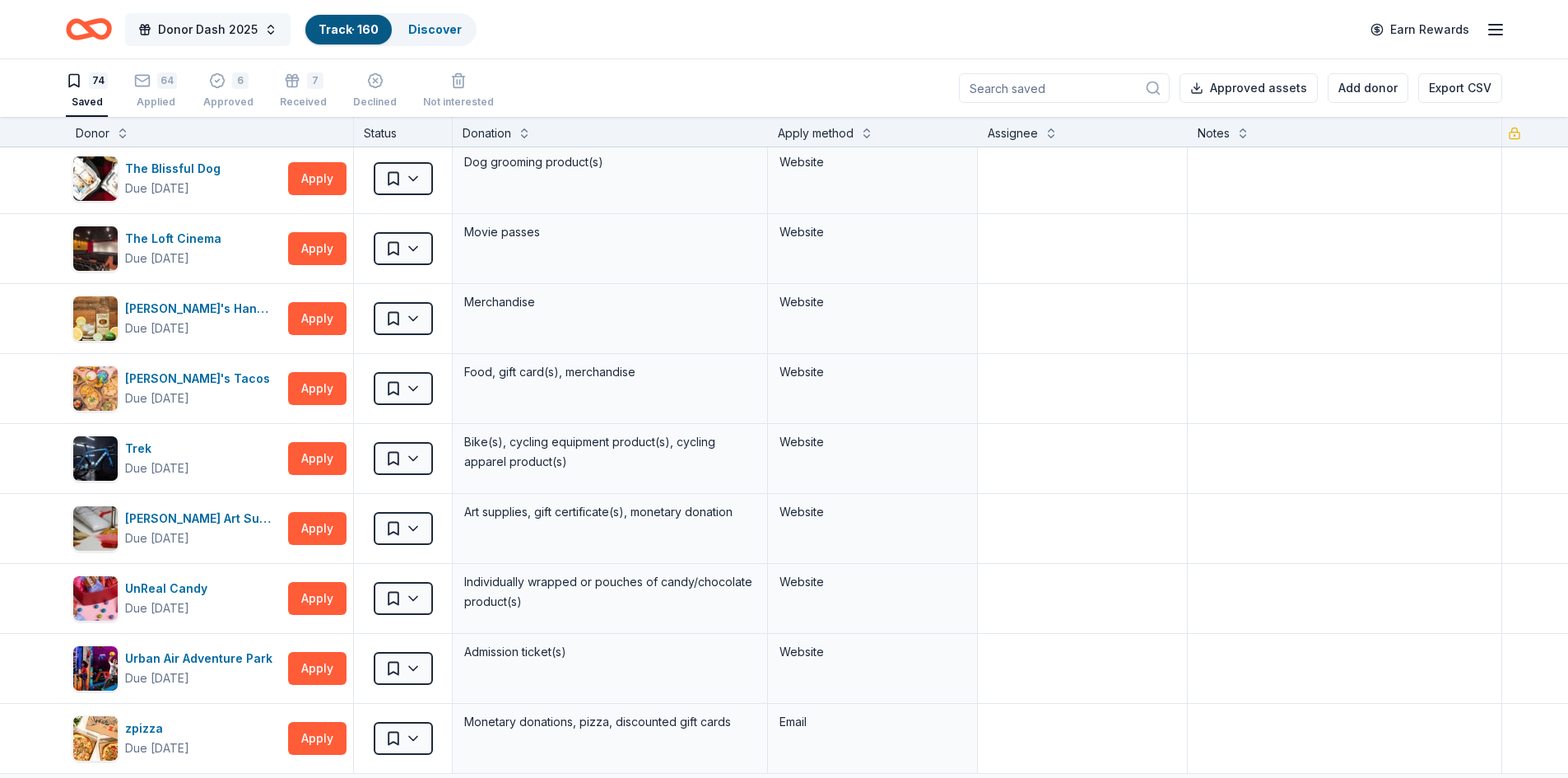
click at [268, 23] on button "Donor Dash 2025" at bounding box center [208, 29] width 165 height 33
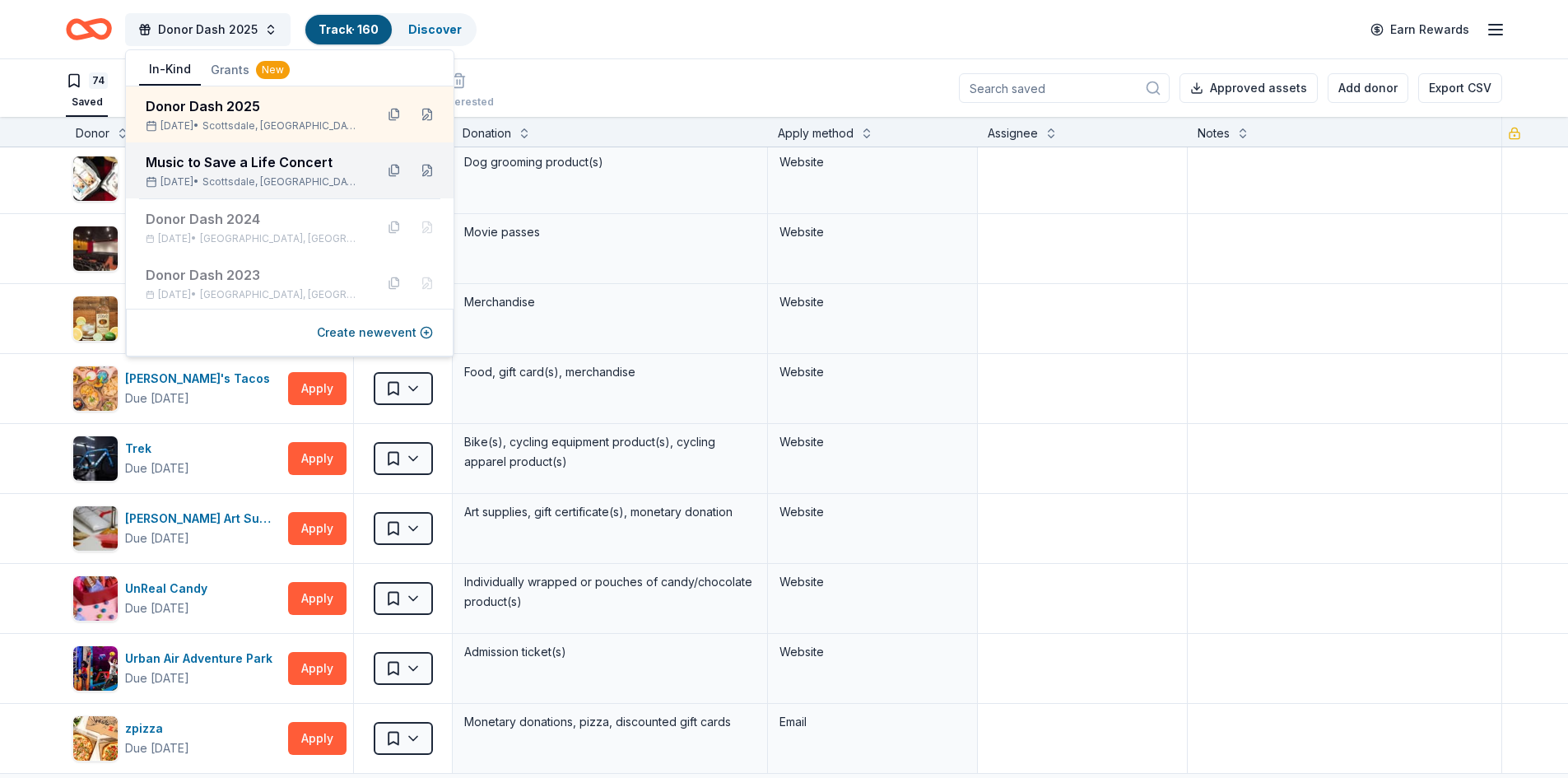
click at [238, 177] on span "Scottsdale, [GEOGRAPHIC_DATA]" at bounding box center [282, 181] width 159 height 13
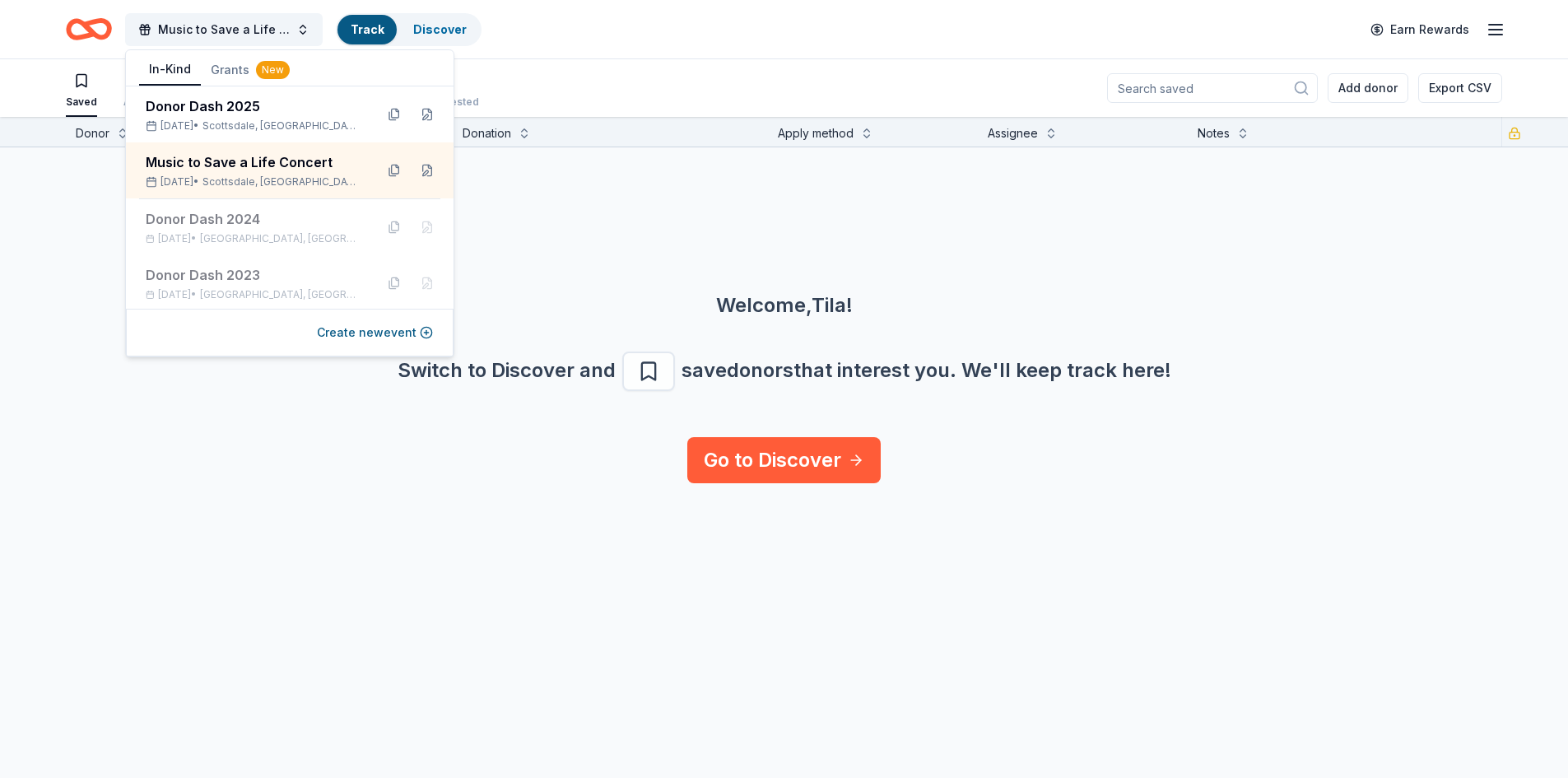
click at [292, 528] on div "Donor Status Donation Apply method Assignee Notes Welcome, Tila ! Switch to Dis…" at bounding box center [784, 447] width 1568 height 661
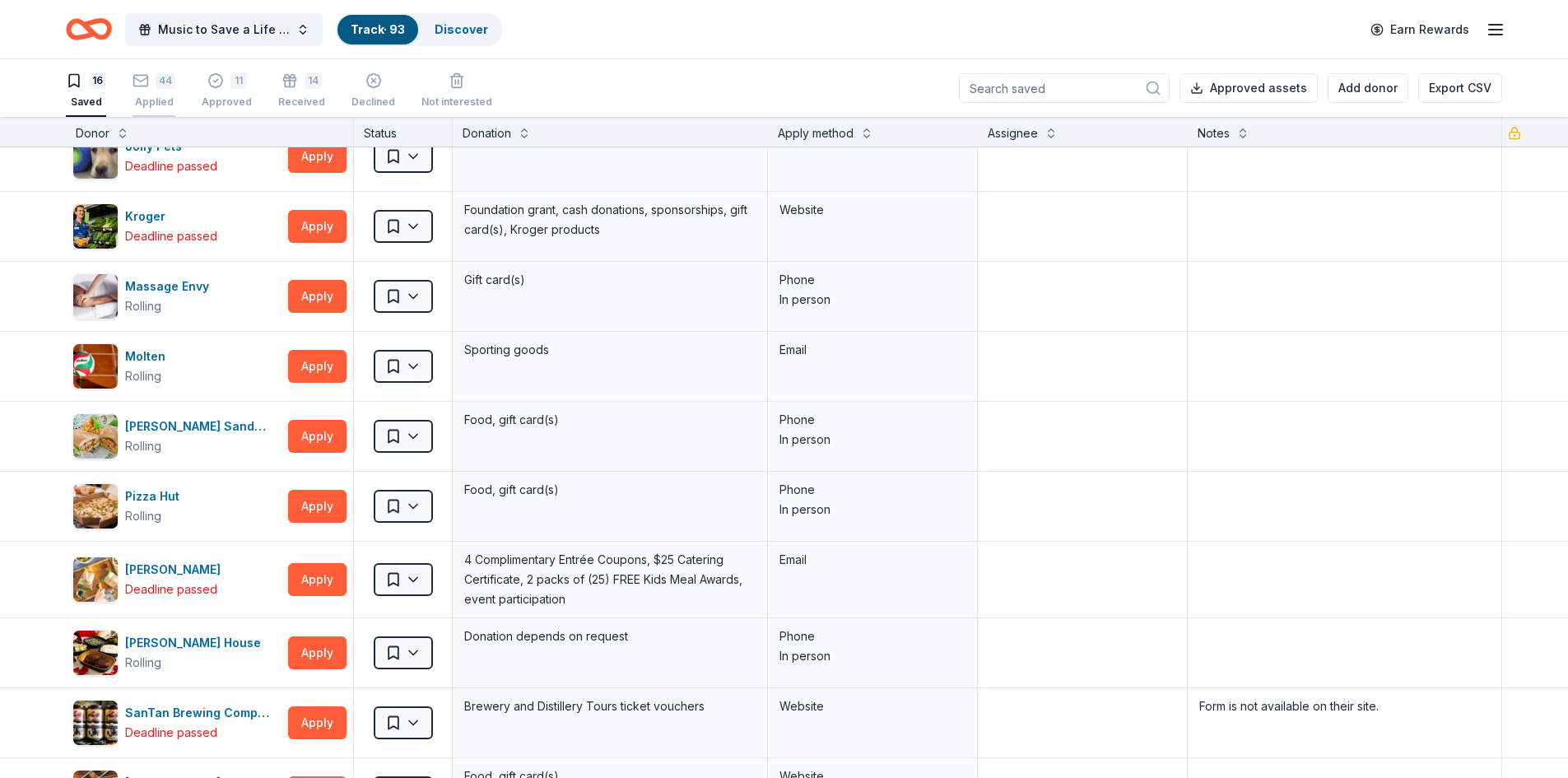
scroll to position [165, 0]
click at [148, 85] on icon "button" at bounding box center [140, 80] width 17 height 17
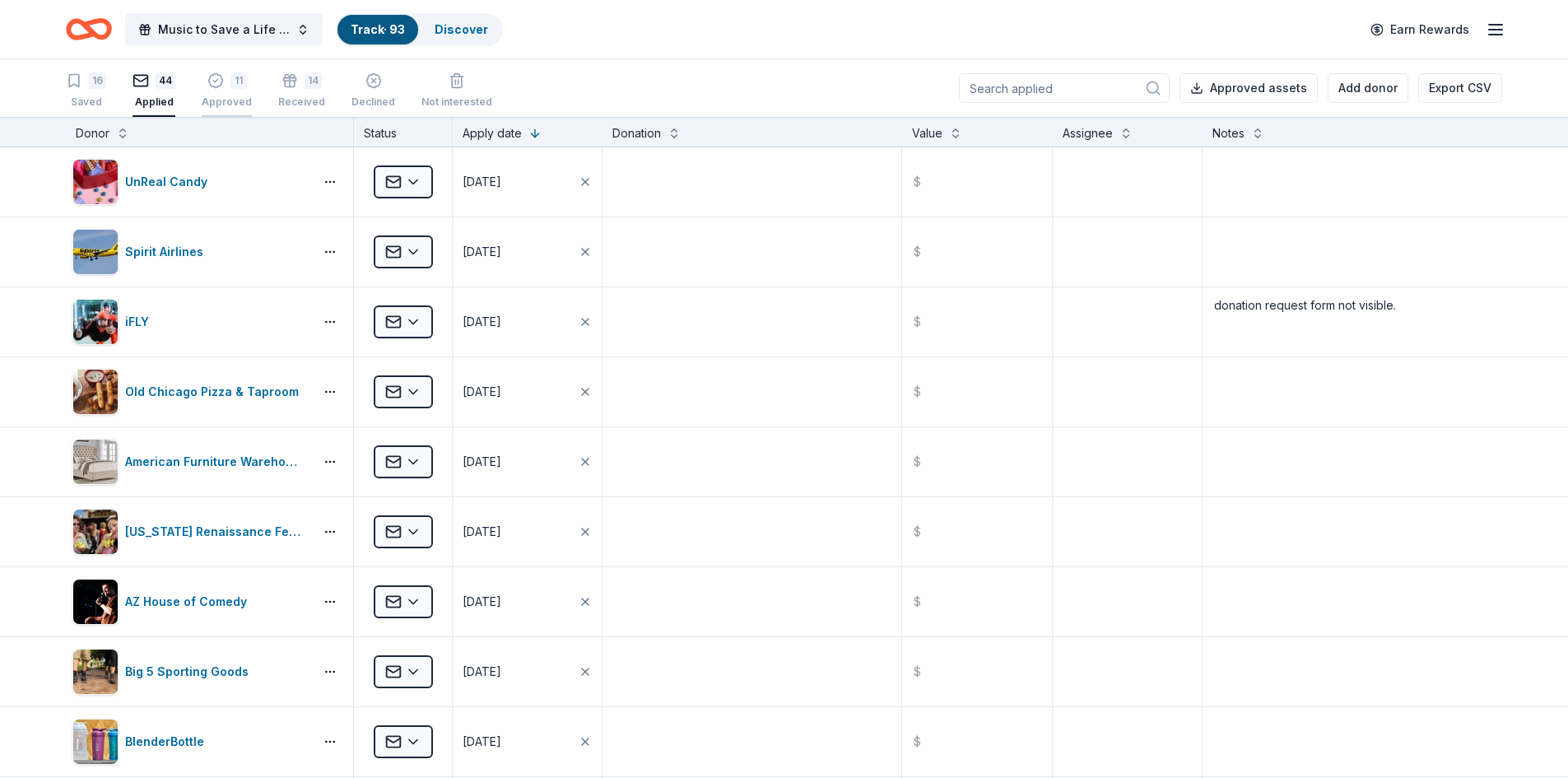
click at [218, 89] on div "11 Approved" at bounding box center [226, 85] width 50 height 37
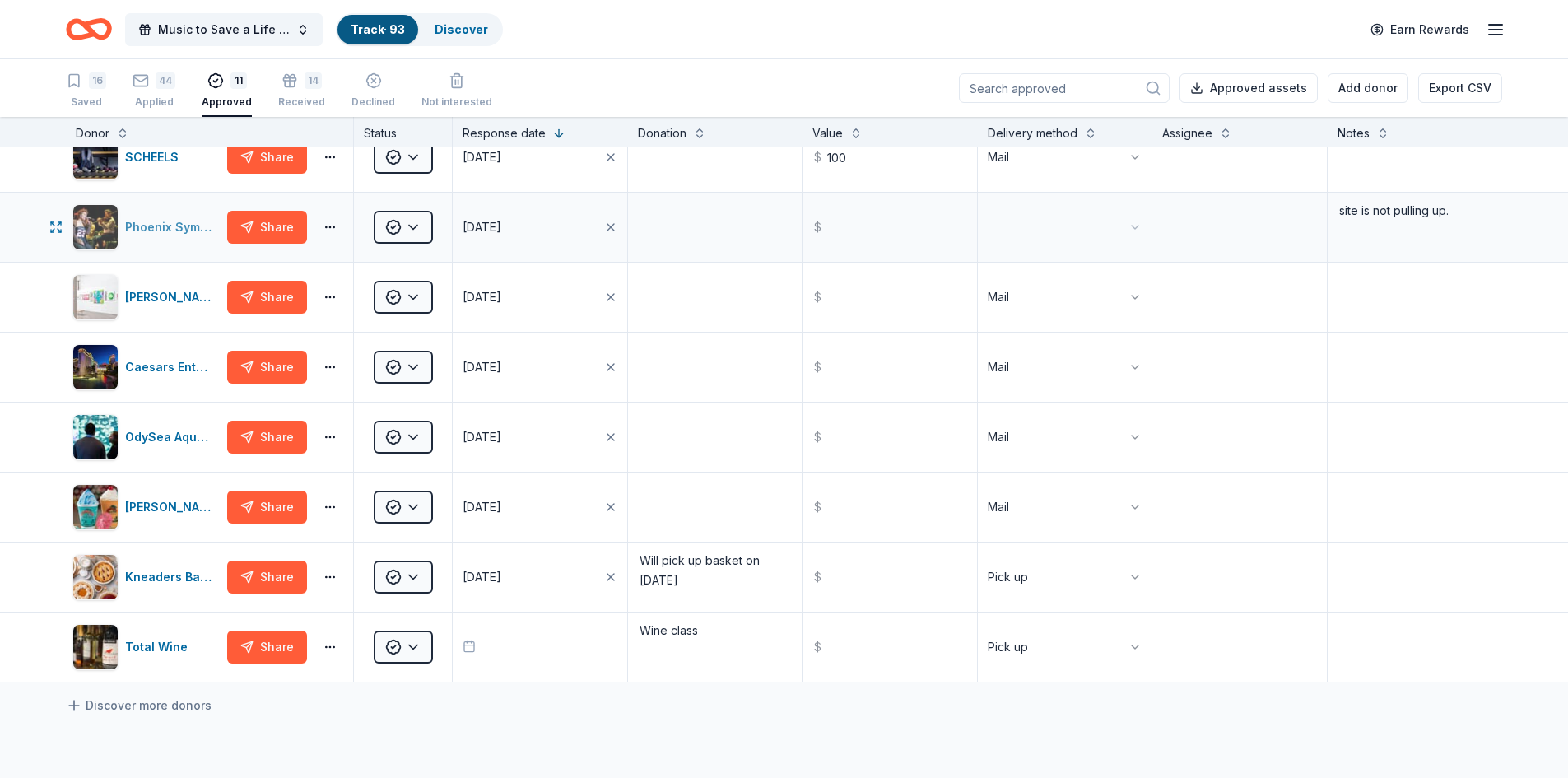
scroll to position [235, 0]
